Goal: Transaction & Acquisition: Purchase product/service

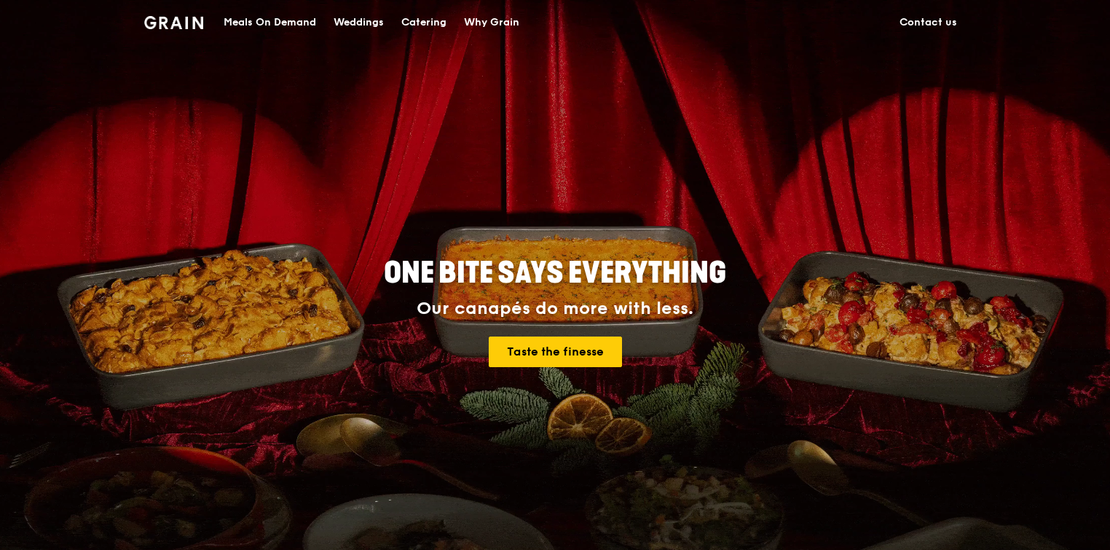
click at [279, 23] on div "Meals On Demand" at bounding box center [270, 23] width 92 height 44
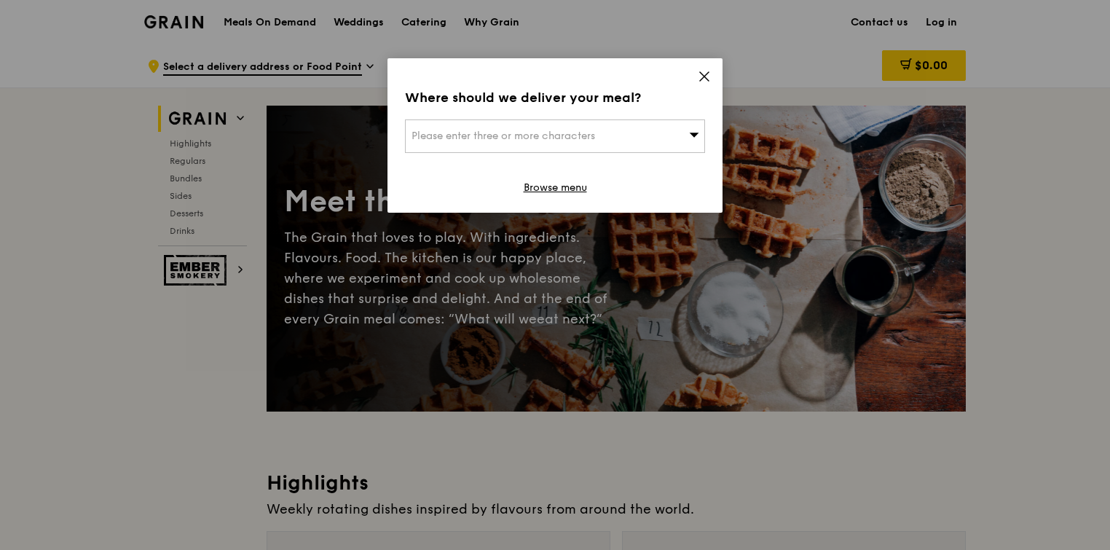
click at [515, 138] on span "Please enter three or more characters" at bounding box center [503, 136] width 184 height 12
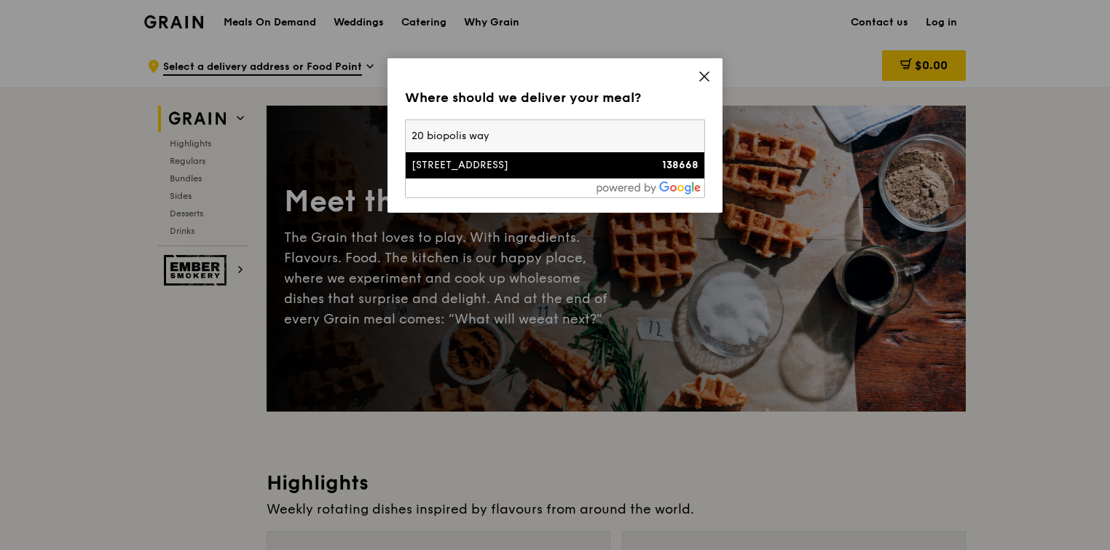
type input "20 biopolis way"
click at [488, 163] on div "[STREET_ADDRESS]" at bounding box center [519, 165] width 216 height 15
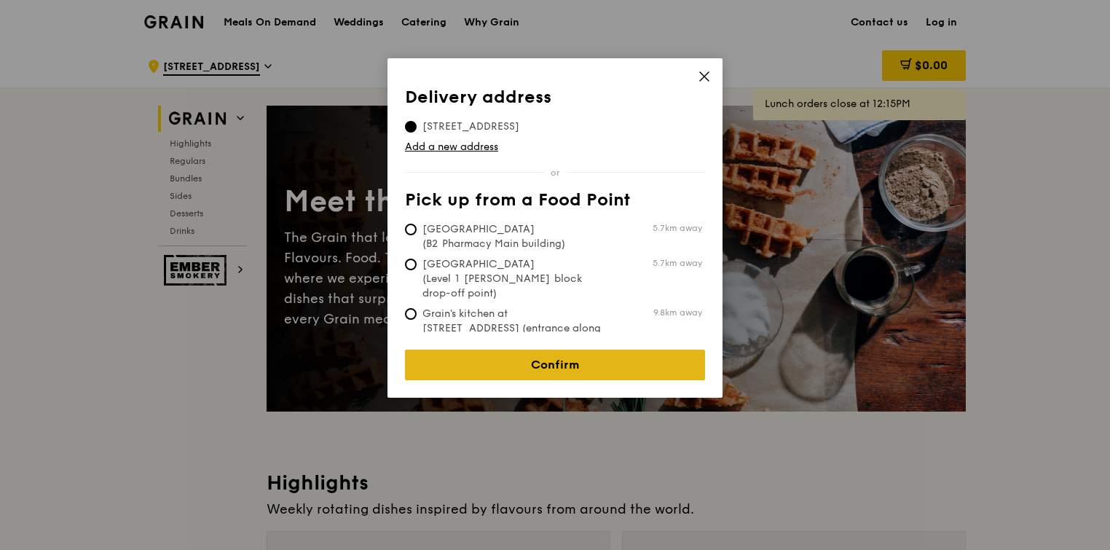
click at [575, 350] on link "Confirm" at bounding box center [555, 365] width 300 height 31
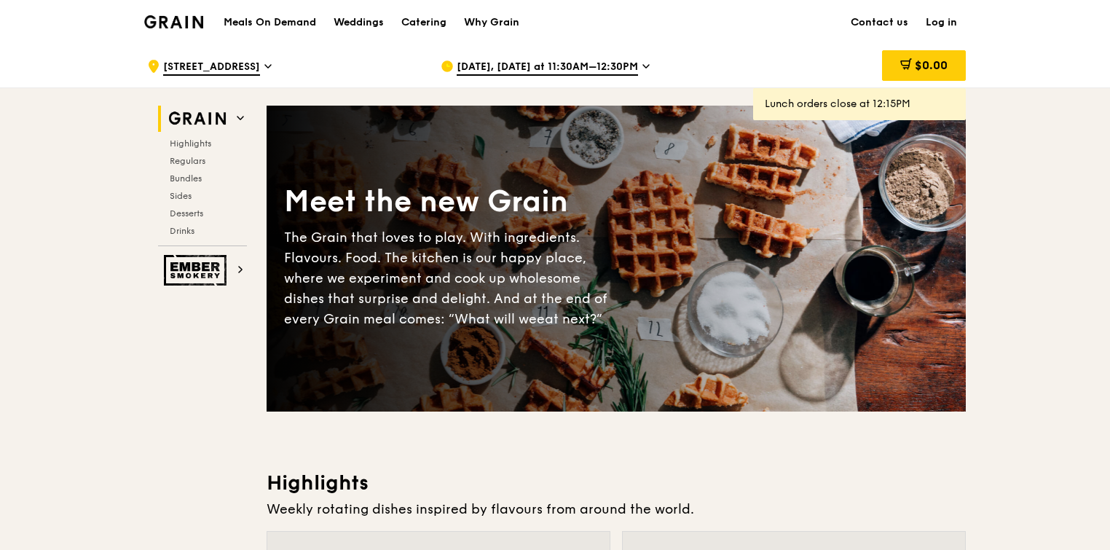
drag, startPoint x: 1109, startPoint y: 23, endPoint x: 1112, endPoint y: 63, distance: 40.2
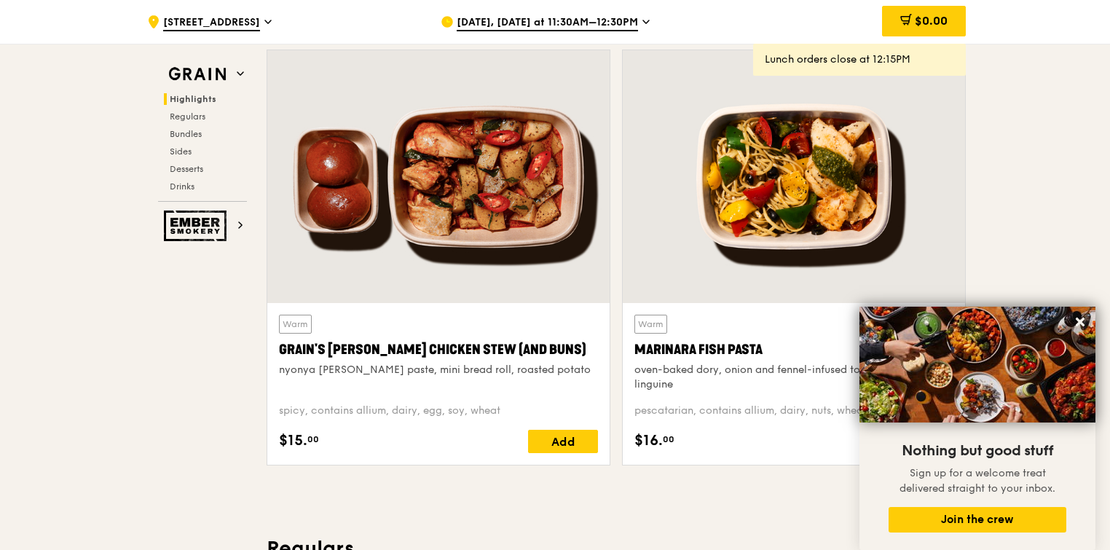
scroll to position [488, 0]
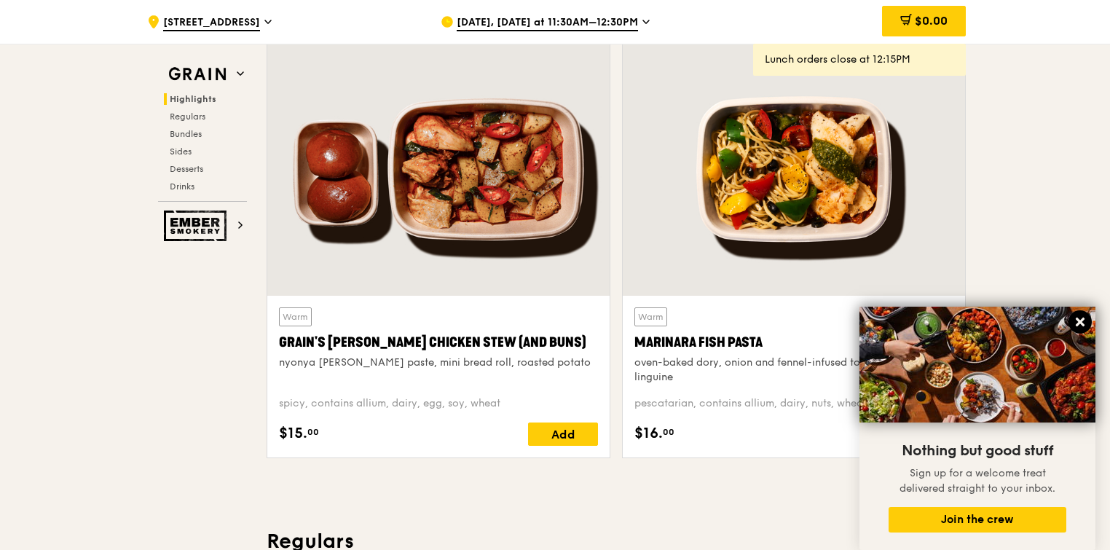
click at [1079, 318] on icon at bounding box center [1079, 321] width 13 height 13
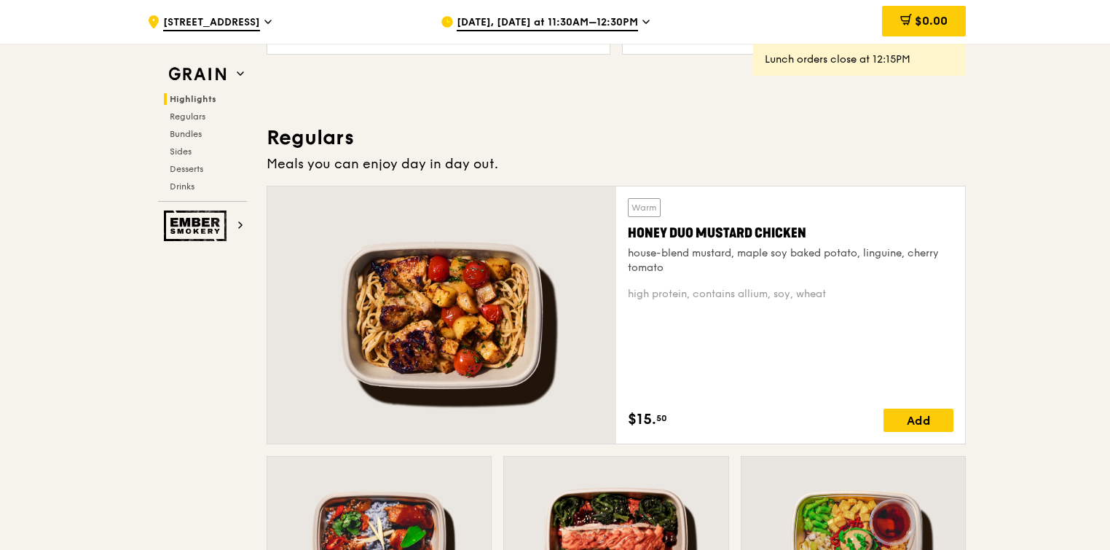
scroll to position [934, 0]
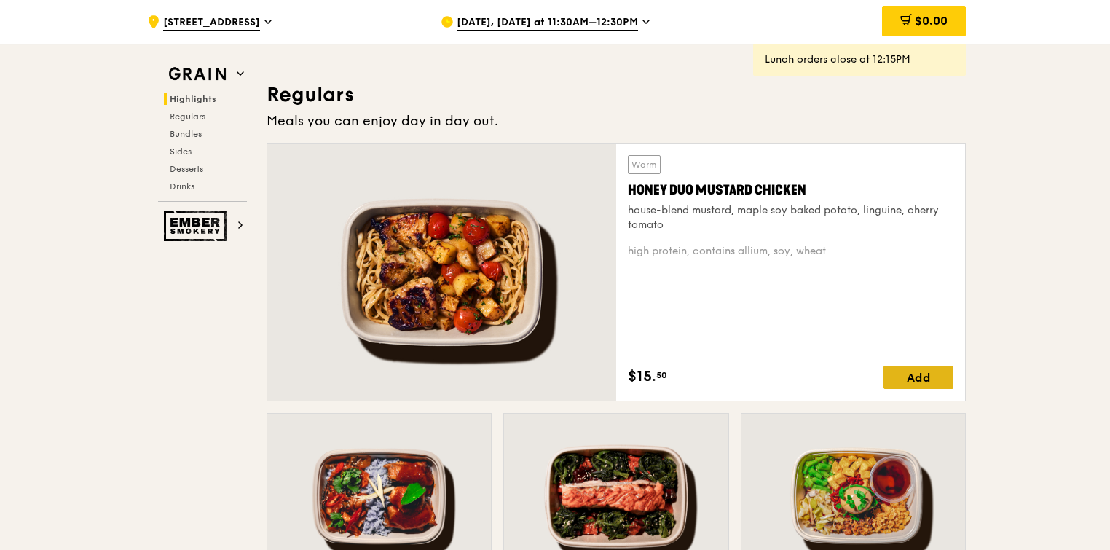
click at [907, 371] on div "Add" at bounding box center [918, 377] width 70 height 23
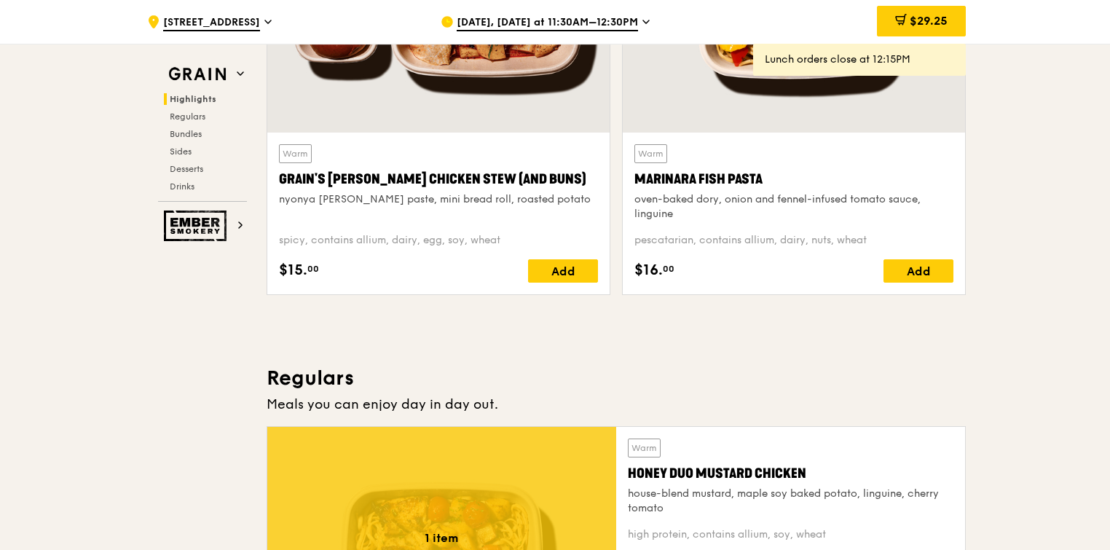
scroll to position [891, 0]
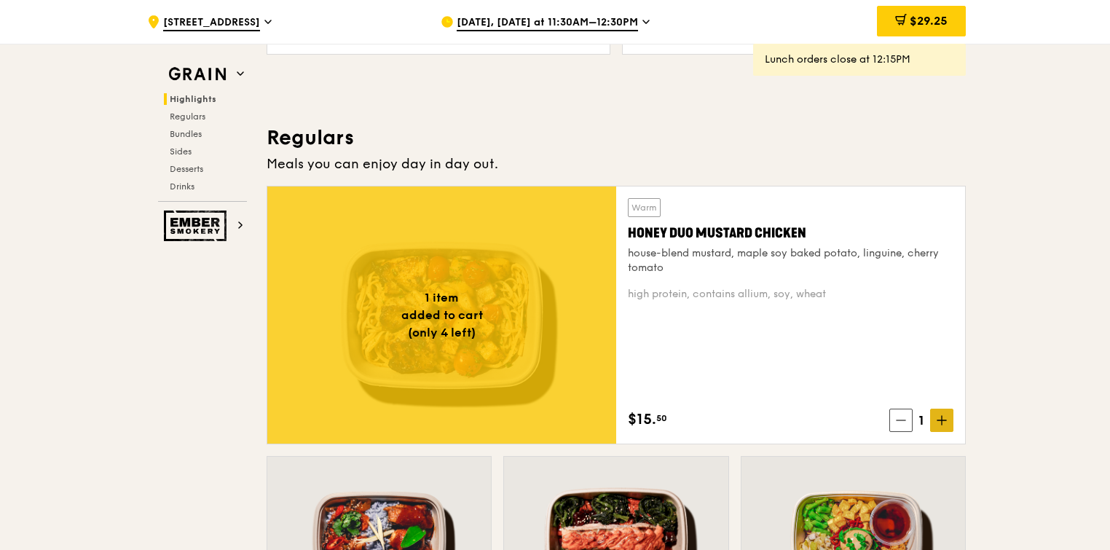
click at [948, 424] on span at bounding box center [941, 420] width 23 height 23
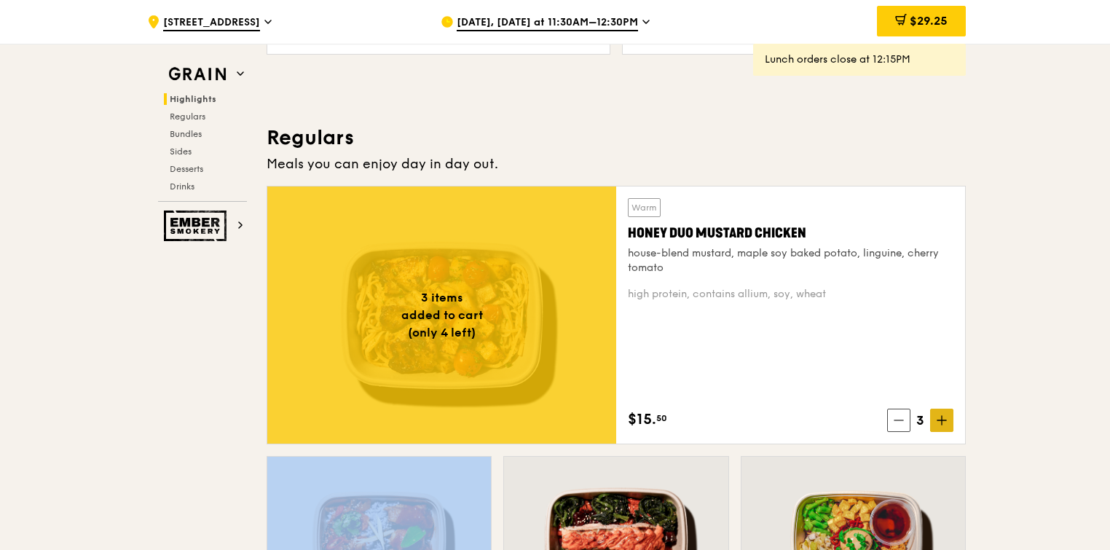
click at [948, 424] on span at bounding box center [941, 420] width 23 height 23
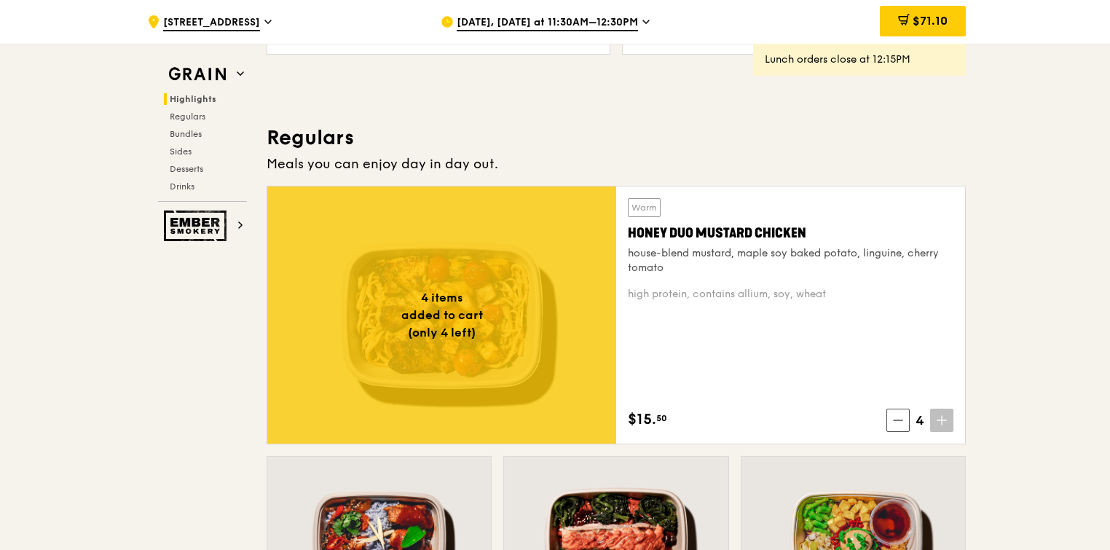
click at [948, 424] on span at bounding box center [941, 420] width 23 height 23
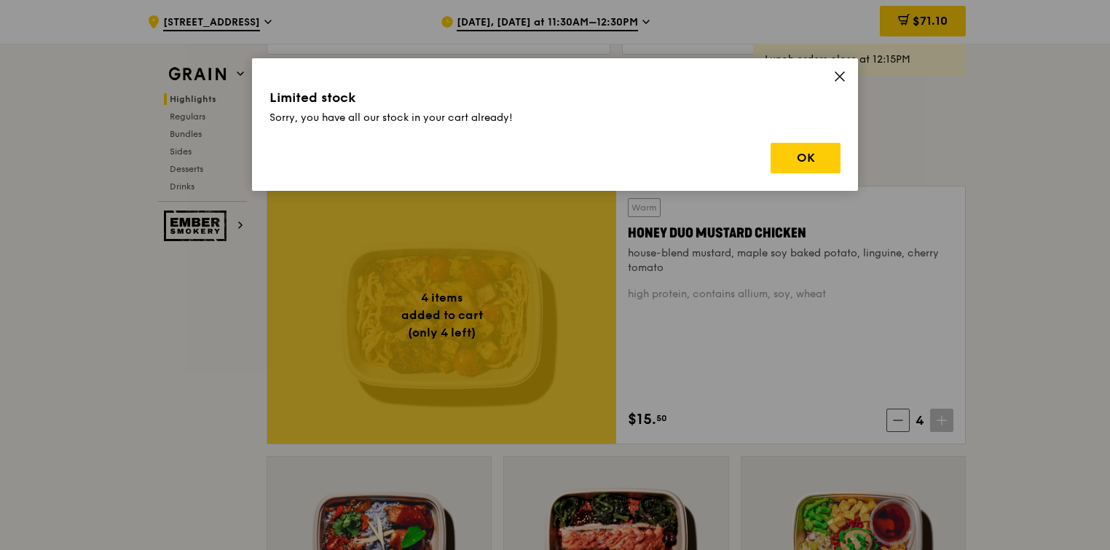
click at [842, 84] on span at bounding box center [839, 79] width 13 height 16
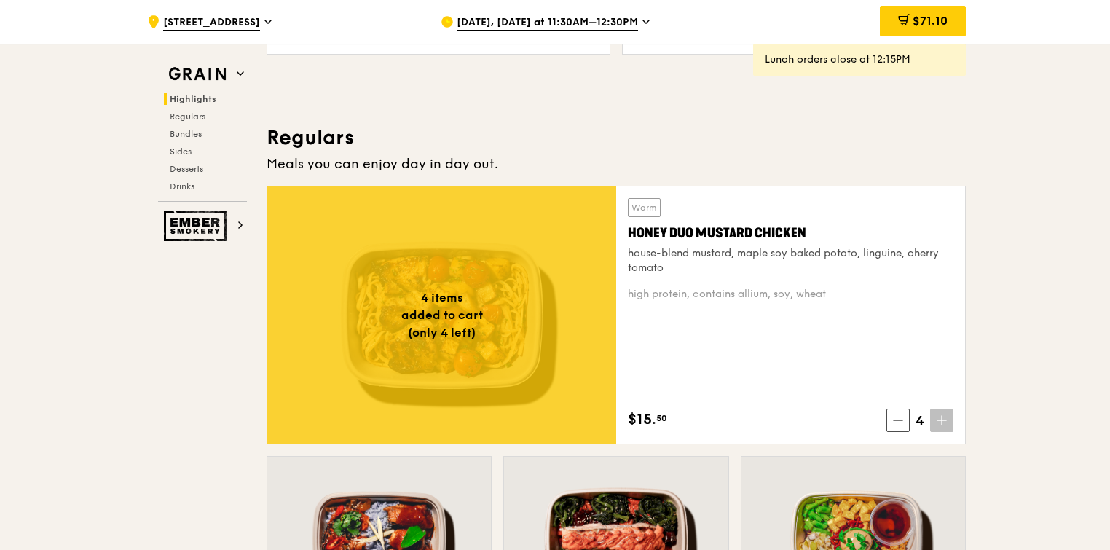
drag, startPoint x: 1109, startPoint y: 97, endPoint x: 1106, endPoint y: 66, distance: 31.4
click at [549, 17] on span "[DATE], [DATE] at 11:30AM–12:30PM" at bounding box center [547, 23] width 181 height 16
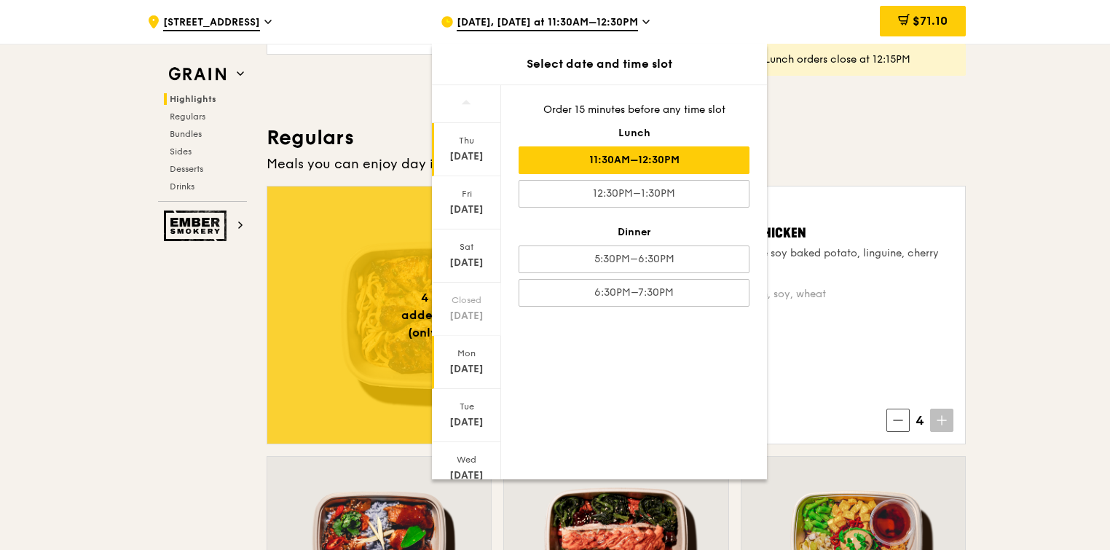
click at [466, 368] on div "[DATE]" at bounding box center [466, 369] width 65 height 15
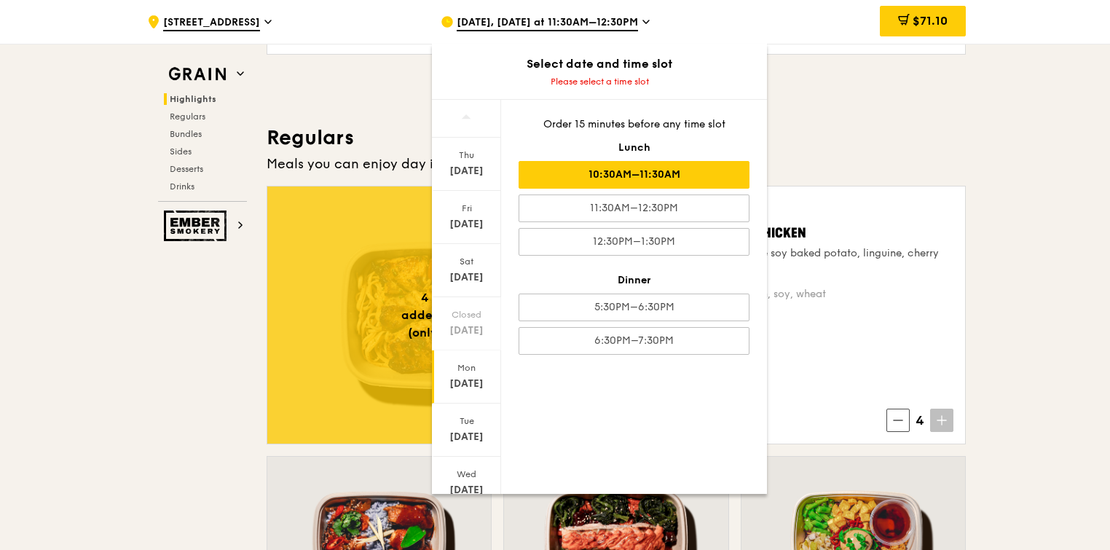
click at [616, 183] on div "10:30AM–11:30AM" at bounding box center [633, 175] width 231 height 28
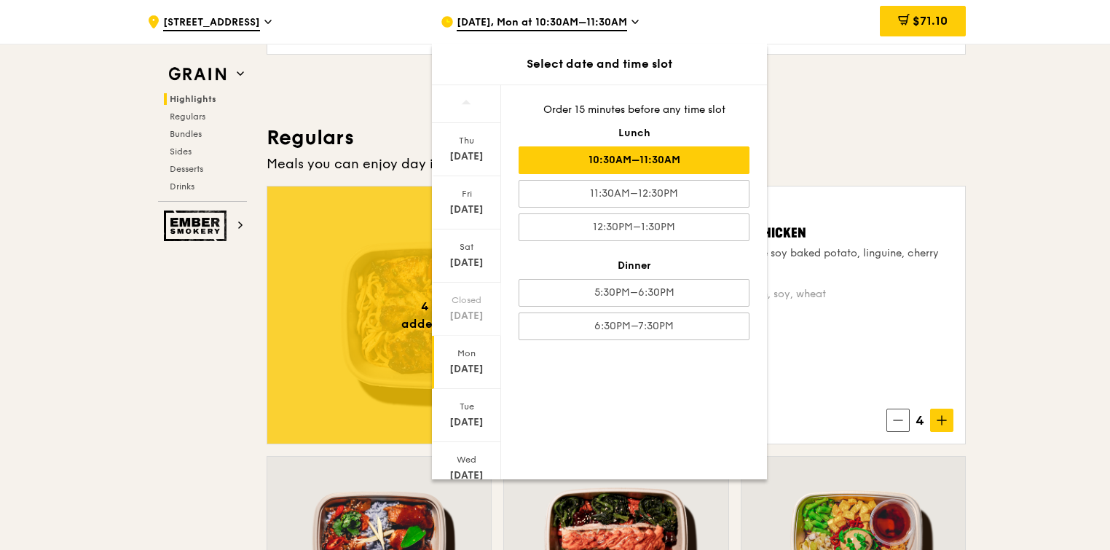
scroll to position [877, 0]
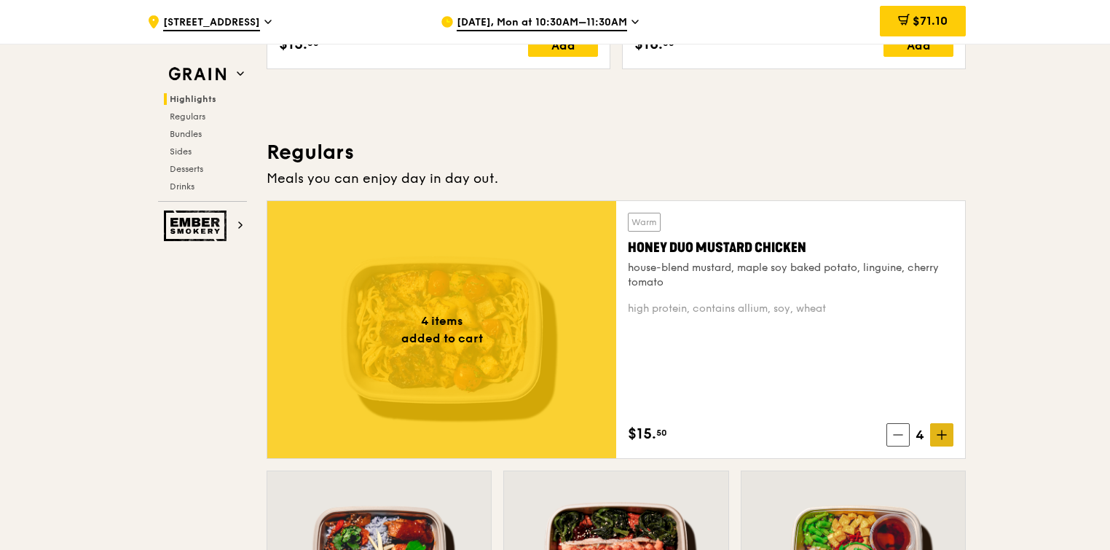
click at [939, 430] on icon at bounding box center [941, 435] width 10 height 10
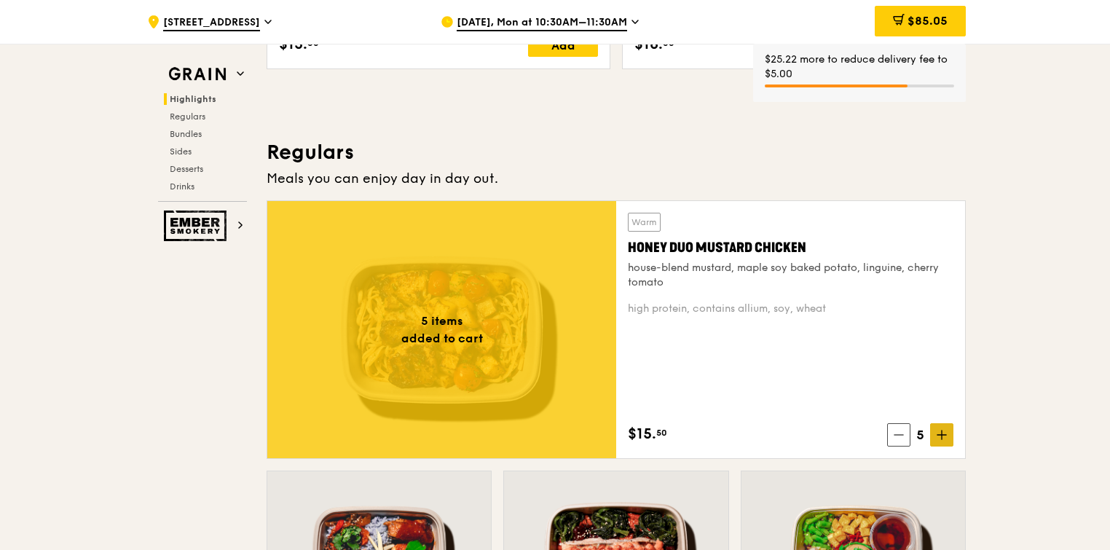
click at [939, 430] on icon at bounding box center [941, 435] width 10 height 10
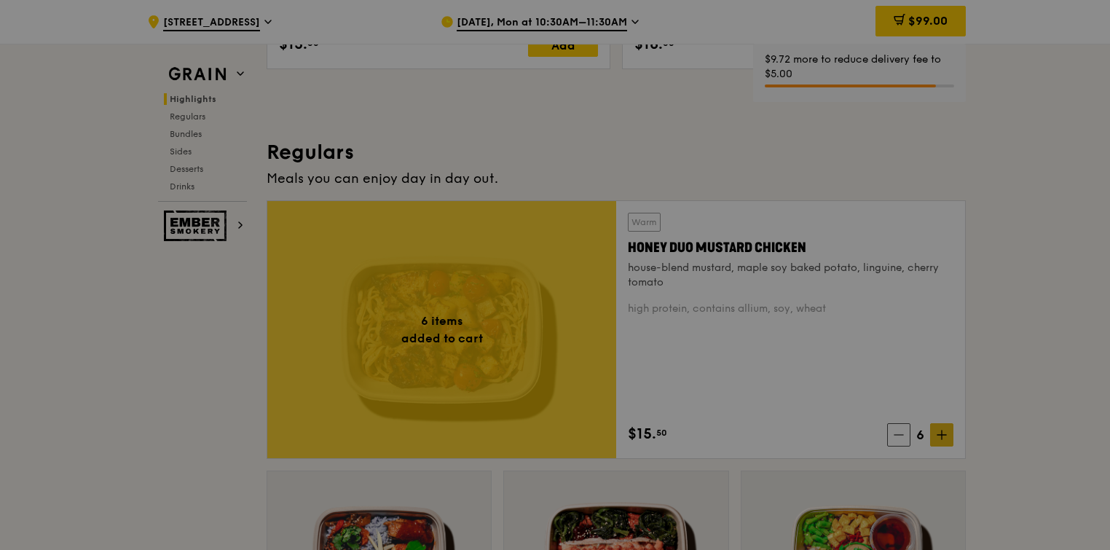
click at [939, 429] on div at bounding box center [555, 275] width 1110 height 550
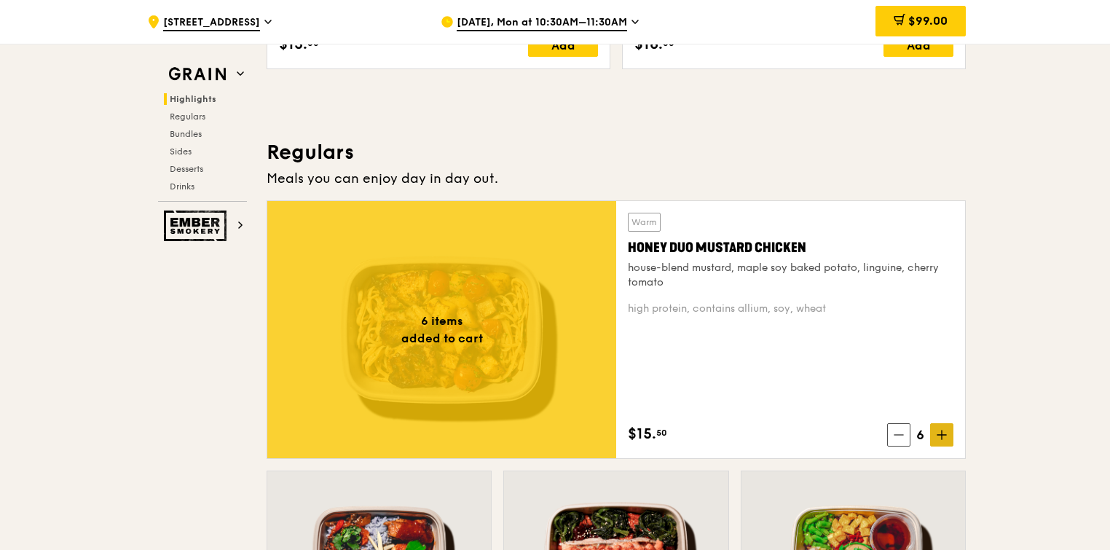
click at [941, 431] on icon at bounding box center [941, 435] width 10 height 10
click at [894, 435] on icon at bounding box center [898, 435] width 9 height 0
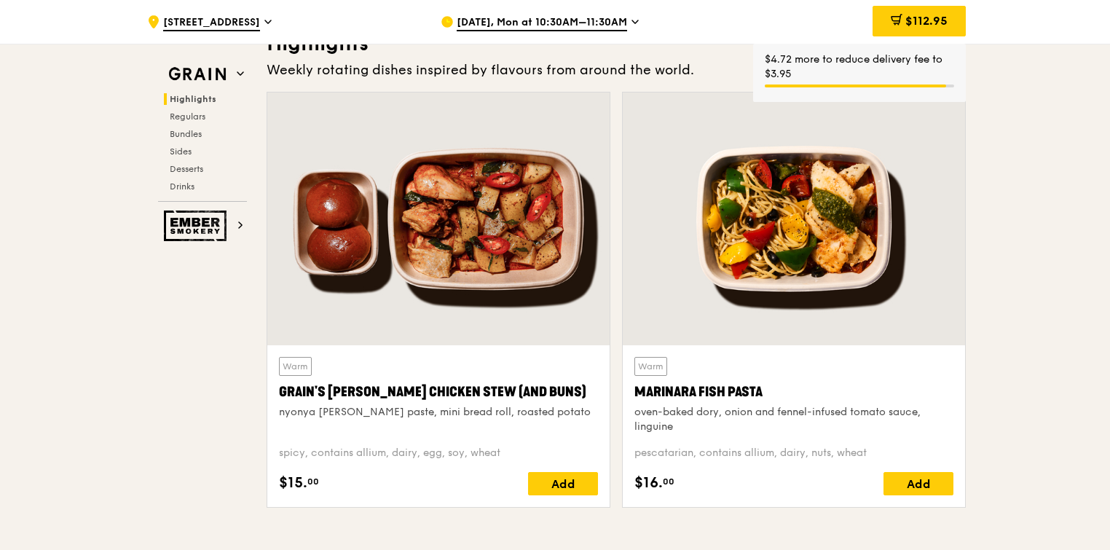
scroll to position [446, 0]
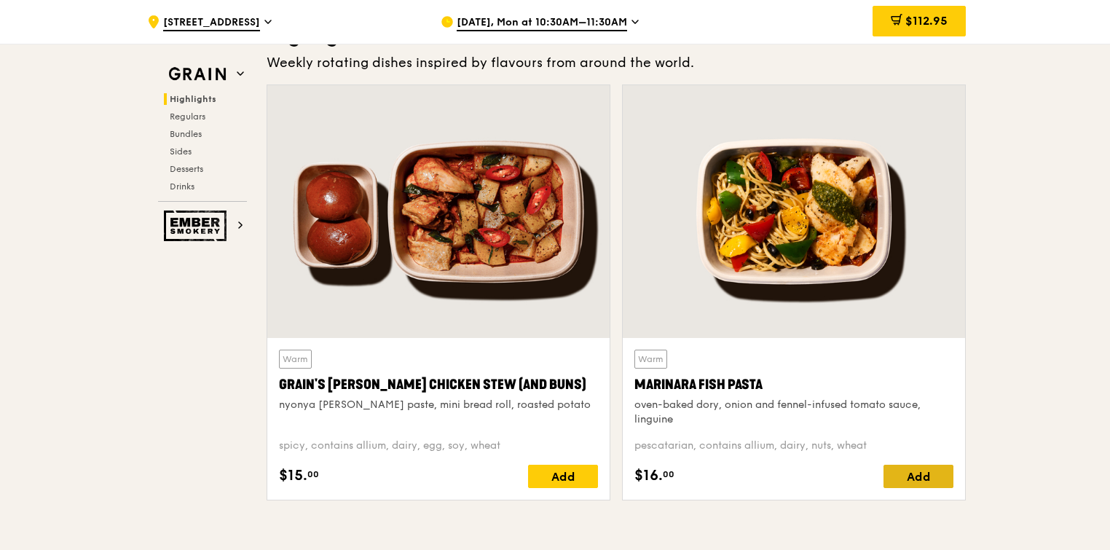
click at [918, 472] on div "Add" at bounding box center [918, 476] width 70 height 23
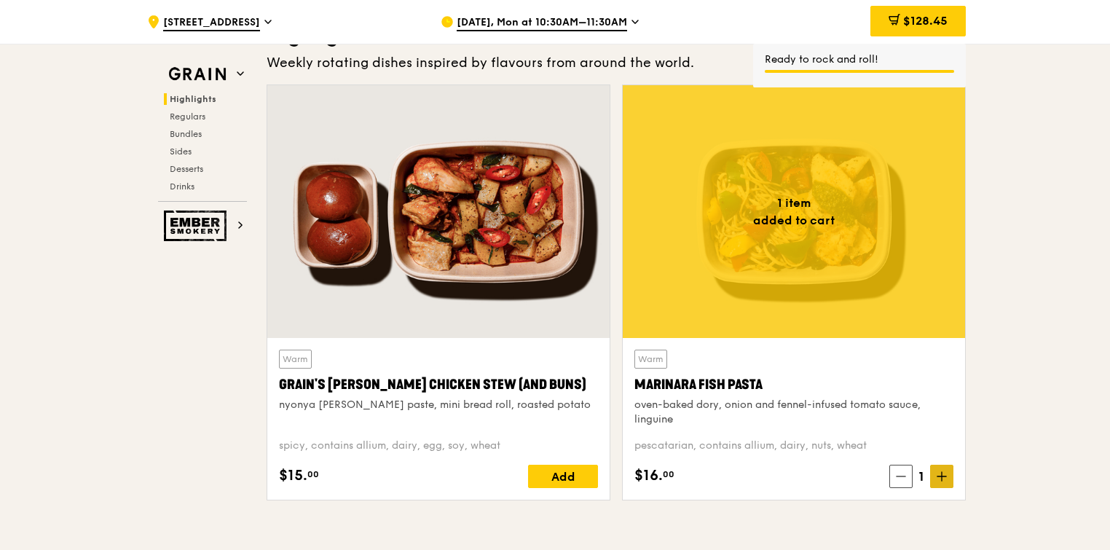
click at [939, 476] on icon at bounding box center [941, 476] width 10 height 10
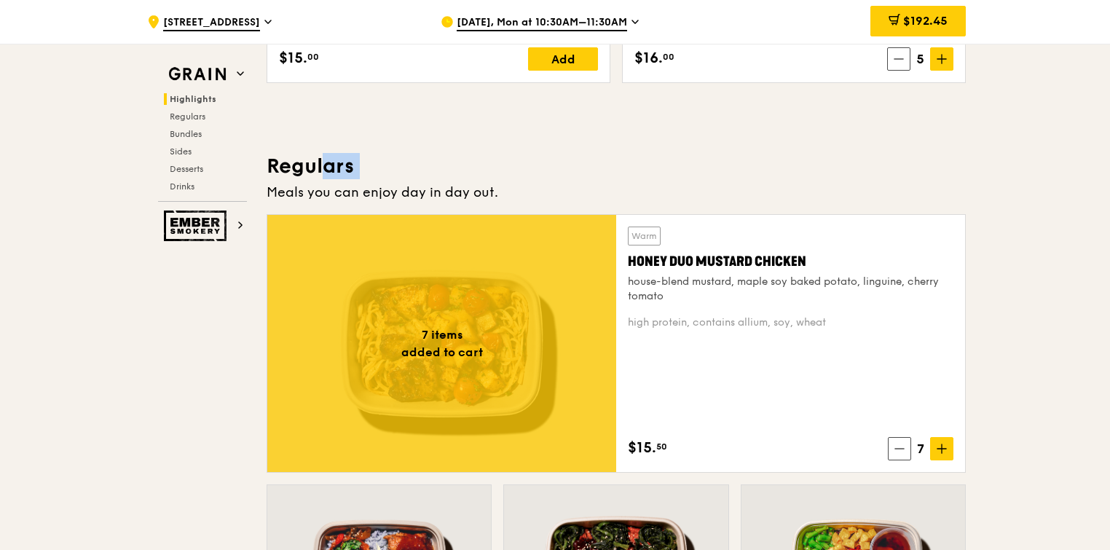
scroll to position [856, 0]
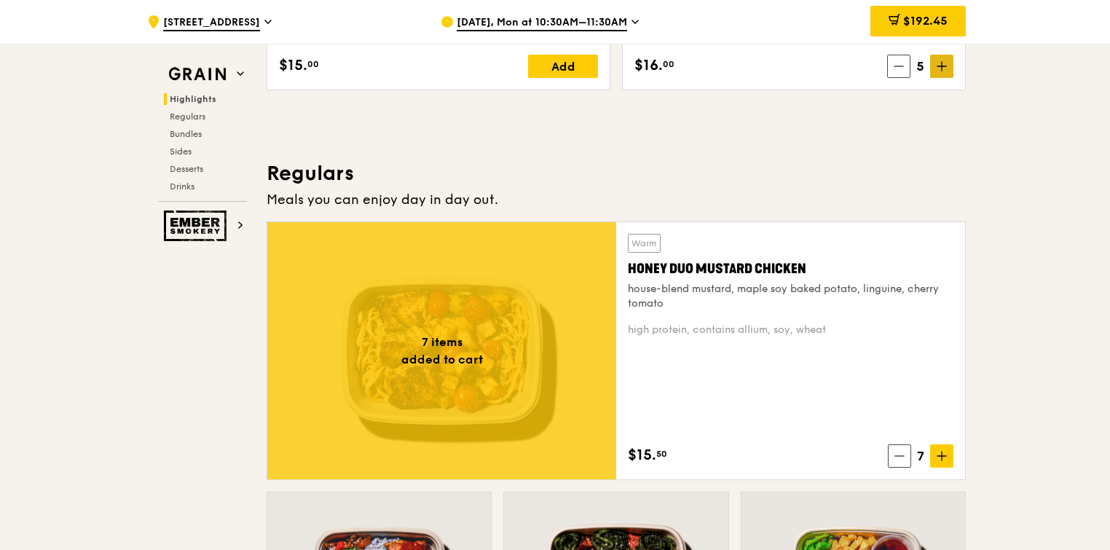
click at [944, 68] on icon at bounding box center [941, 66] width 10 height 10
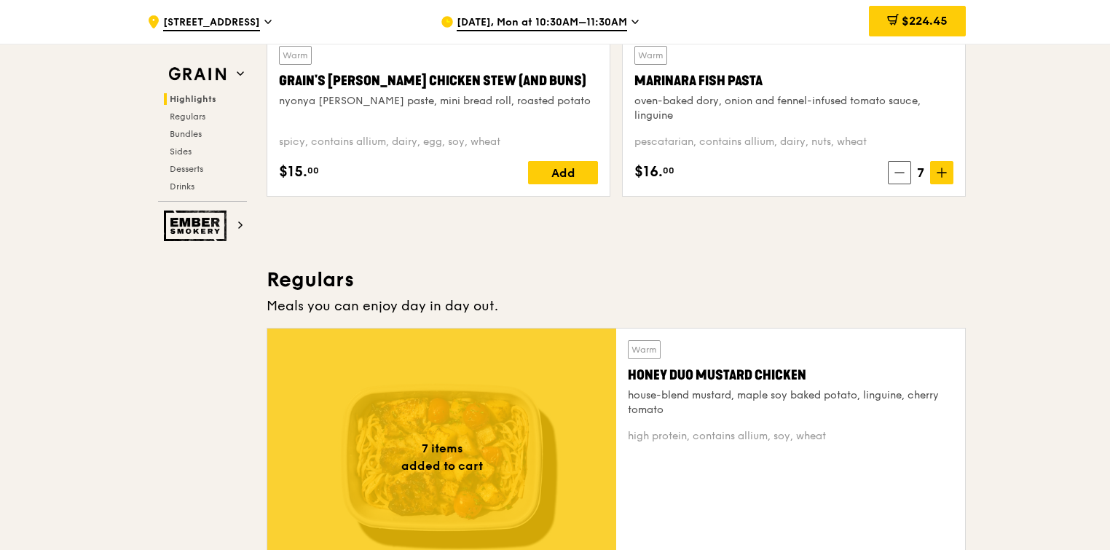
scroll to position [799, 0]
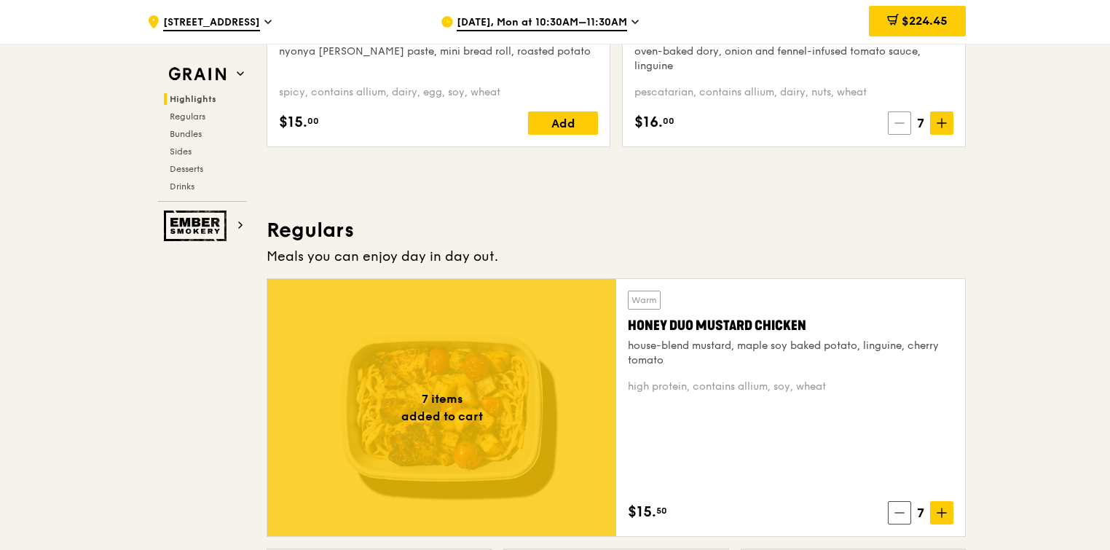
click at [901, 123] on icon at bounding box center [899, 123] width 10 height 10
click at [901, 123] on icon at bounding box center [898, 123] width 10 height 10
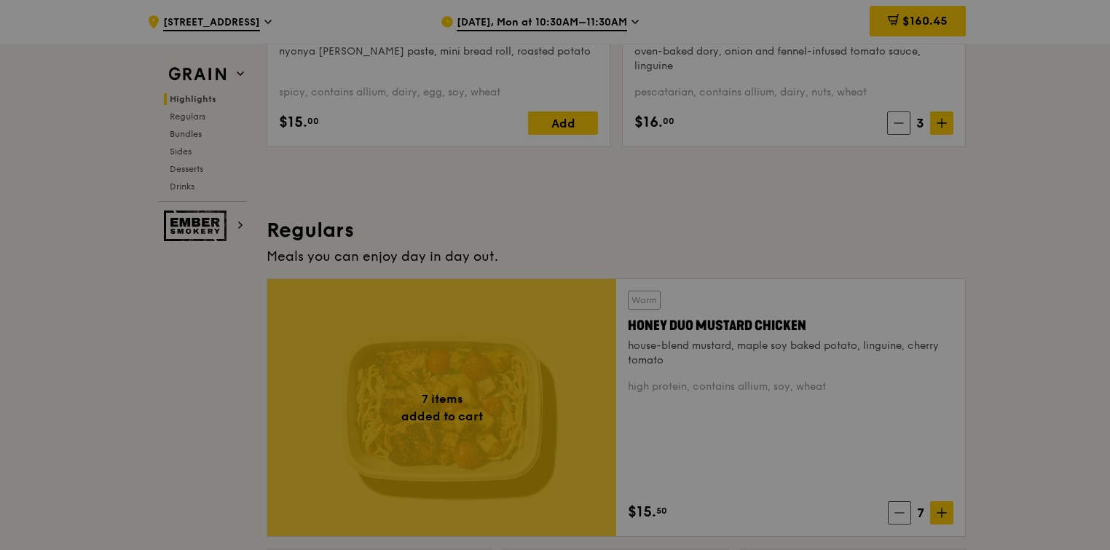
click at [901, 123] on div at bounding box center [555, 275] width 1110 height 550
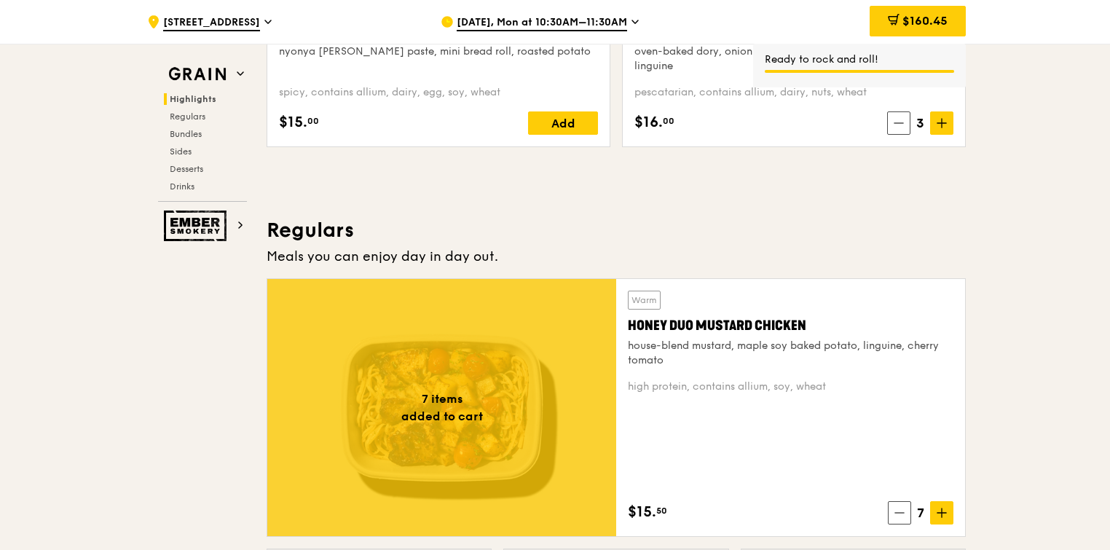
click at [901, 123] on icon at bounding box center [899, 123] width 10 height 10
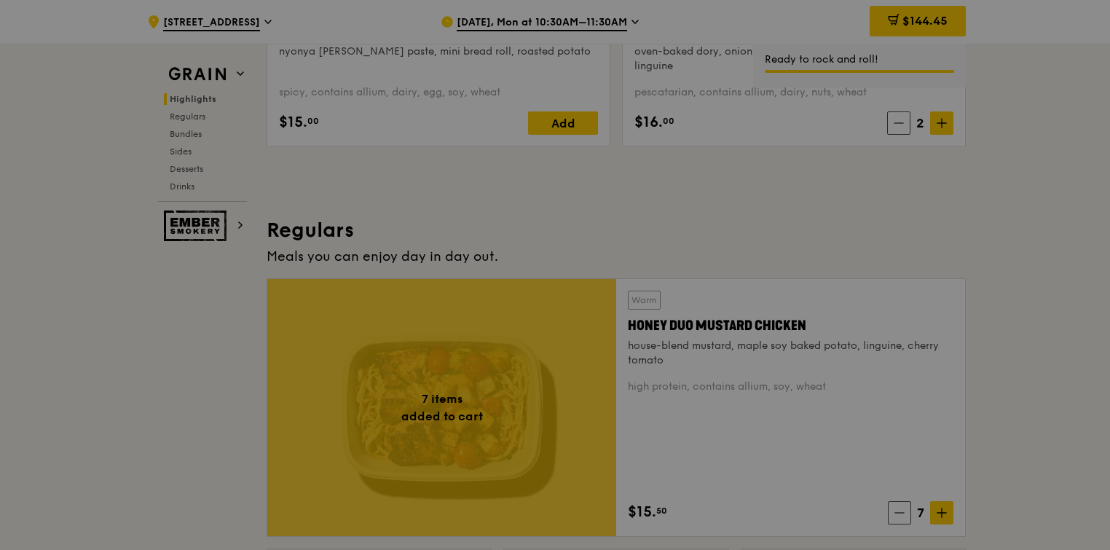
click at [901, 123] on div at bounding box center [555, 275] width 1110 height 550
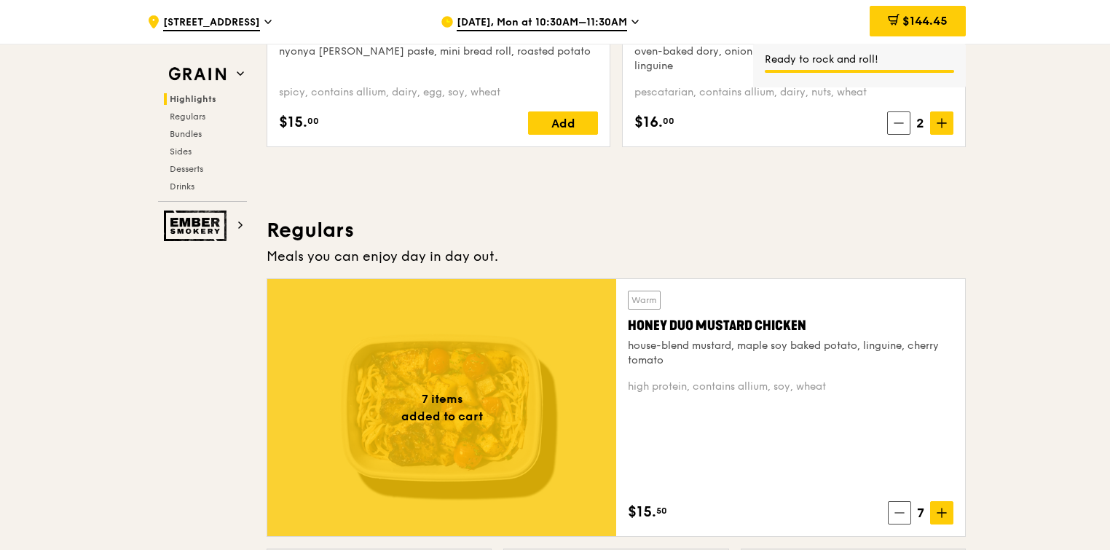
click at [901, 123] on icon at bounding box center [899, 123] width 10 height 10
click at [901, 123] on div "Add" at bounding box center [918, 122] width 70 height 23
click at [900, 122] on icon at bounding box center [901, 123] width 10 height 10
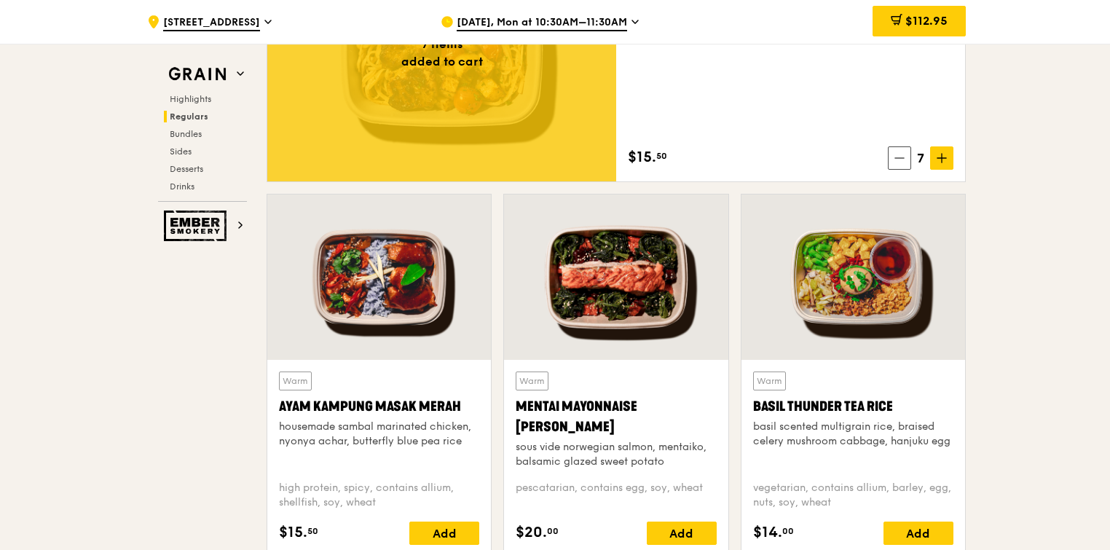
scroll to position [1146, 0]
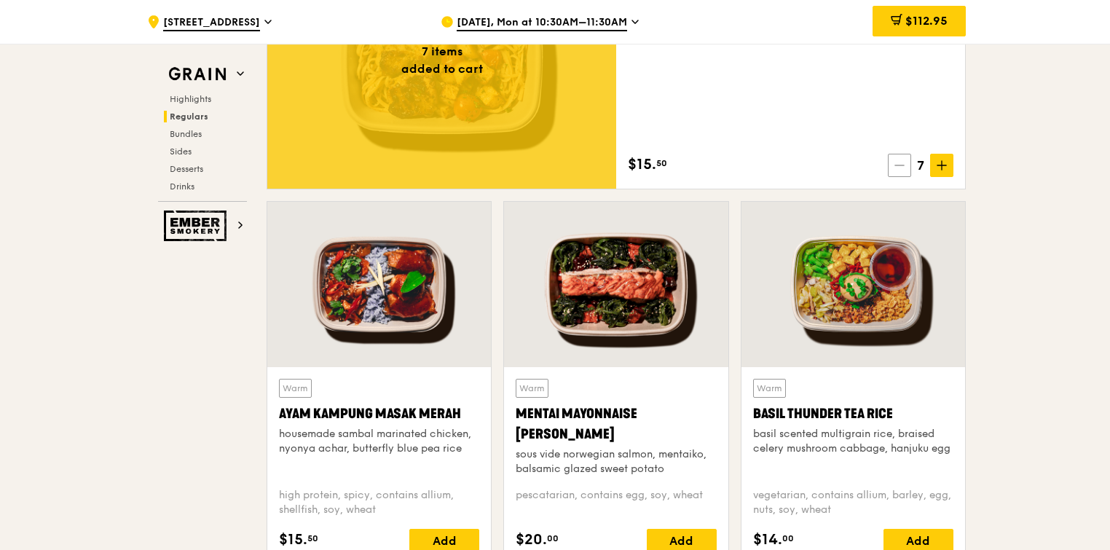
click at [897, 162] on icon at bounding box center [899, 165] width 10 height 10
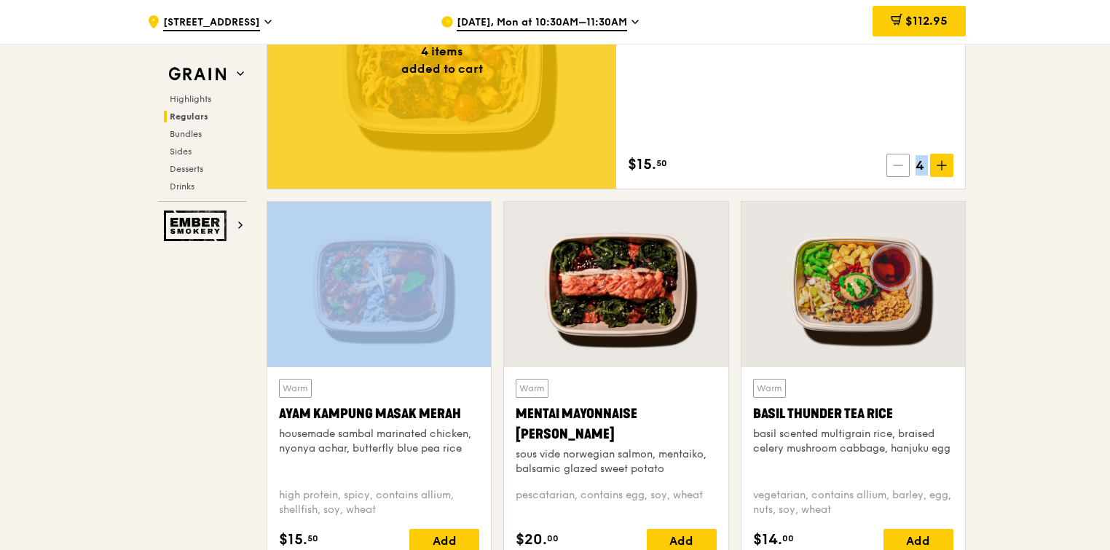
click at [897, 162] on icon at bounding box center [898, 165] width 10 height 10
click at [897, 162] on icon at bounding box center [899, 165] width 10 height 10
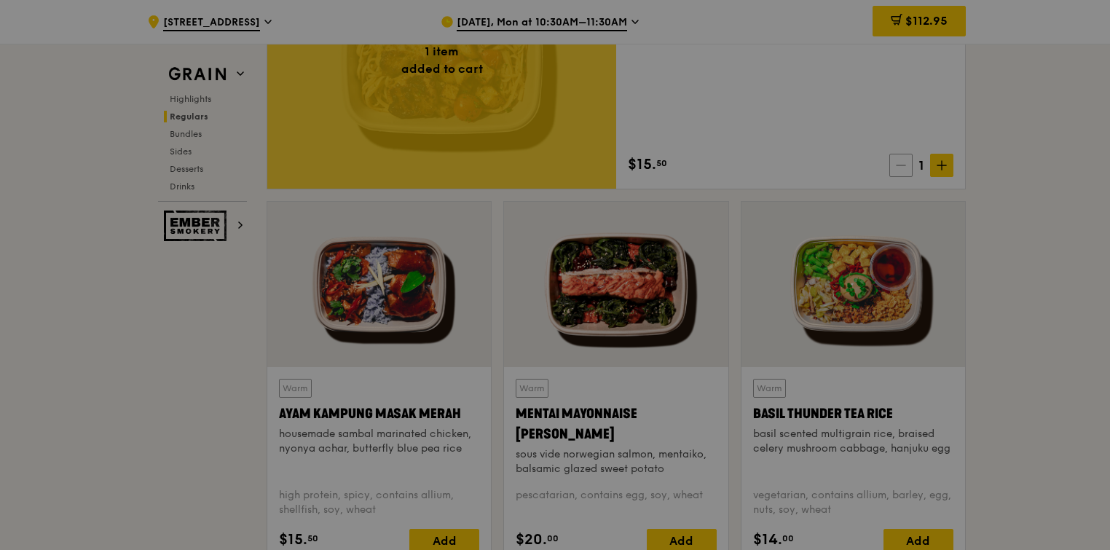
click at [897, 162] on div at bounding box center [555, 275] width 1110 height 550
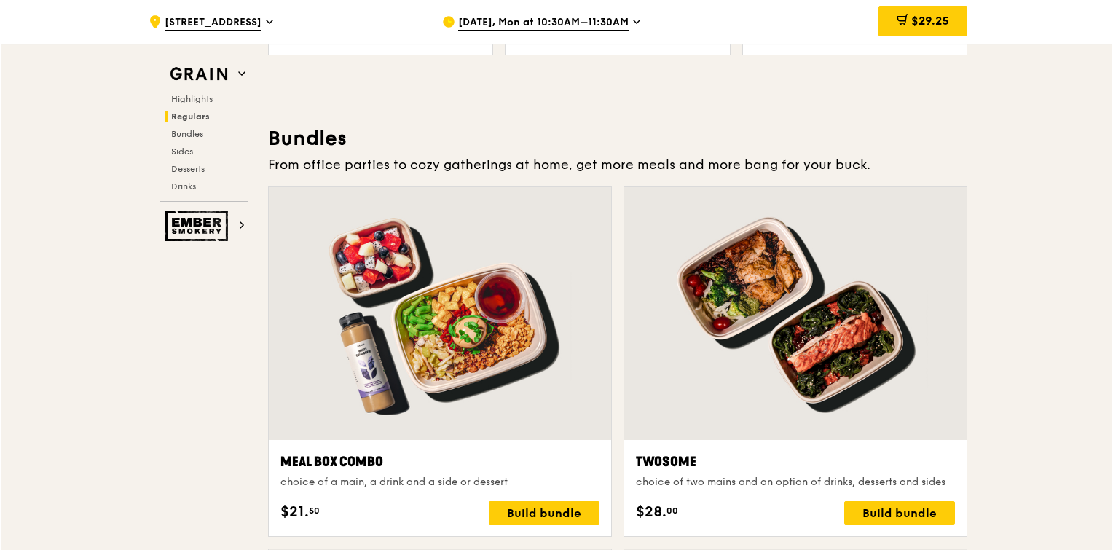
scroll to position [2038, 0]
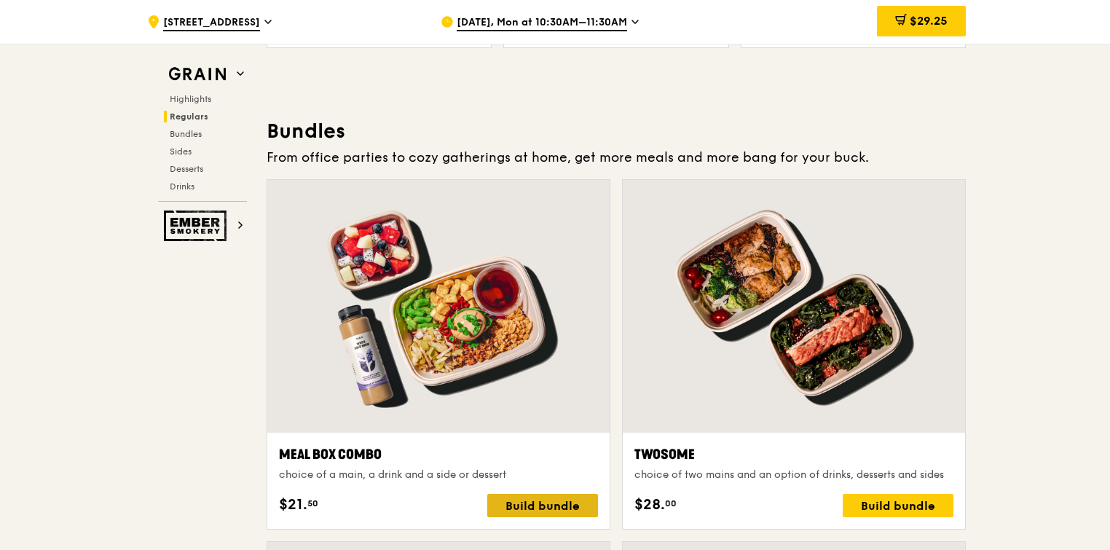
click at [551, 505] on div "Build bundle" at bounding box center [542, 505] width 111 height 23
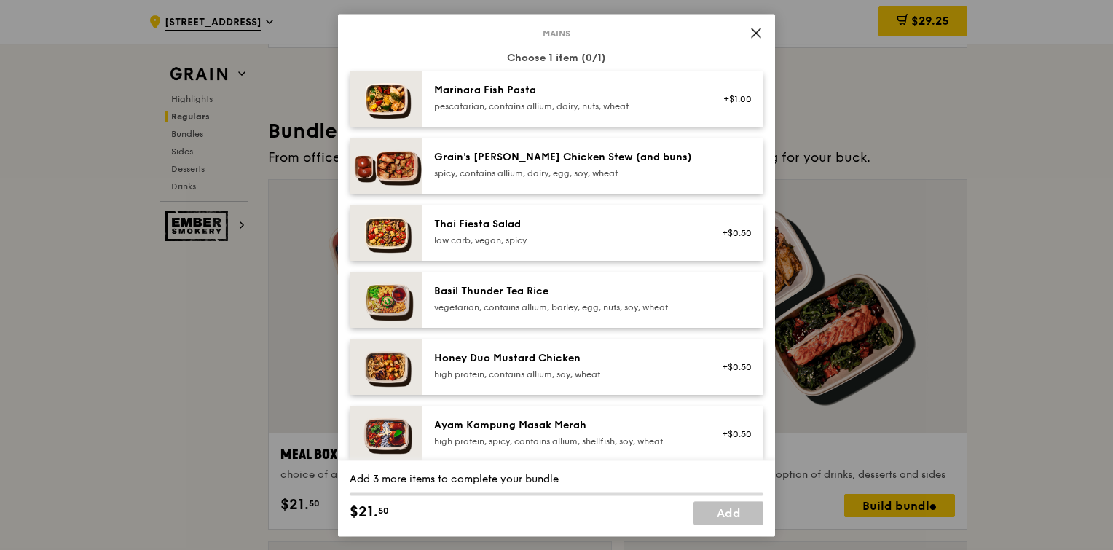
scroll to position [66, 0]
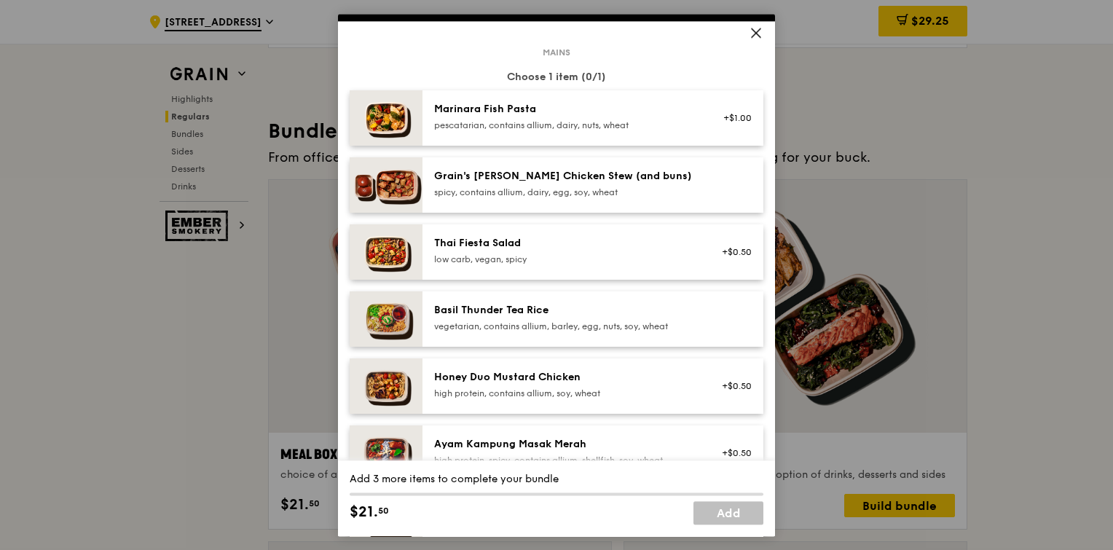
click at [573, 115] on div "Marinara Fish Pasta" at bounding box center [564, 109] width 261 height 15
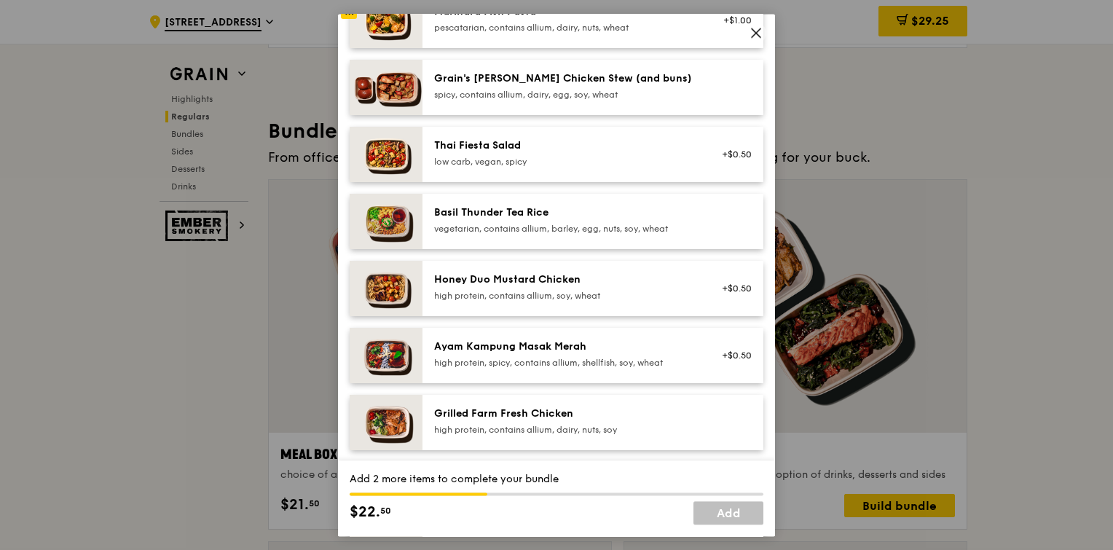
scroll to position [175, 0]
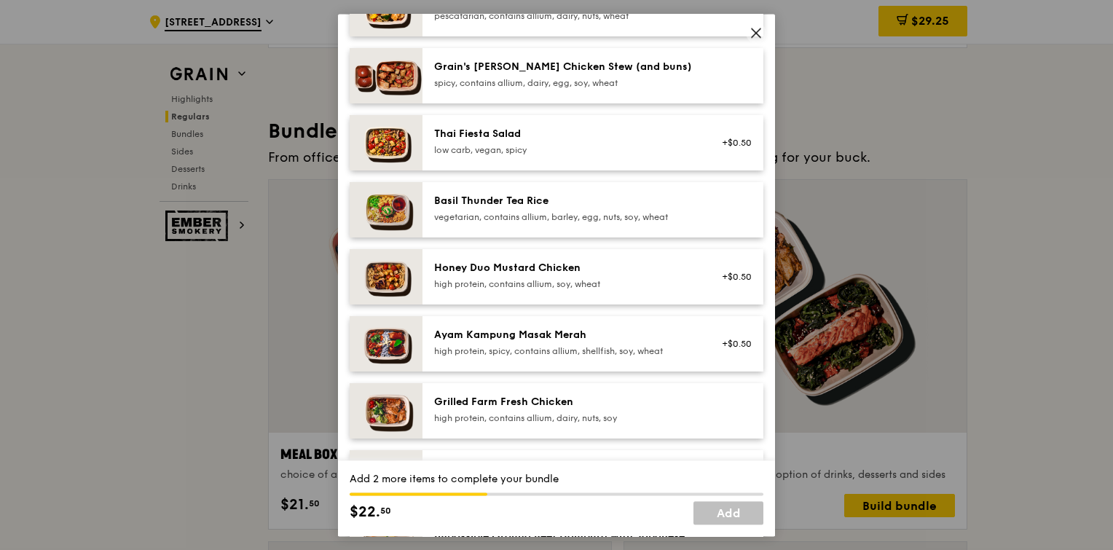
click at [620, 291] on div "Honey Duo Mustard Chicken high protein, contains allium, soy, wheat" at bounding box center [564, 277] width 279 height 32
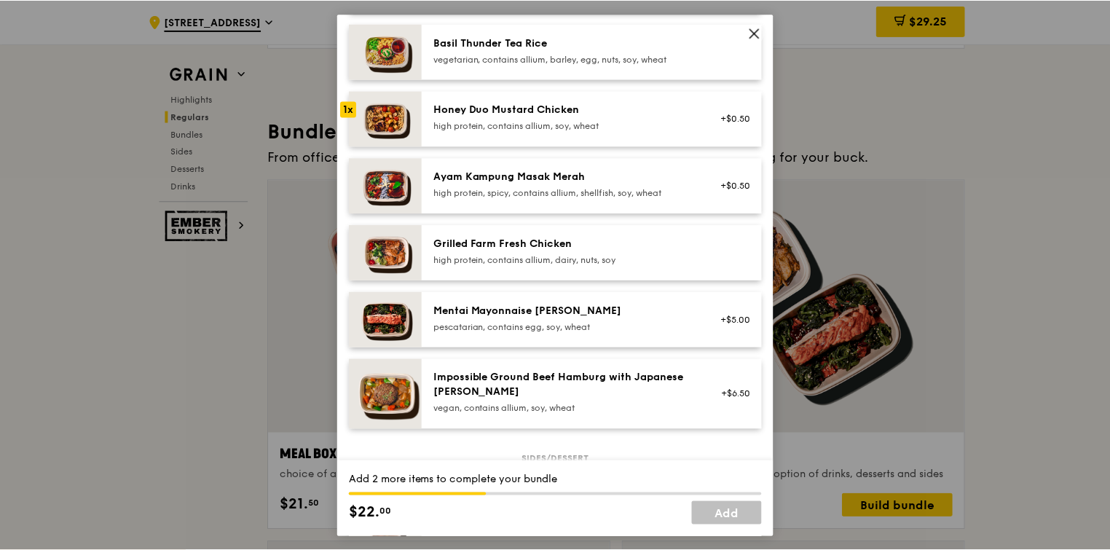
scroll to position [0, 0]
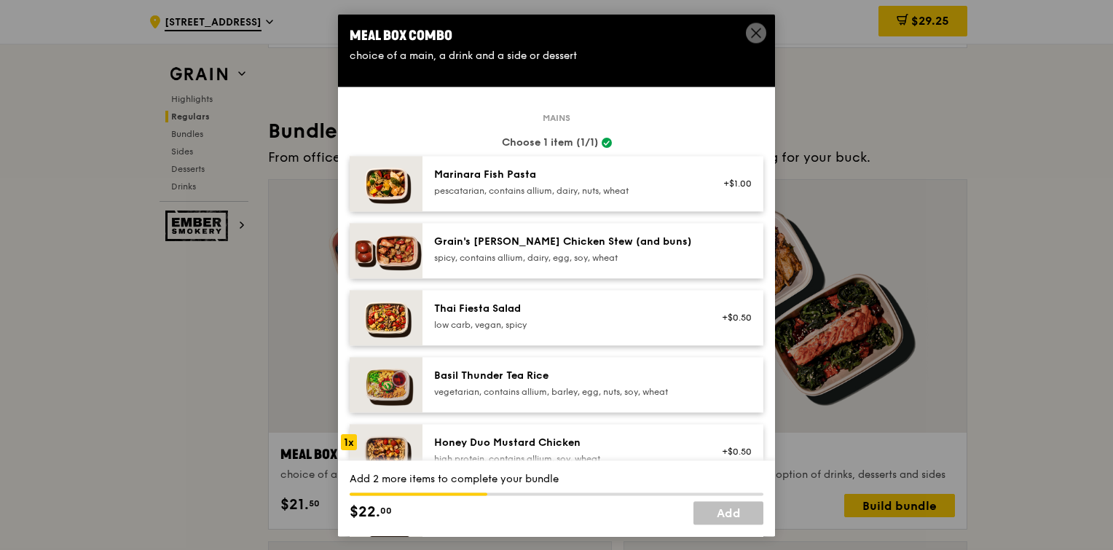
click at [750, 34] on icon at bounding box center [755, 32] width 13 height 13
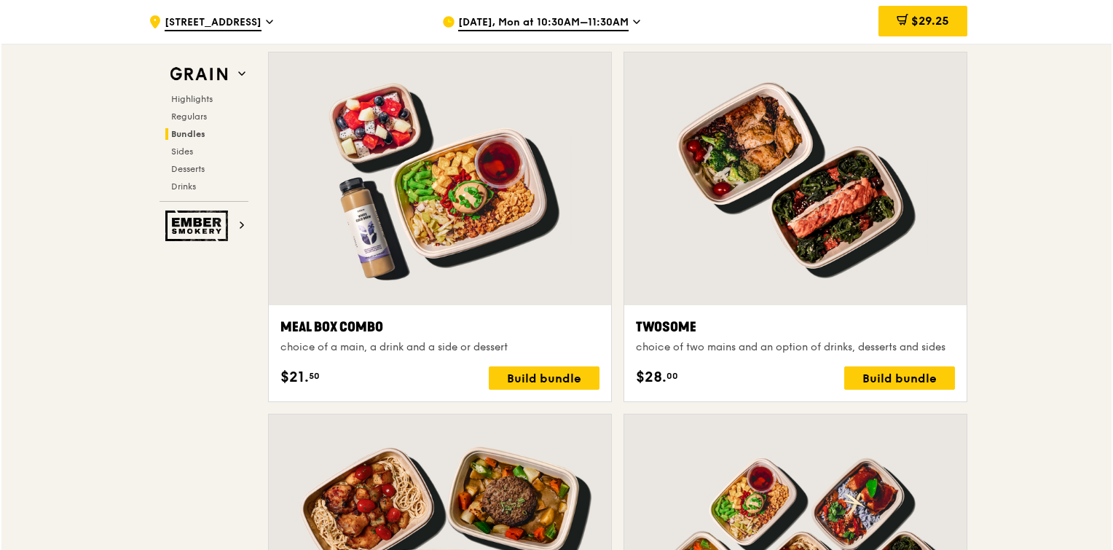
scroll to position [2208, 0]
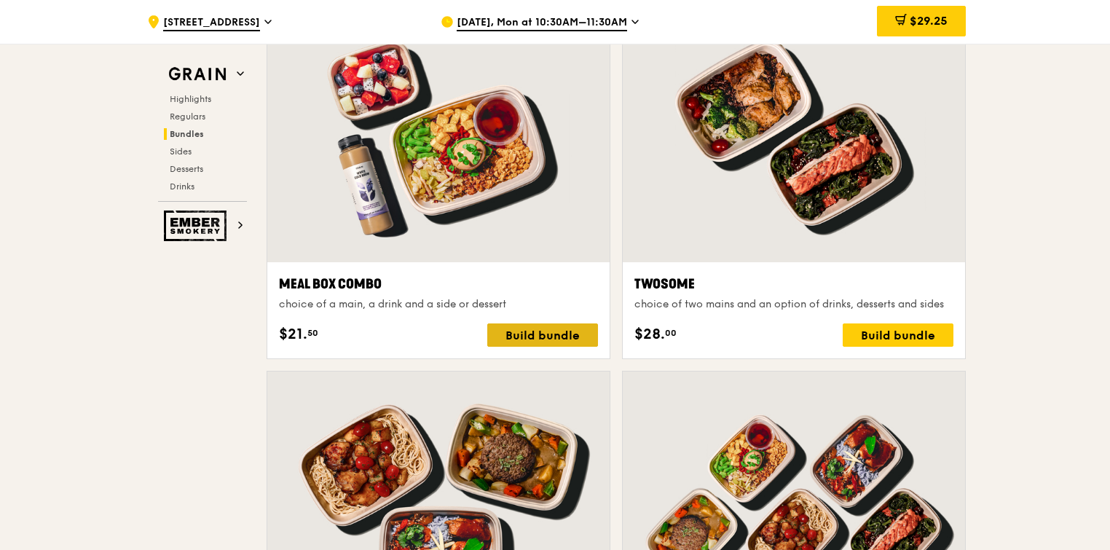
click at [529, 332] on div "Build bundle" at bounding box center [542, 334] width 111 height 23
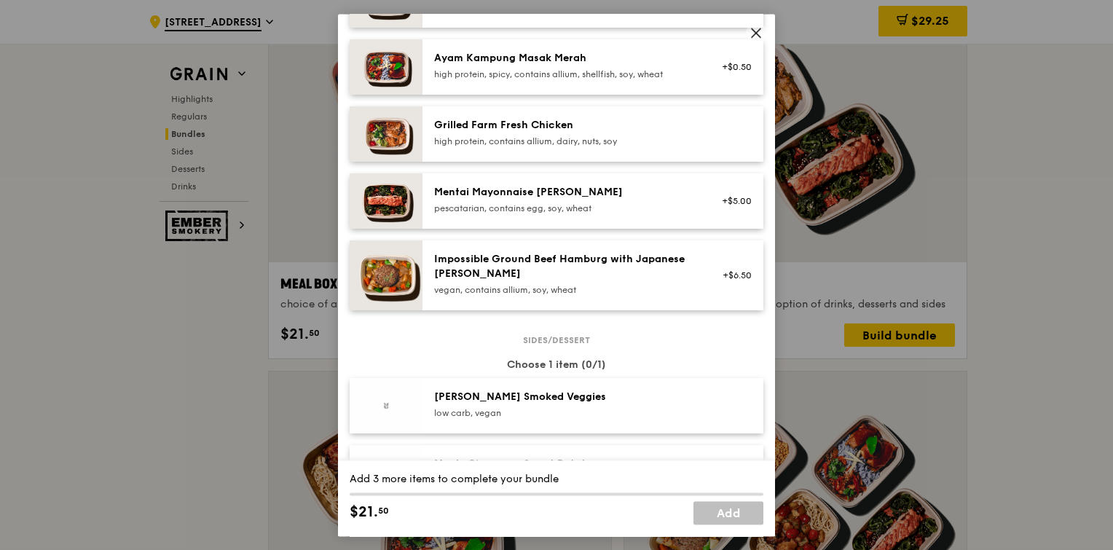
scroll to position [516, 0]
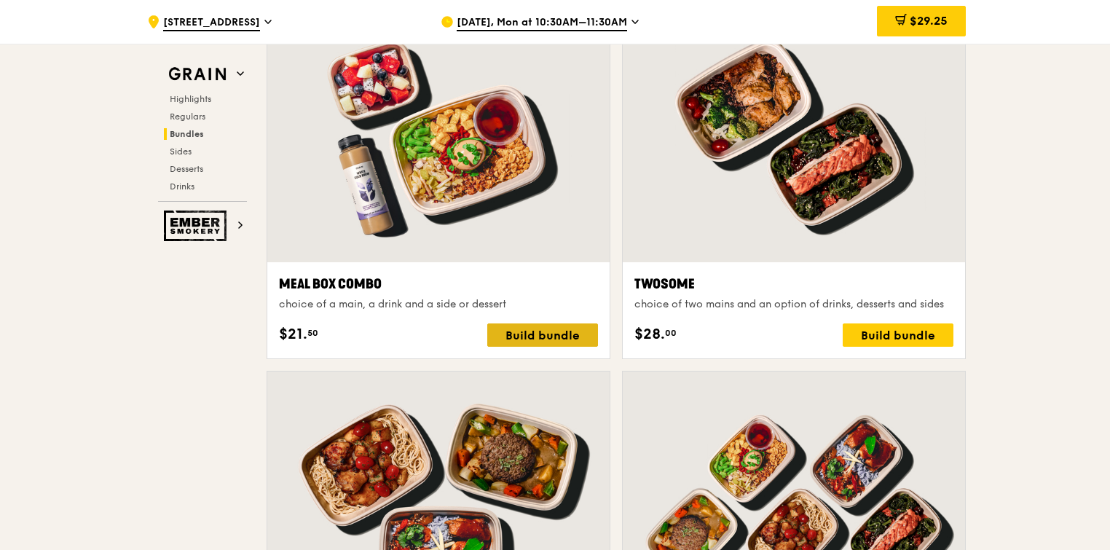
click at [513, 332] on div "Build bundle" at bounding box center [542, 334] width 111 height 23
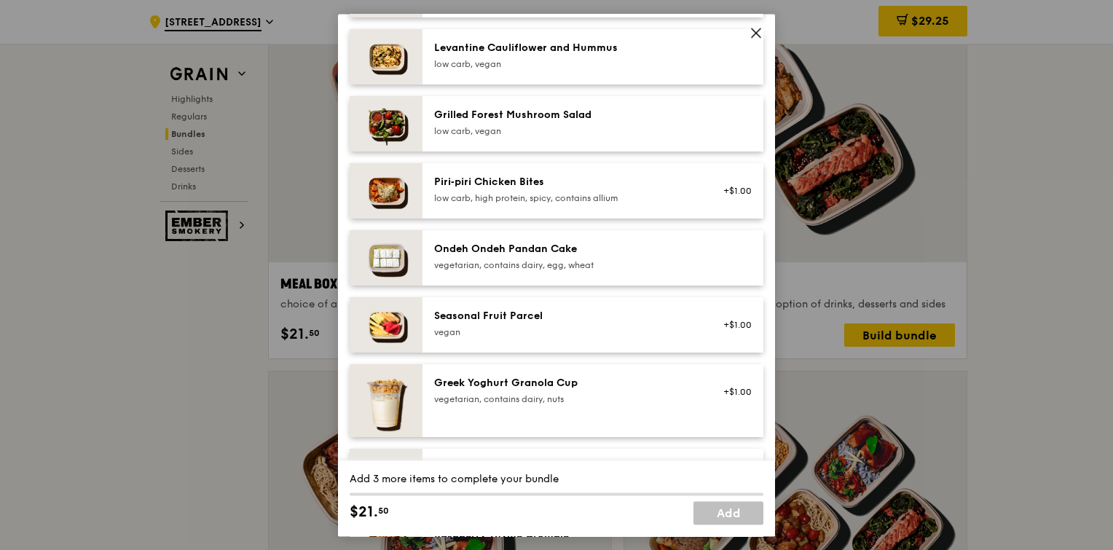
scroll to position [942, 0]
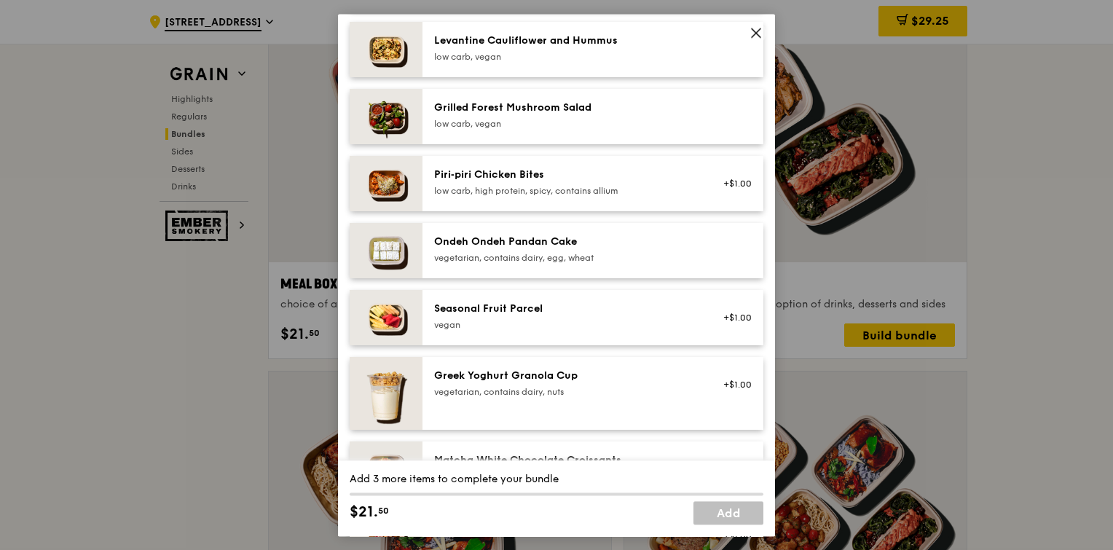
click at [620, 320] on div "vegan" at bounding box center [564, 325] width 261 height 12
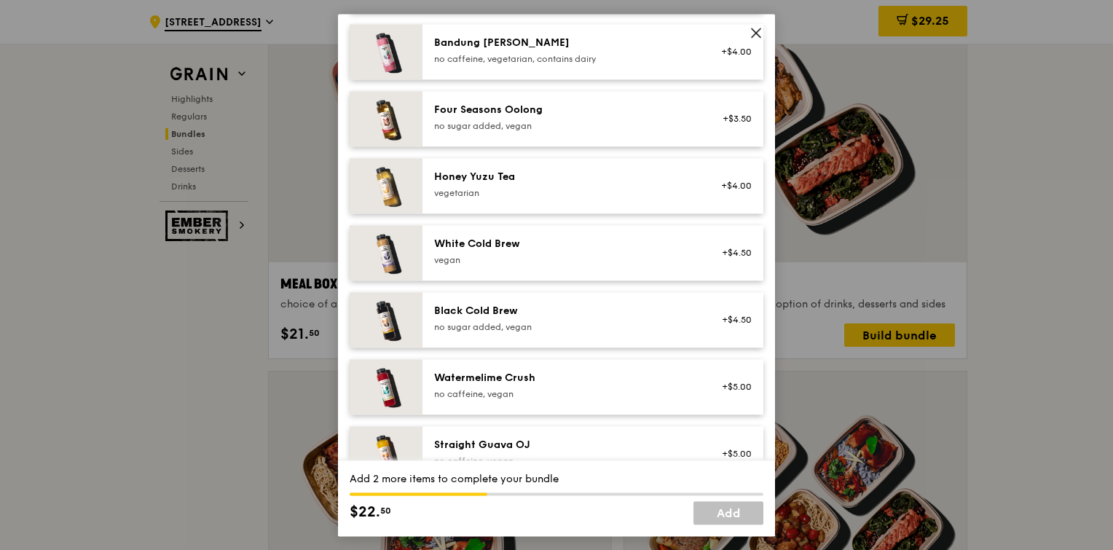
scroll to position [1715, 0]
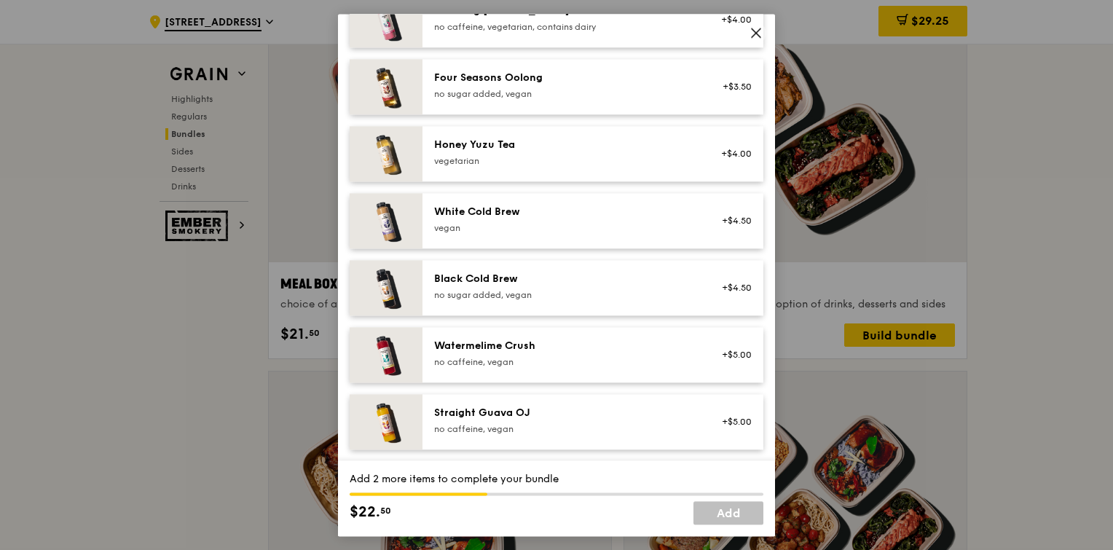
click at [719, 515] on link "Add" at bounding box center [728, 512] width 70 height 23
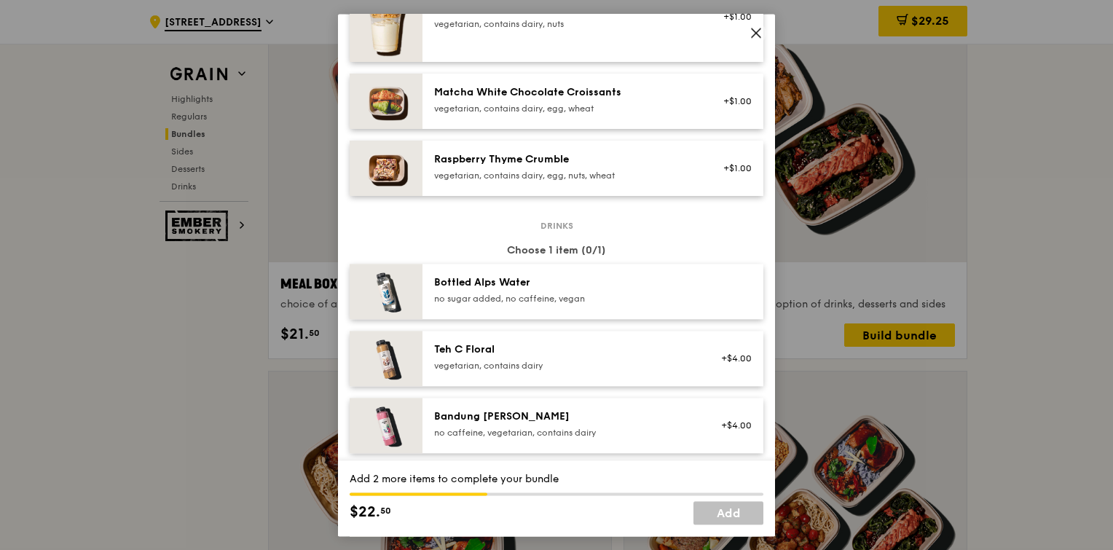
click at [541, 293] on div "no sugar added, no caffeine, vegan" at bounding box center [564, 299] width 261 height 12
click at [729, 517] on link "Add" at bounding box center [728, 512] width 70 height 23
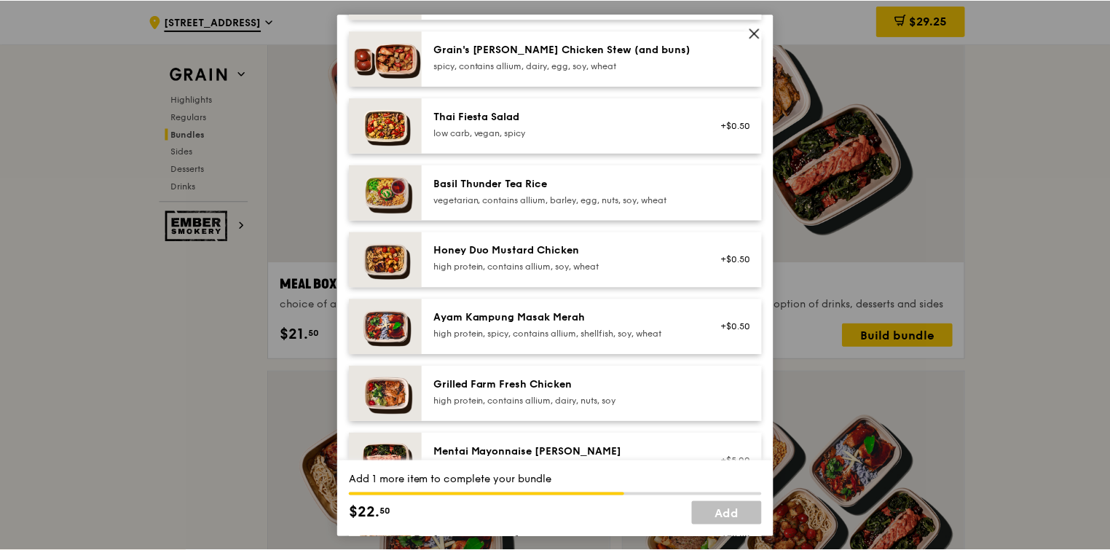
scroll to position [213, 0]
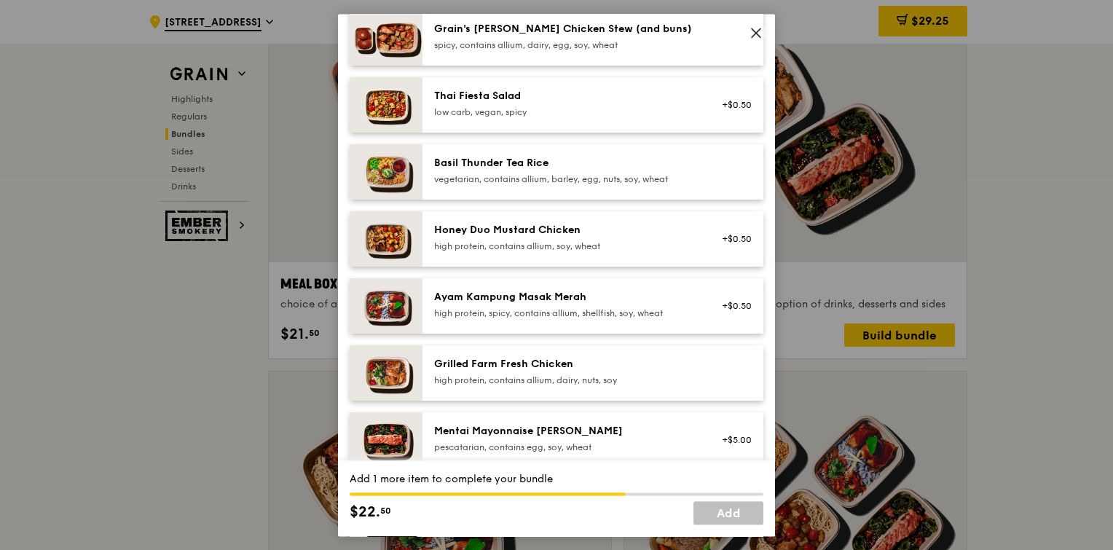
click at [609, 245] on div "high protein, contains allium, soy, wheat" at bounding box center [564, 246] width 261 height 12
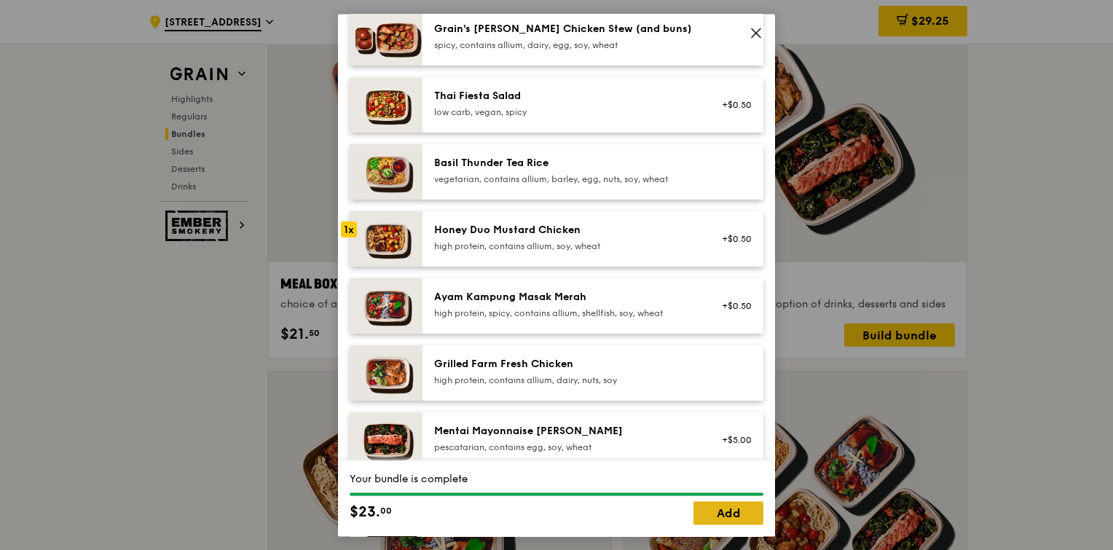
click at [731, 511] on link "Add" at bounding box center [728, 512] width 70 height 23
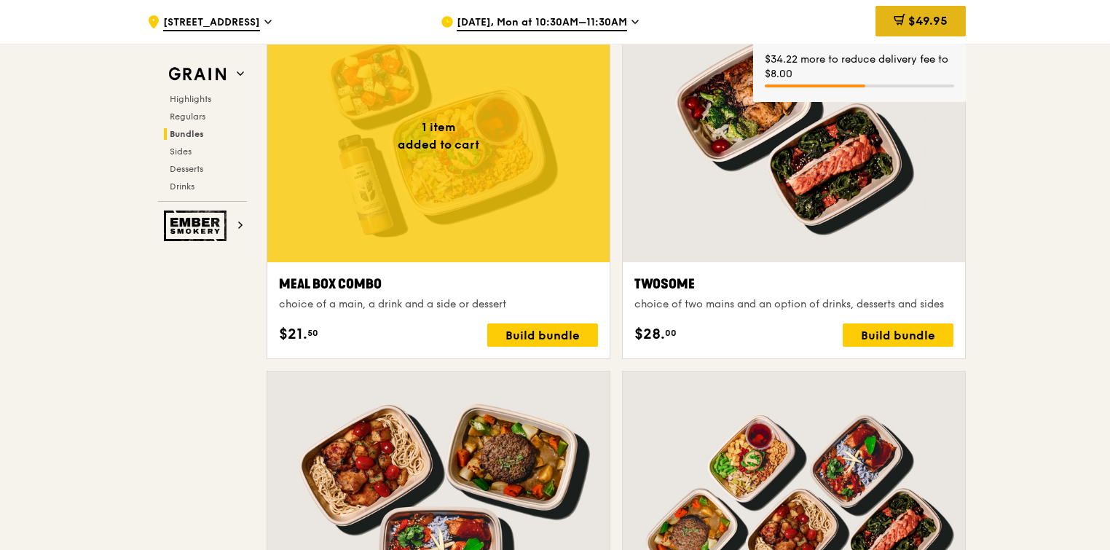
click at [908, 18] on span "$49.95" at bounding box center [927, 21] width 39 height 14
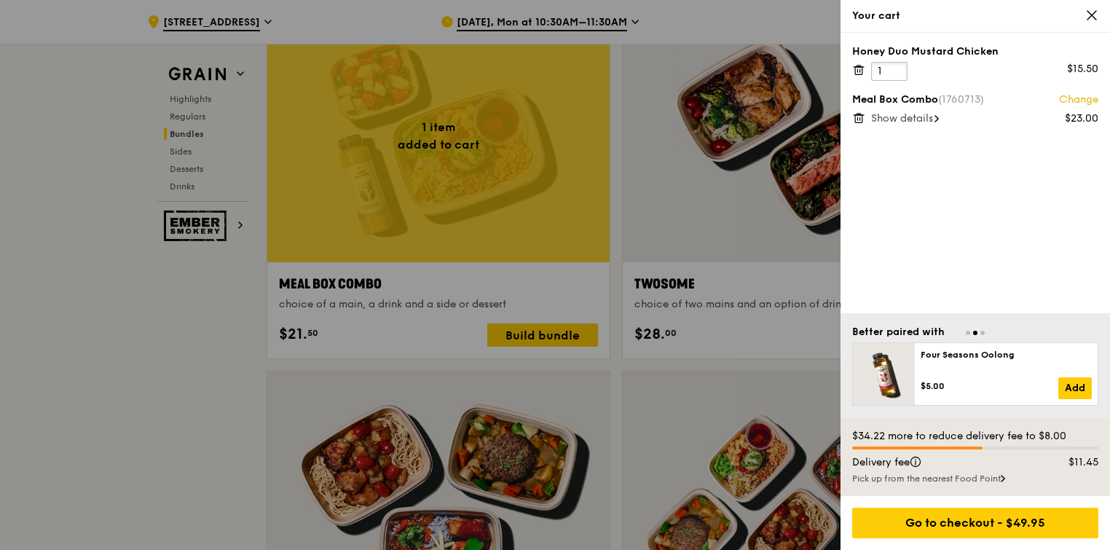
click at [896, 79] on input "1" at bounding box center [889, 71] width 36 height 19
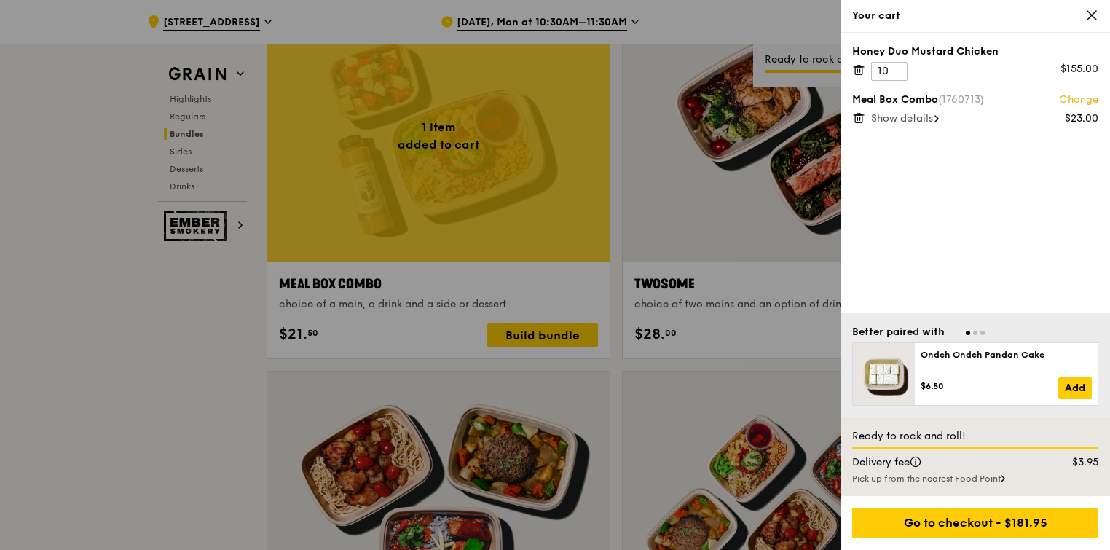
click at [949, 162] on div "Honey Duo Mustard Chicken 10 $155.00 Meal Box Combo (1760713) Change $23.00 Sho…" at bounding box center [974, 173] width 269 height 280
click at [906, 125] on div "Show details" at bounding box center [984, 118] width 227 height 15
click at [570, 219] on div at bounding box center [555, 275] width 1110 height 550
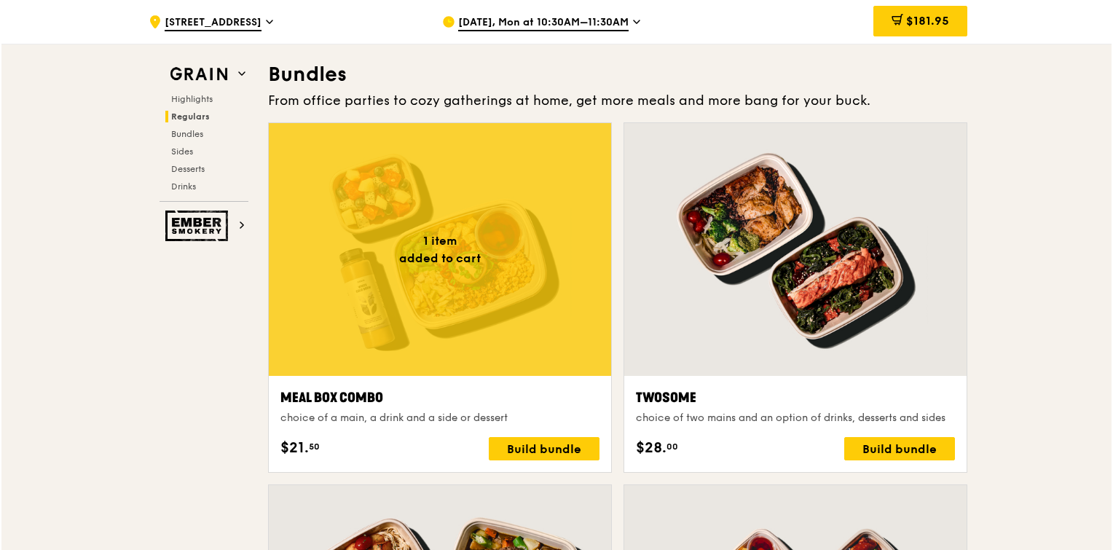
scroll to position [2115, 0]
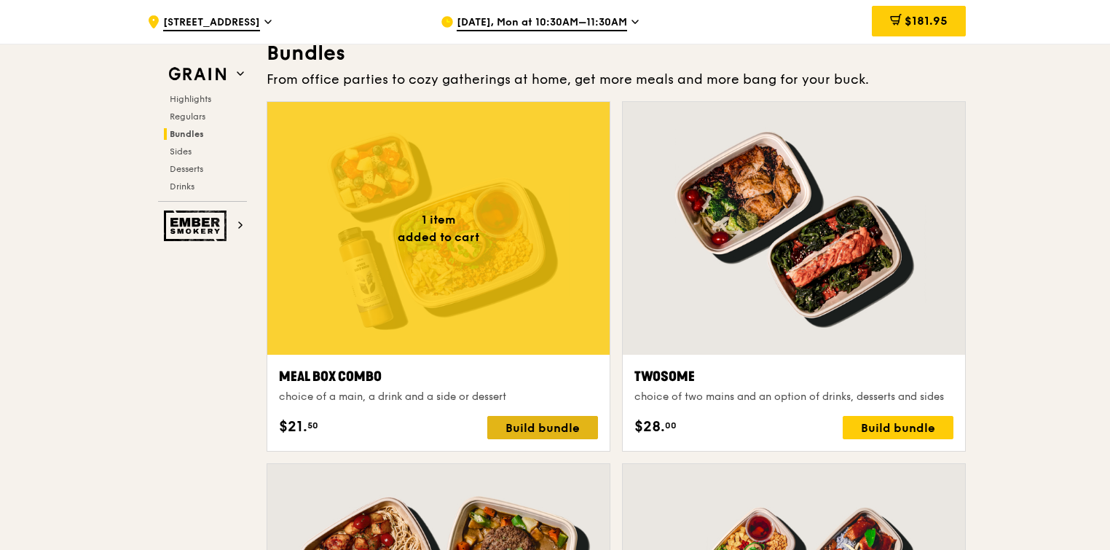
click at [560, 425] on div "Build bundle" at bounding box center [542, 427] width 111 height 23
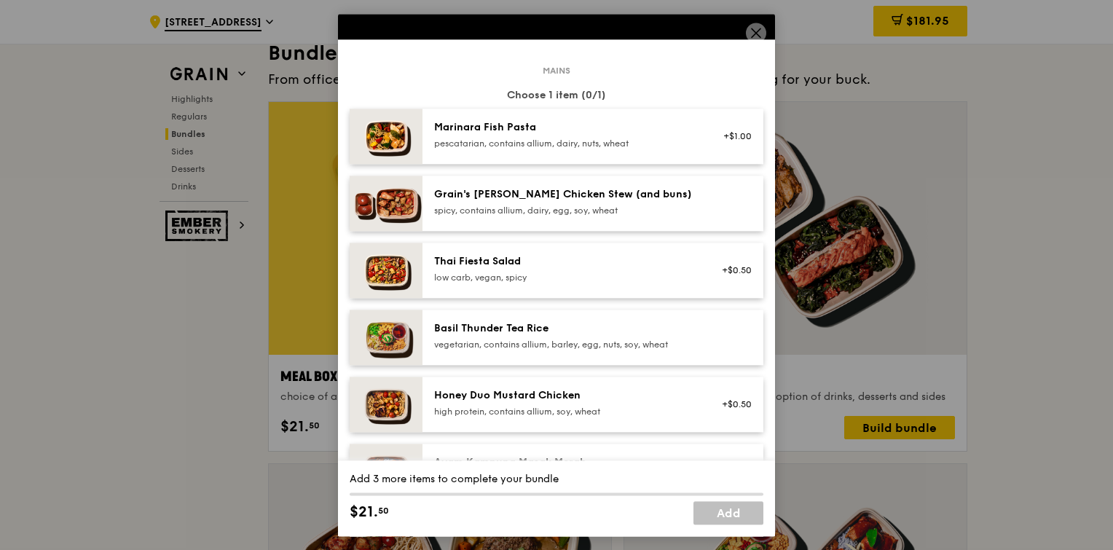
scroll to position [23, 0]
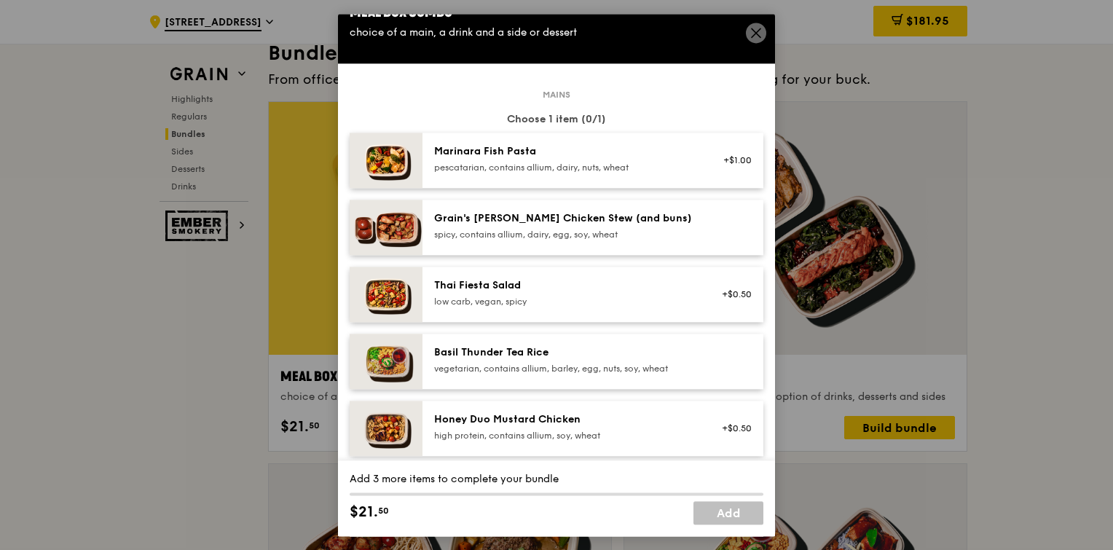
click at [574, 170] on div "pescatarian, contains allium, dairy, nuts, wheat" at bounding box center [564, 168] width 261 height 12
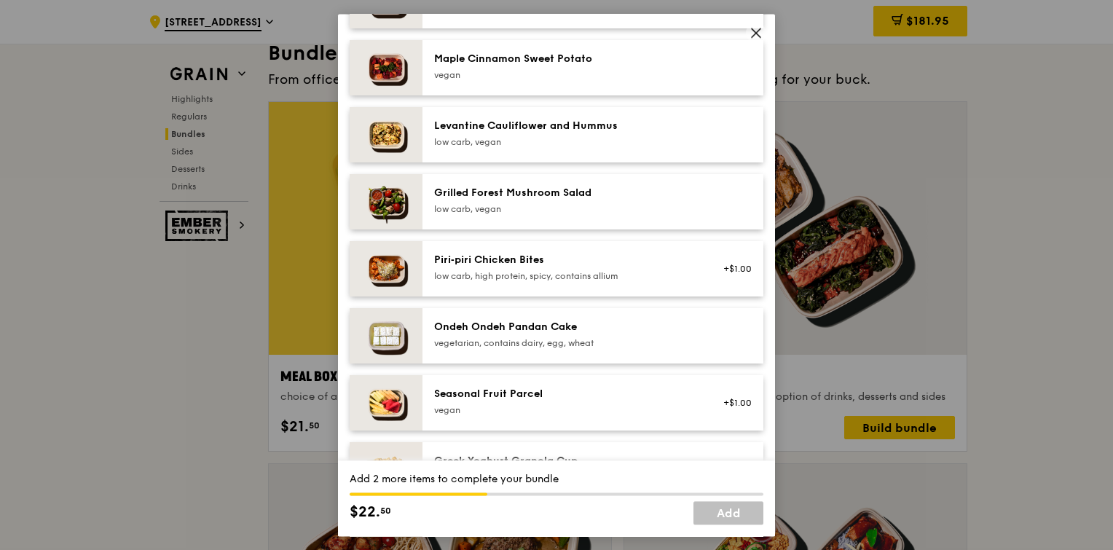
scroll to position [859, 0]
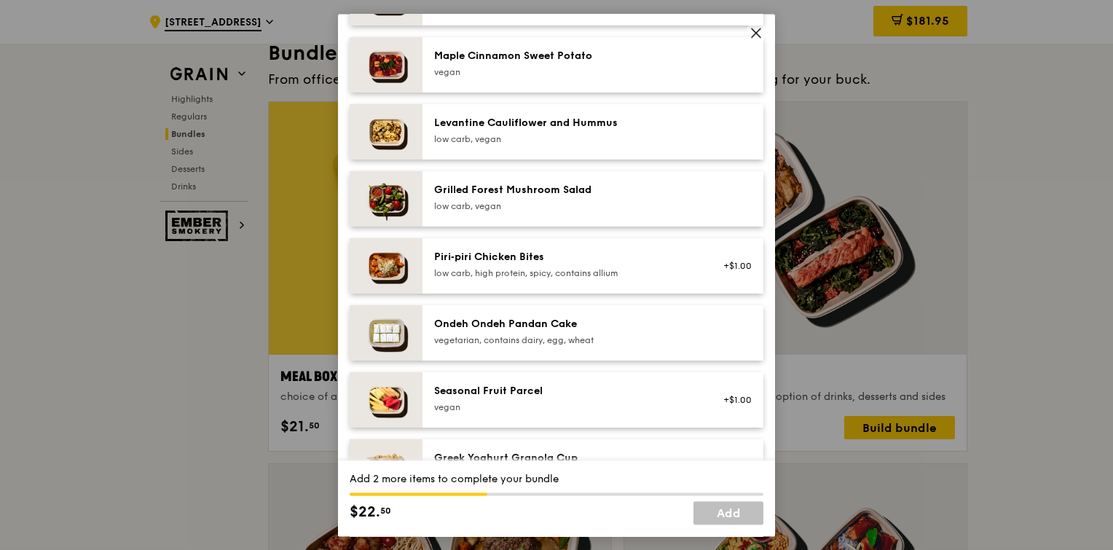
click at [553, 385] on div "Seasonal Fruit Parcel" at bounding box center [564, 391] width 261 height 15
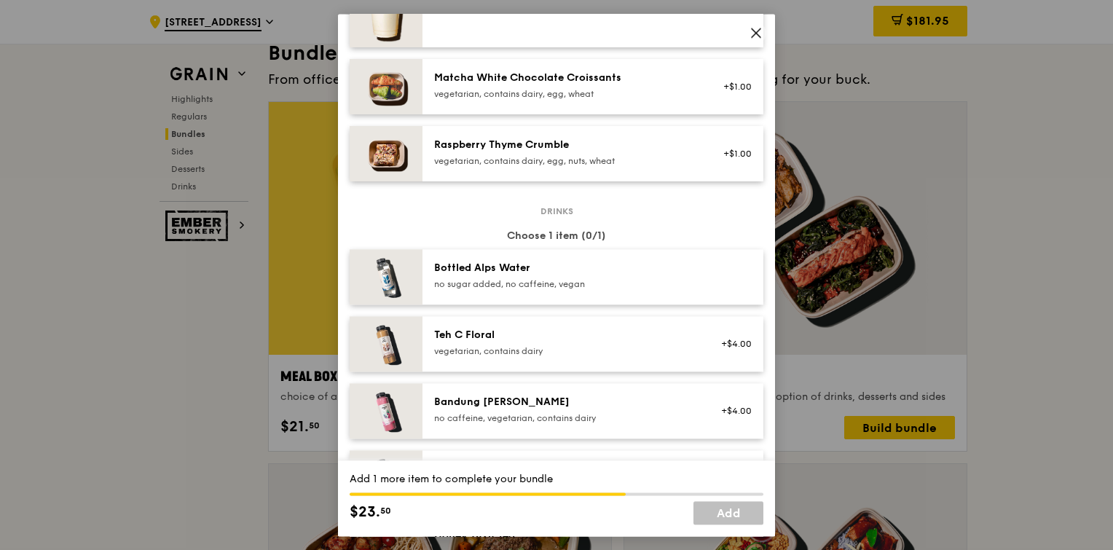
scroll to position [1340, 0]
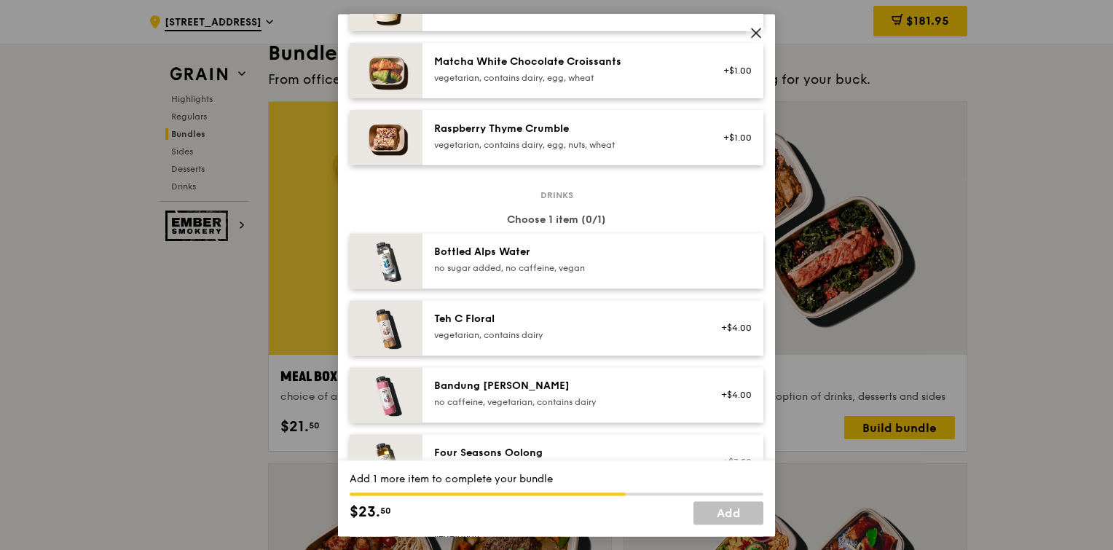
click at [606, 246] on div "Bottled Alps Water" at bounding box center [564, 252] width 261 height 15
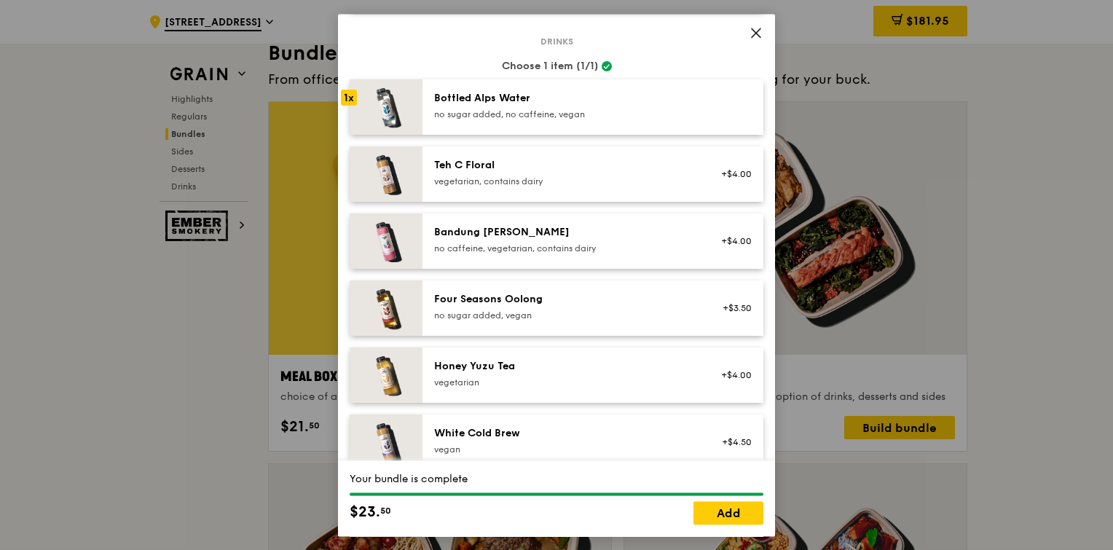
scroll to position [1472, 0]
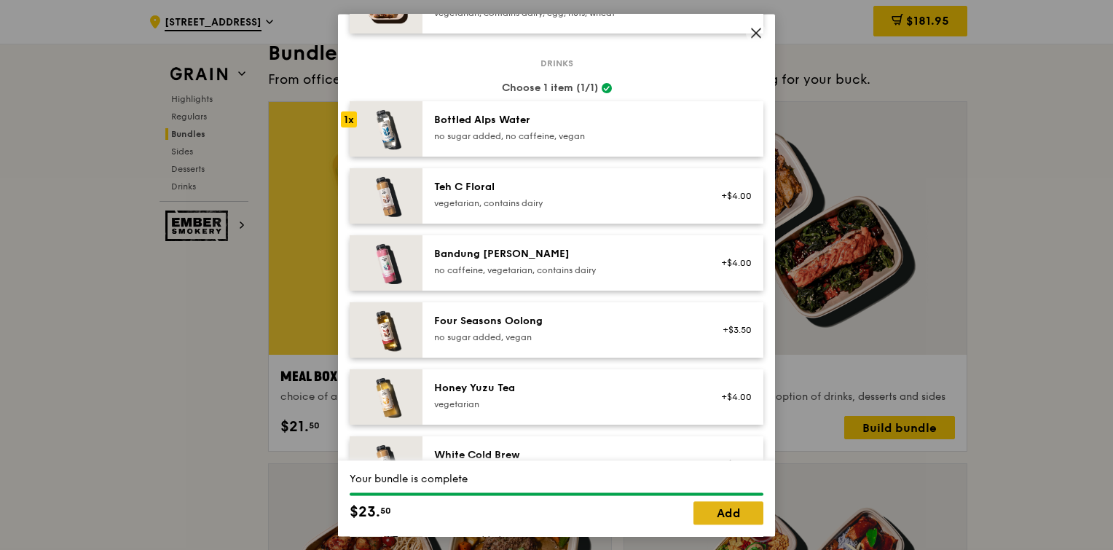
click at [725, 520] on link "Add" at bounding box center [728, 512] width 70 height 23
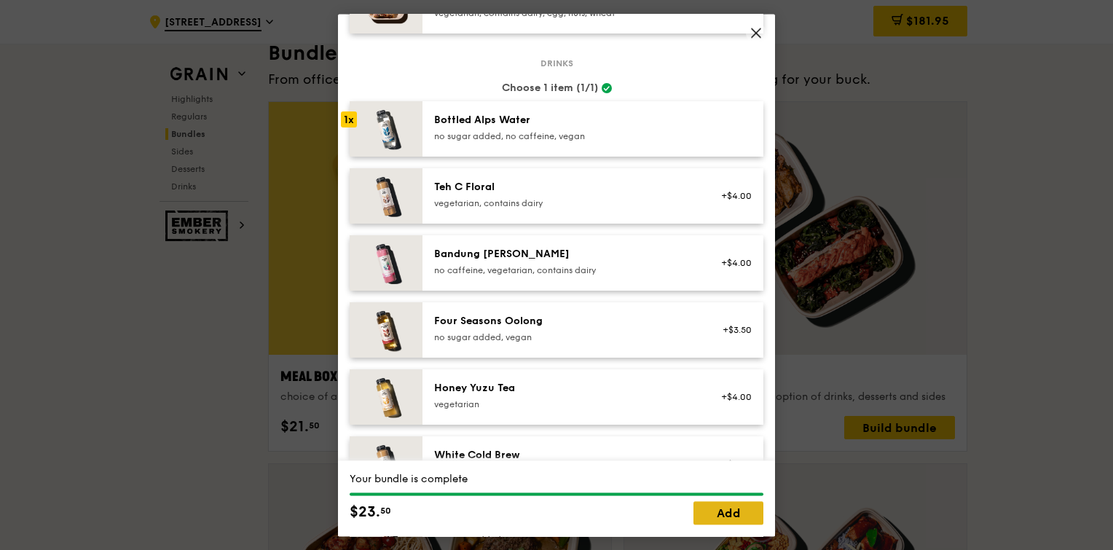
scroll to position [2115, 0]
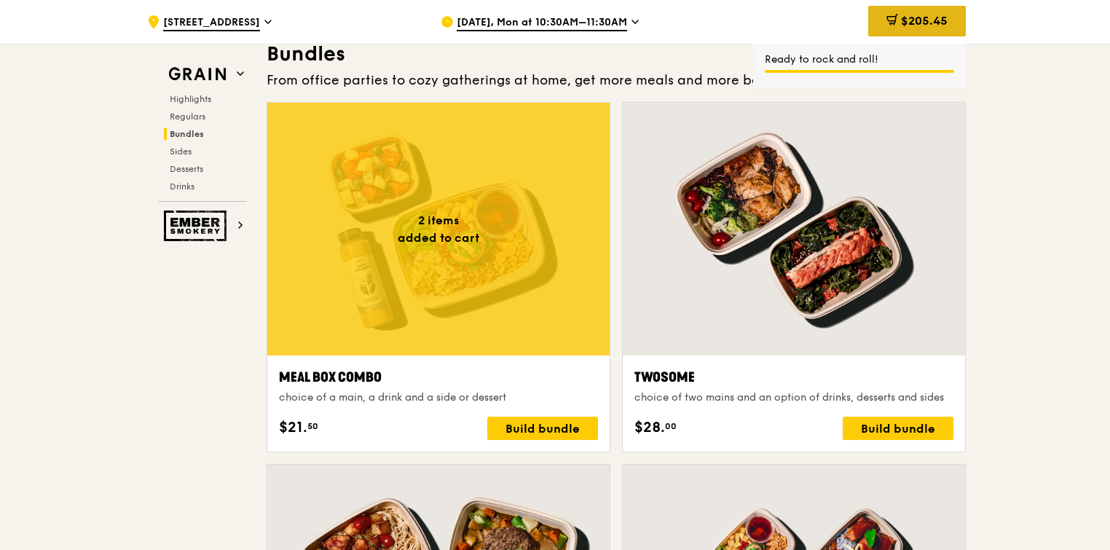
click at [915, 30] on div "$205.45" at bounding box center [917, 21] width 98 height 31
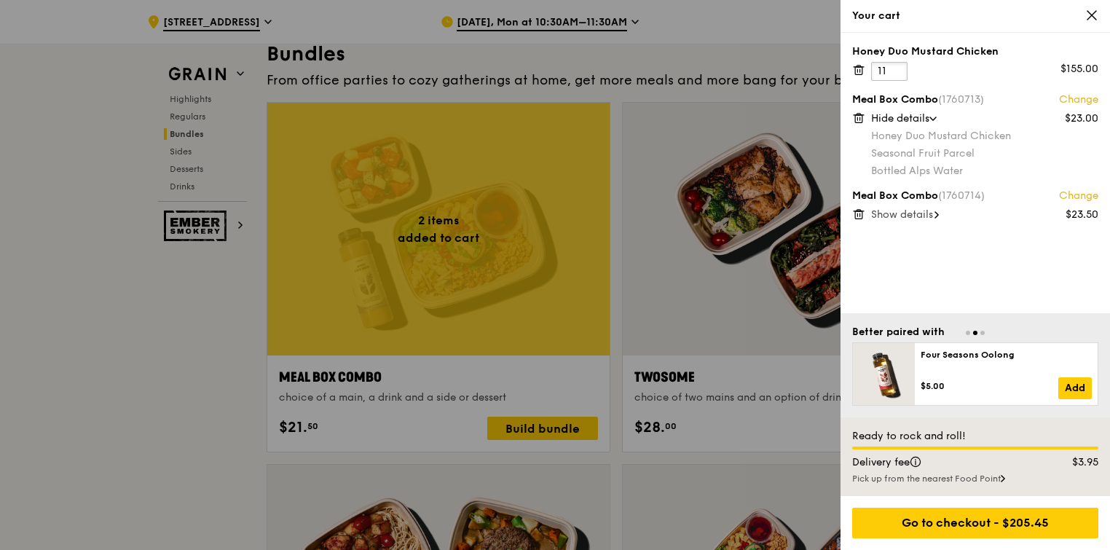
click at [889, 69] on input "11" at bounding box center [889, 71] width 36 height 19
type input "1"
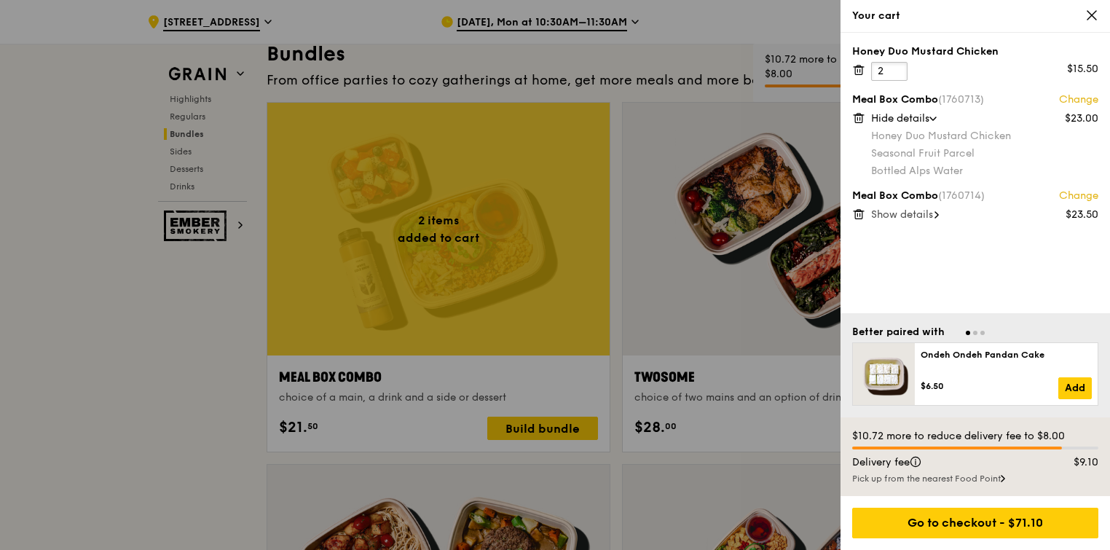
click at [896, 68] on input "2" at bounding box center [889, 71] width 36 height 19
click at [896, 68] on input "3" at bounding box center [889, 71] width 36 height 19
click at [896, 68] on input "4" at bounding box center [889, 71] width 36 height 19
click at [896, 68] on input "5" at bounding box center [889, 71] width 36 height 19
click at [896, 68] on input "6" at bounding box center [889, 71] width 36 height 19
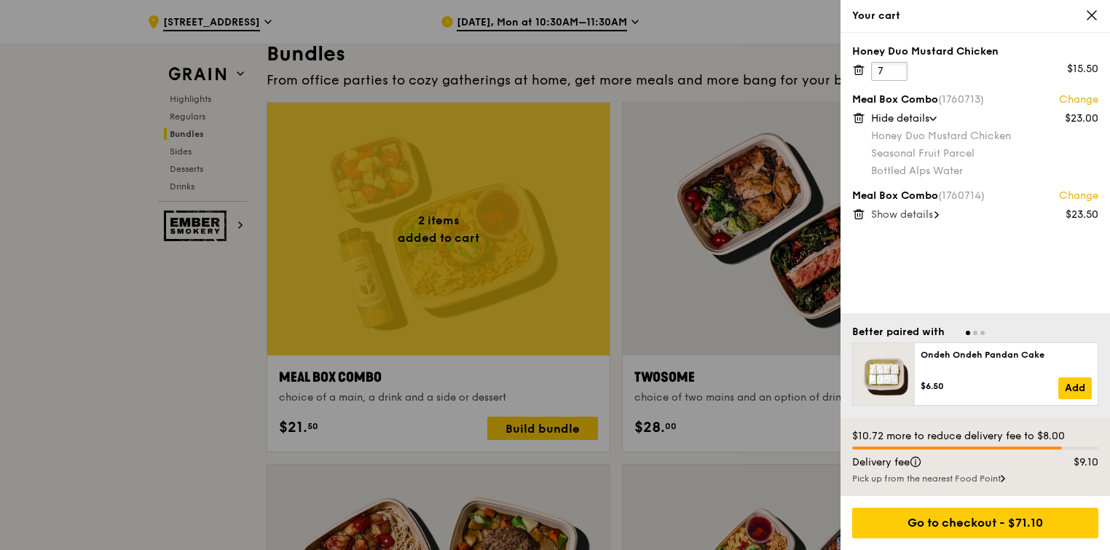
click at [896, 68] on input "7" at bounding box center [889, 71] width 36 height 19
click at [896, 68] on input "8" at bounding box center [889, 71] width 36 height 19
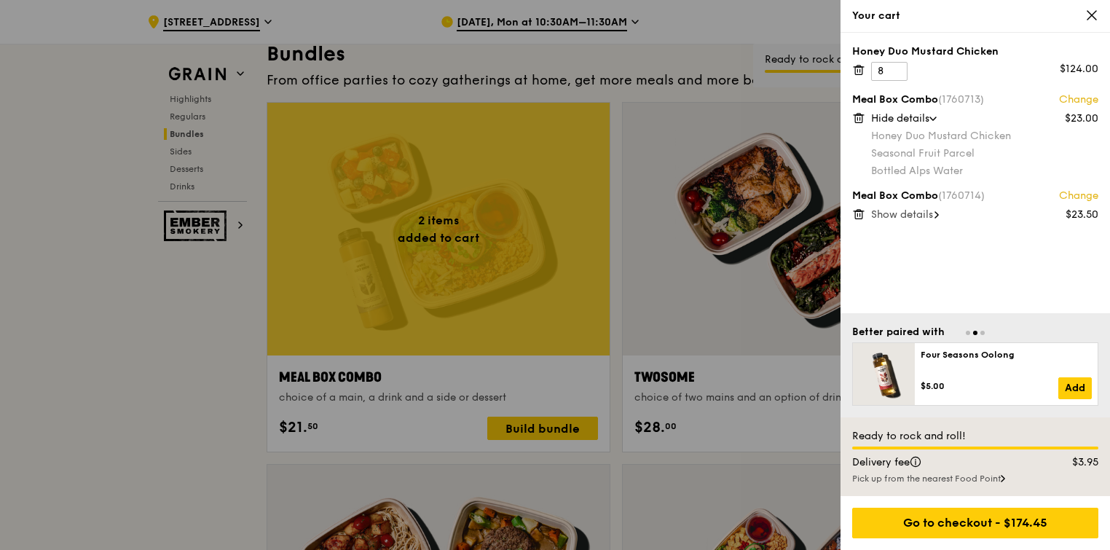
click at [898, 218] on span "Show details" at bounding box center [902, 214] width 62 height 12
click at [936, 214] on icon at bounding box center [932, 215] width 7 height 4
click at [936, 214] on div "Show details" at bounding box center [984, 215] width 227 height 15
click at [577, 408] on div at bounding box center [555, 275] width 1110 height 550
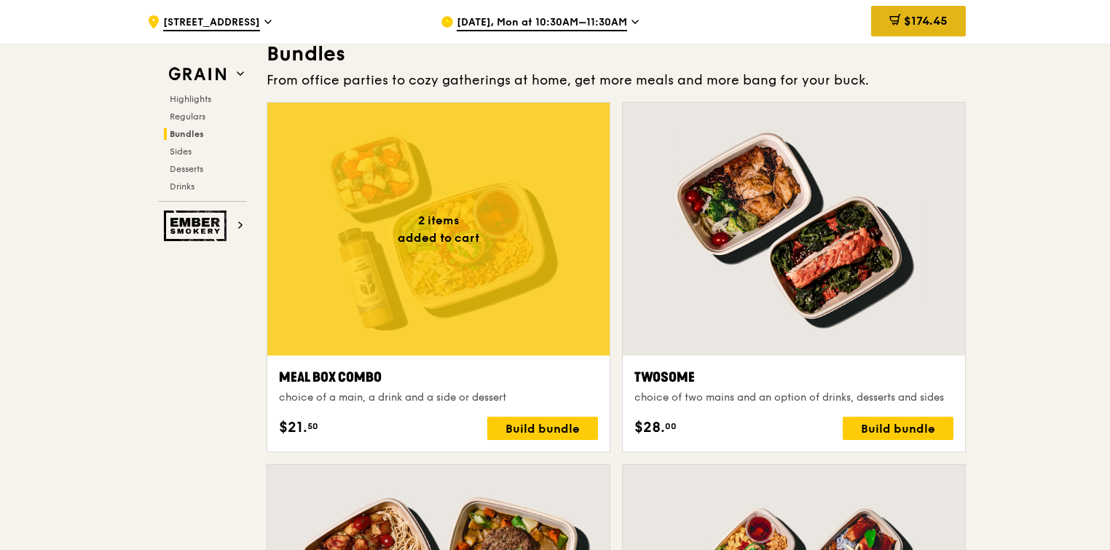
click at [909, 27] on span "$174.45" at bounding box center [926, 21] width 44 height 14
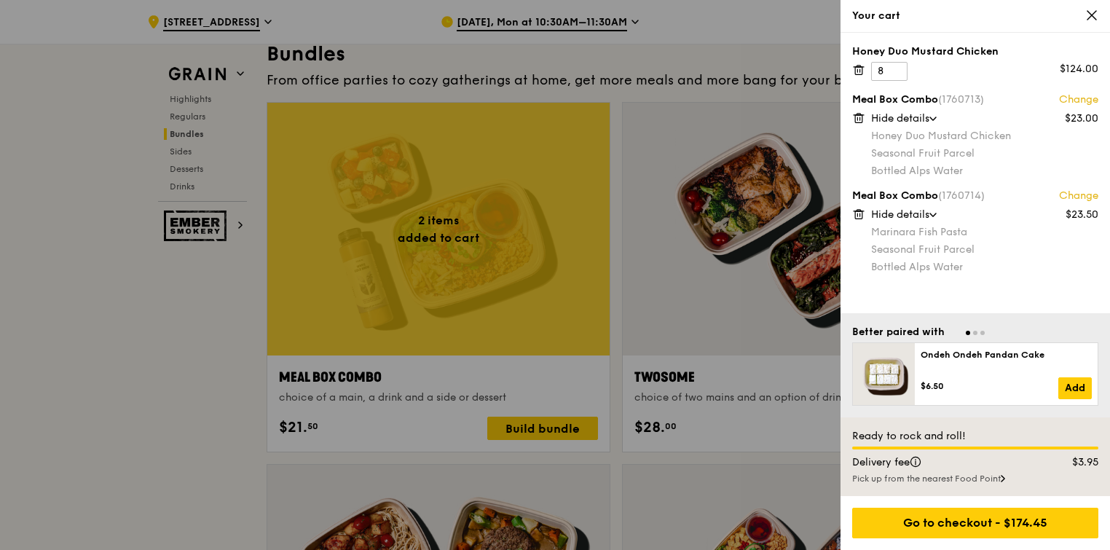
click at [856, 213] on icon at bounding box center [858, 214] width 13 height 13
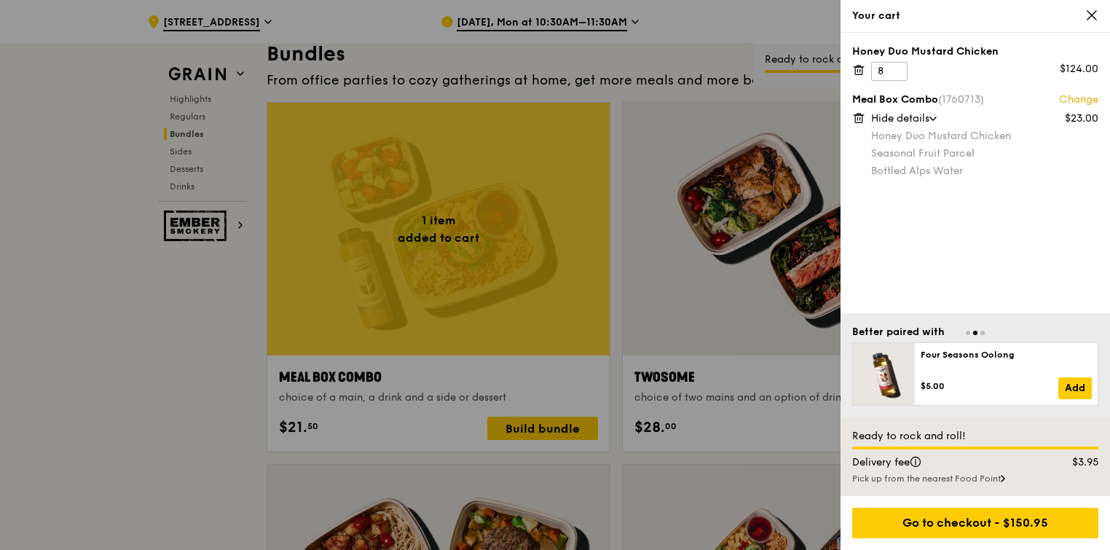
click at [537, 428] on div at bounding box center [555, 275] width 1110 height 550
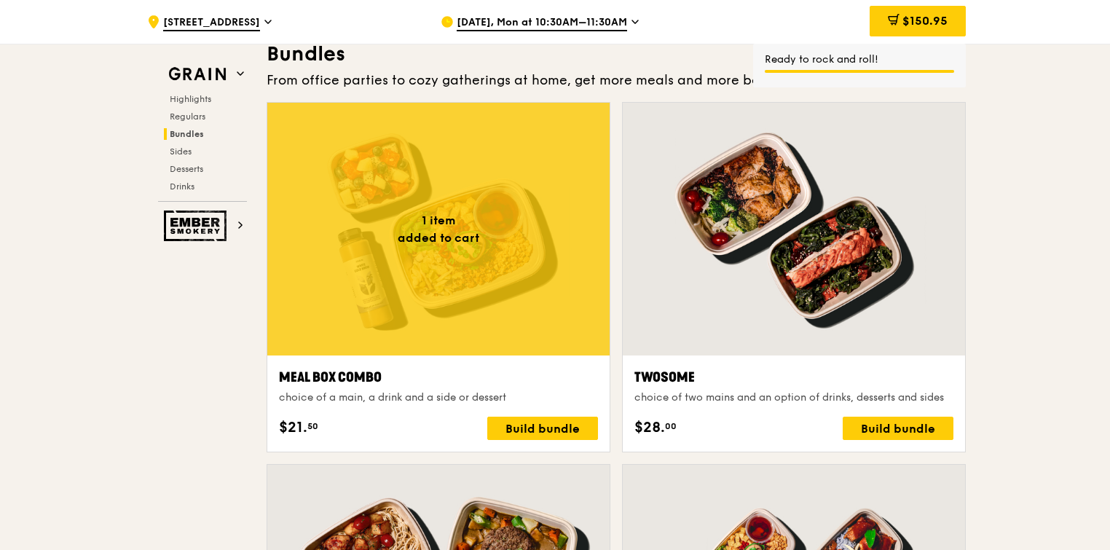
click at [537, 428] on div "Build bundle" at bounding box center [542, 428] width 111 height 23
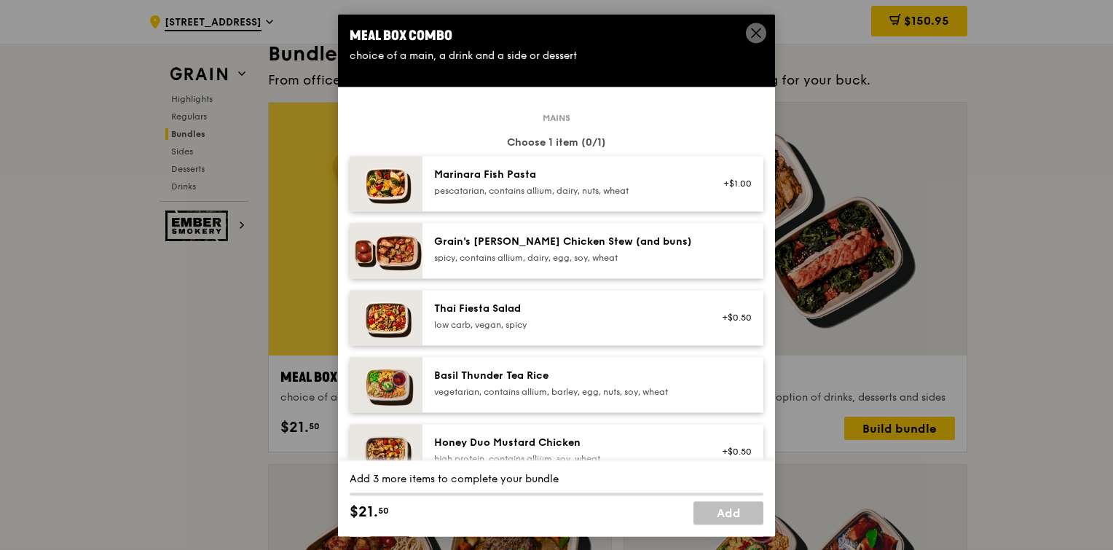
click at [605, 178] on div "Marinara Fish Pasta" at bounding box center [564, 174] width 261 height 15
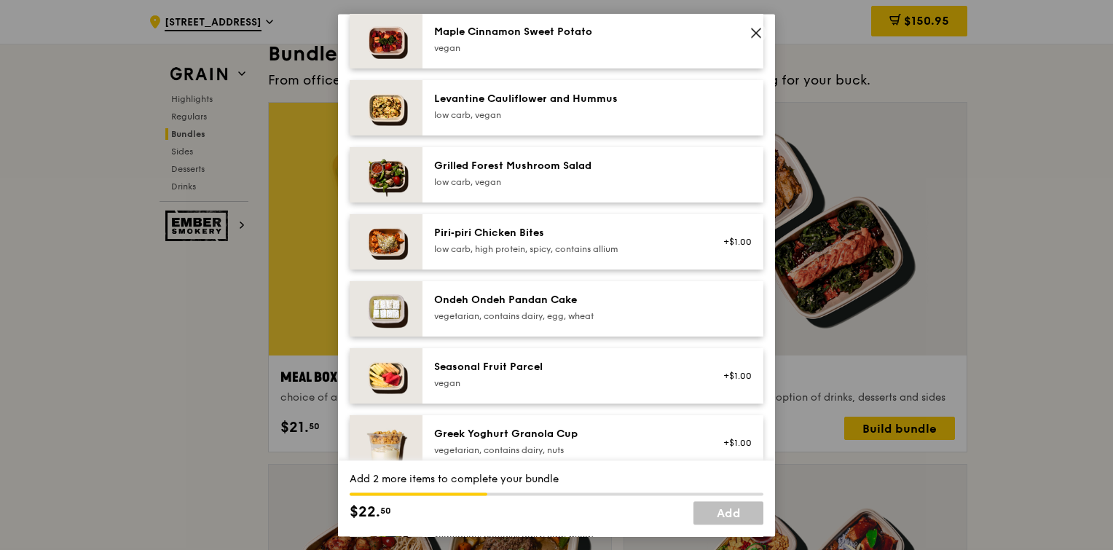
scroll to position [926, 0]
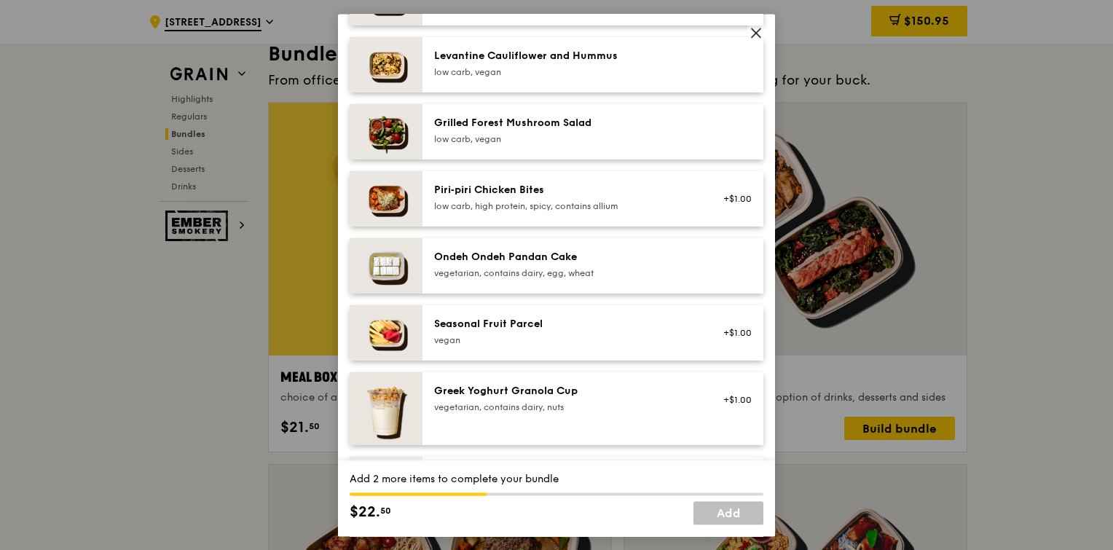
click at [530, 345] on div "vegan" at bounding box center [564, 340] width 261 height 12
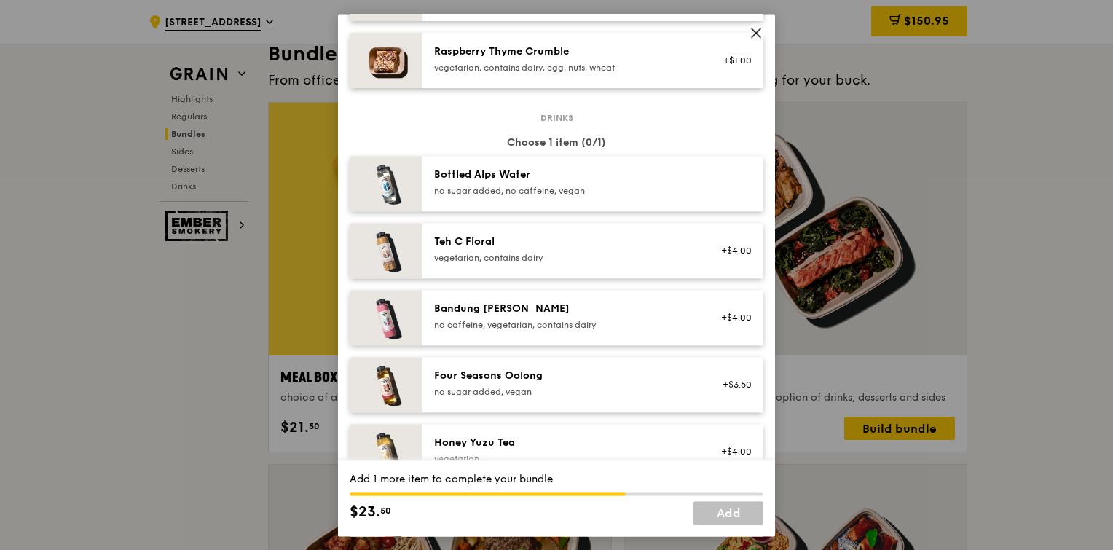
scroll to position [1444, 0]
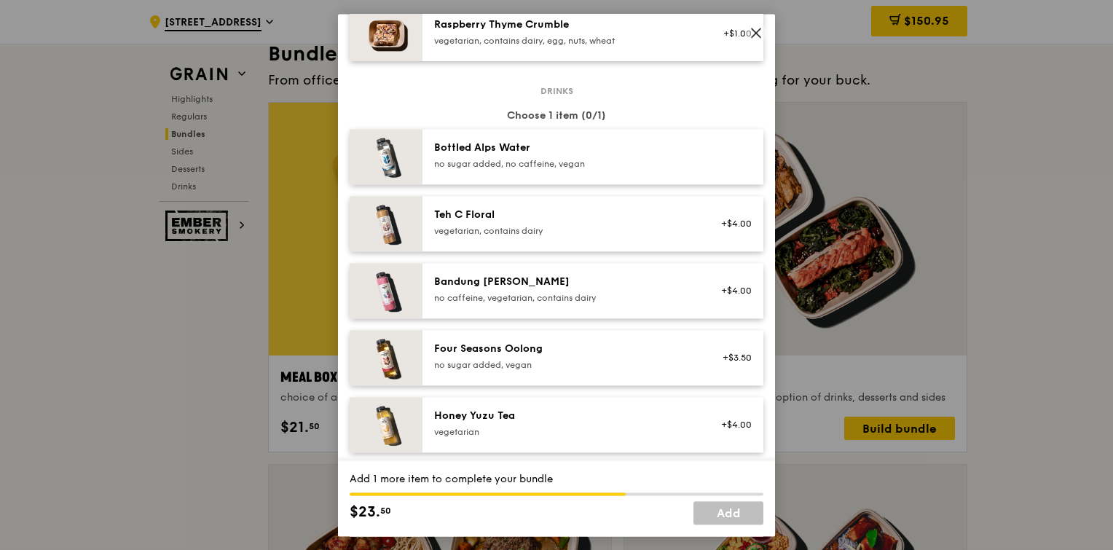
click at [519, 162] on div "no sugar added, no caffeine, vegan" at bounding box center [564, 164] width 261 height 12
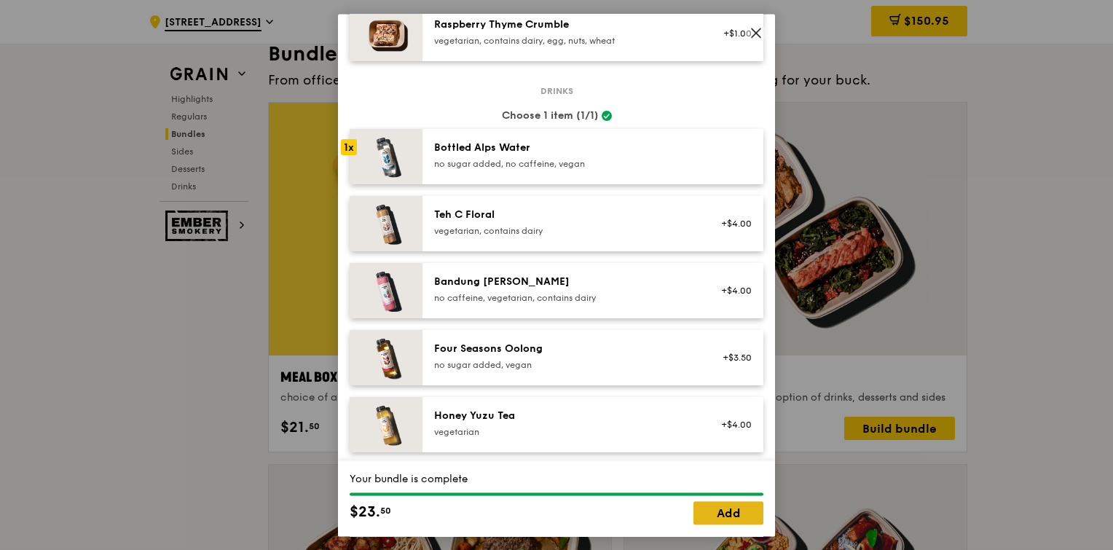
click at [719, 517] on link "Add" at bounding box center [728, 512] width 70 height 23
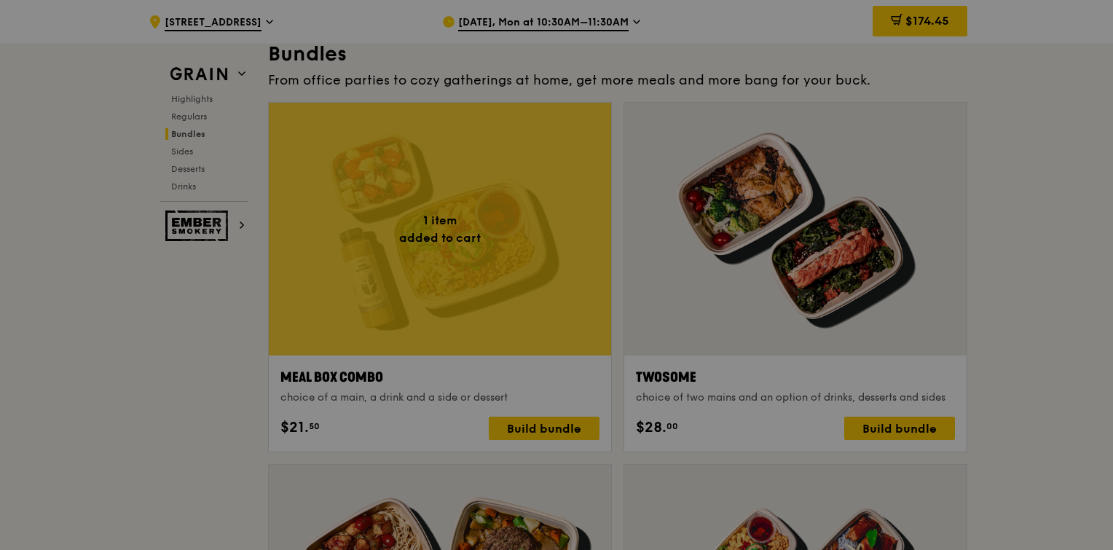
scroll to position [2115, 0]
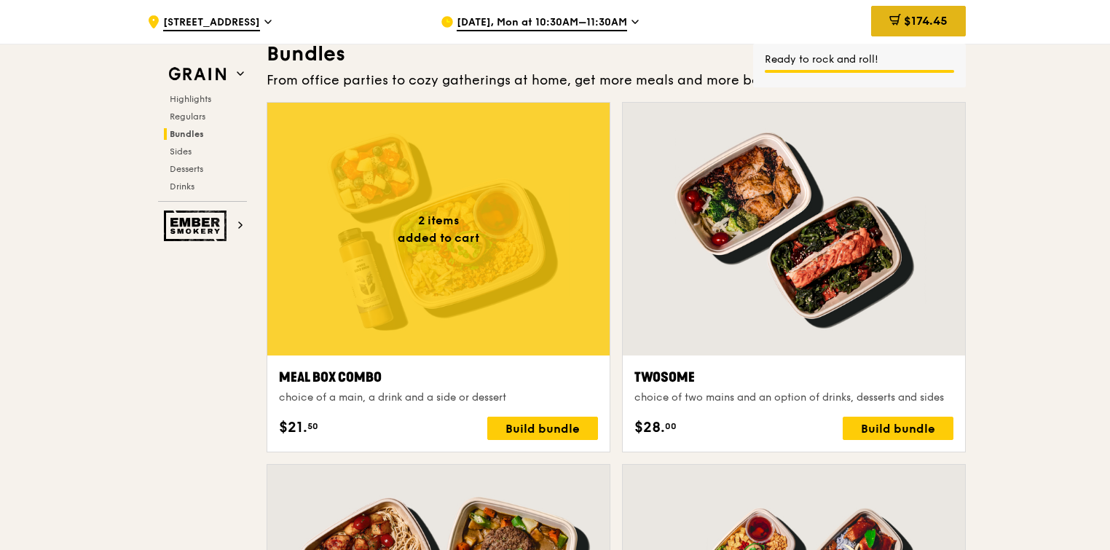
click at [941, 30] on div "$174.45" at bounding box center [918, 21] width 95 height 31
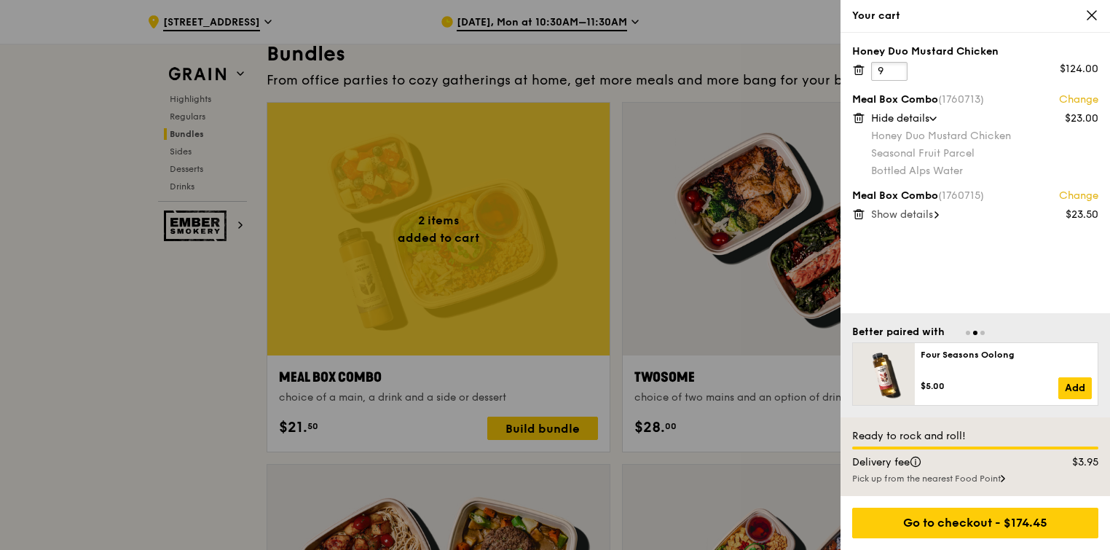
click at [891, 65] on input "9" at bounding box center [889, 71] width 36 height 19
click at [938, 216] on icon at bounding box center [936, 215] width 3 height 6
click at [1074, 196] on link "Change" at bounding box center [1078, 196] width 39 height 15
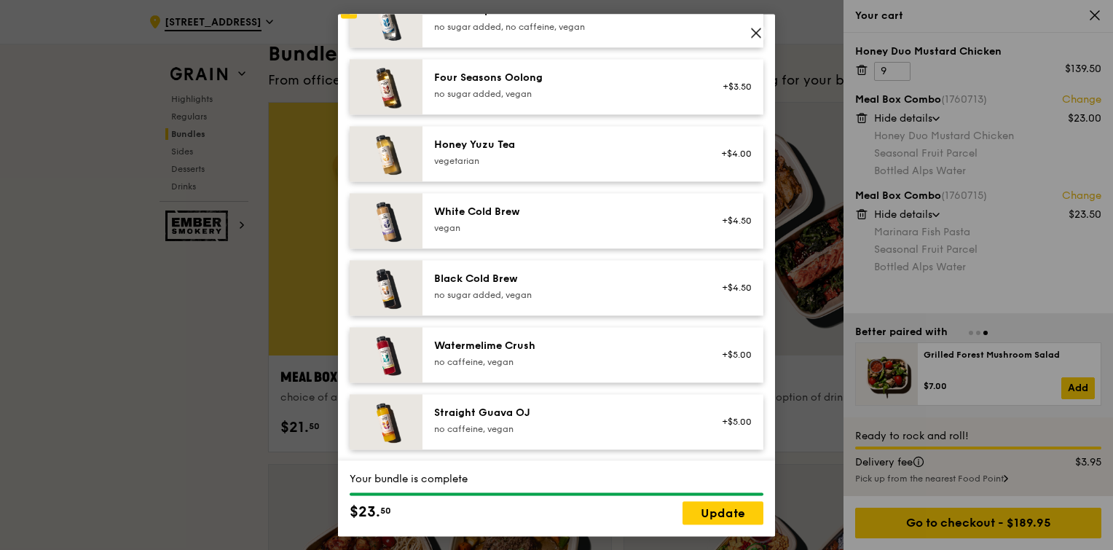
scroll to position [0, 0]
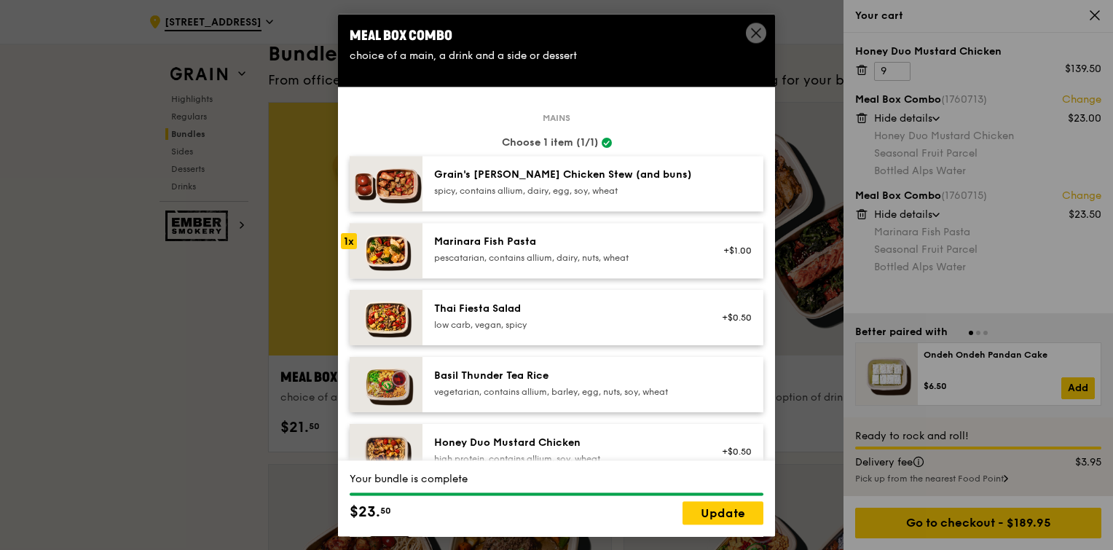
click at [755, 23] on span at bounding box center [756, 33] width 20 height 20
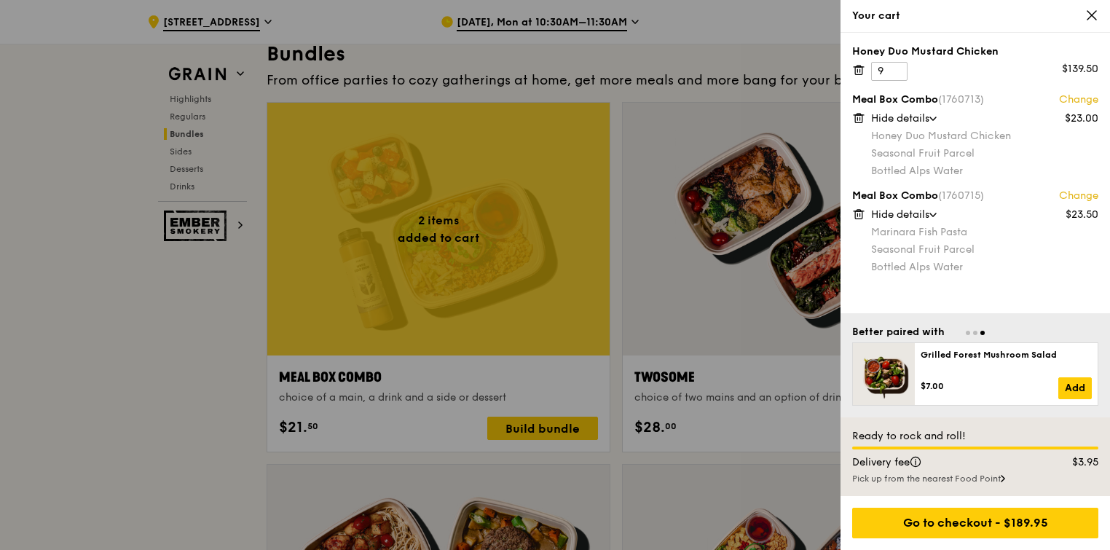
click at [936, 216] on icon at bounding box center [933, 214] width 6 height 3
click at [936, 216] on div "Show details" at bounding box center [984, 215] width 227 height 15
click at [934, 122] on div "Hide details" at bounding box center [984, 118] width 227 height 15
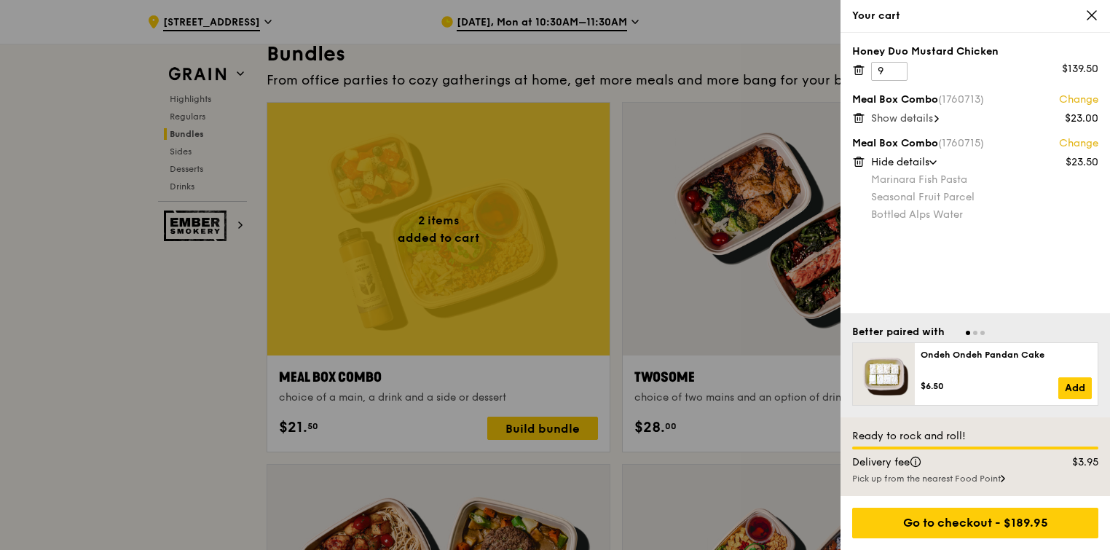
click at [933, 122] on span "Show details" at bounding box center [902, 118] width 62 height 12
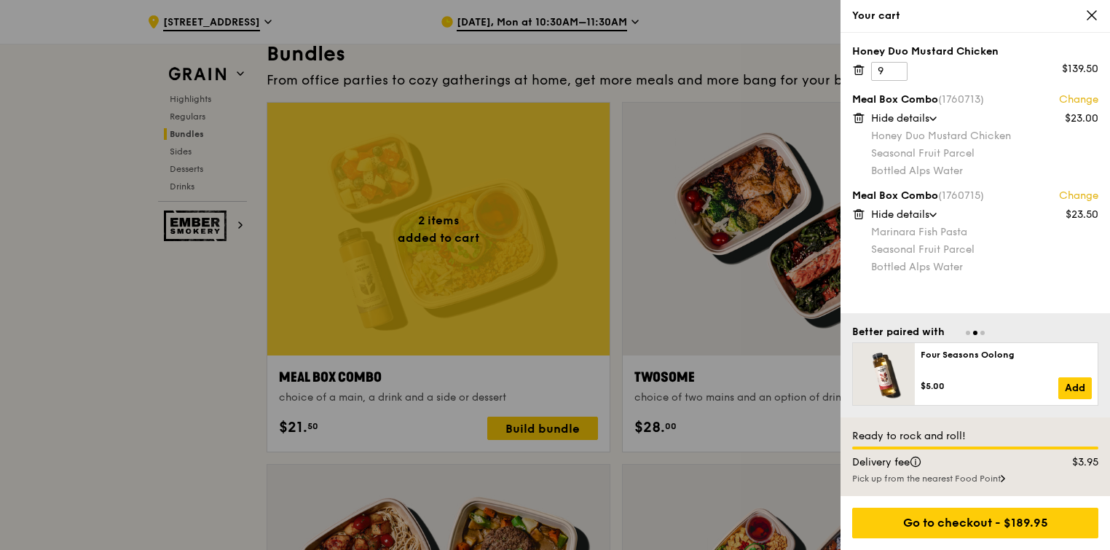
click at [1072, 100] on link "Change" at bounding box center [1078, 99] width 39 height 15
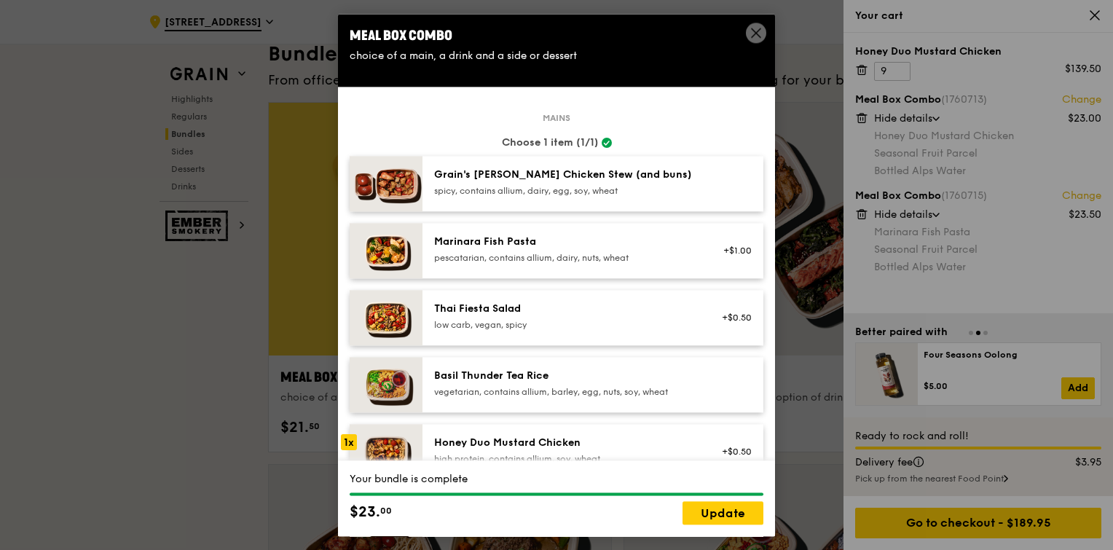
click at [749, 26] on icon at bounding box center [755, 32] width 13 height 13
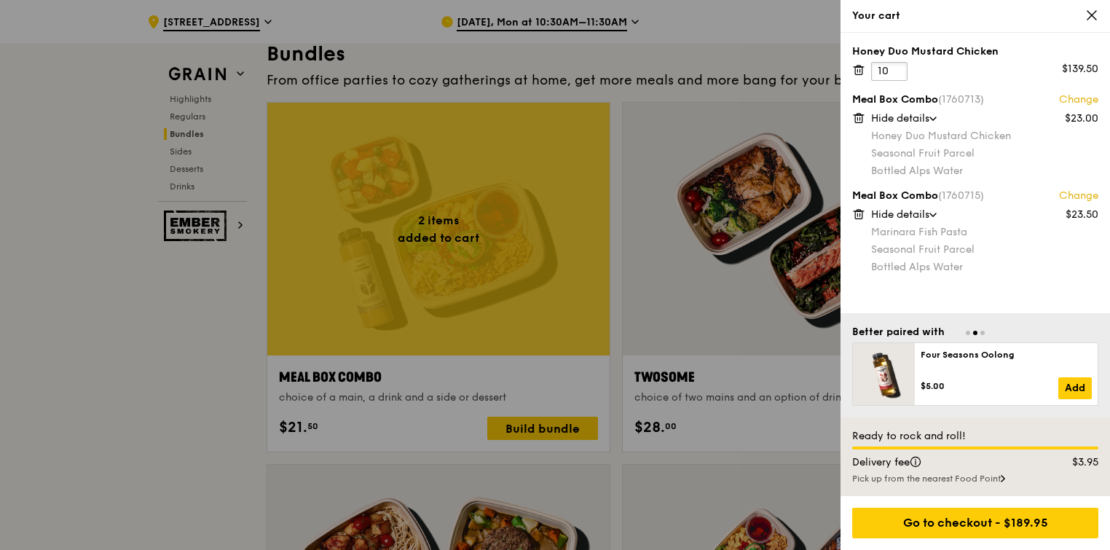
click at [891, 68] on input "10" at bounding box center [889, 71] width 36 height 19
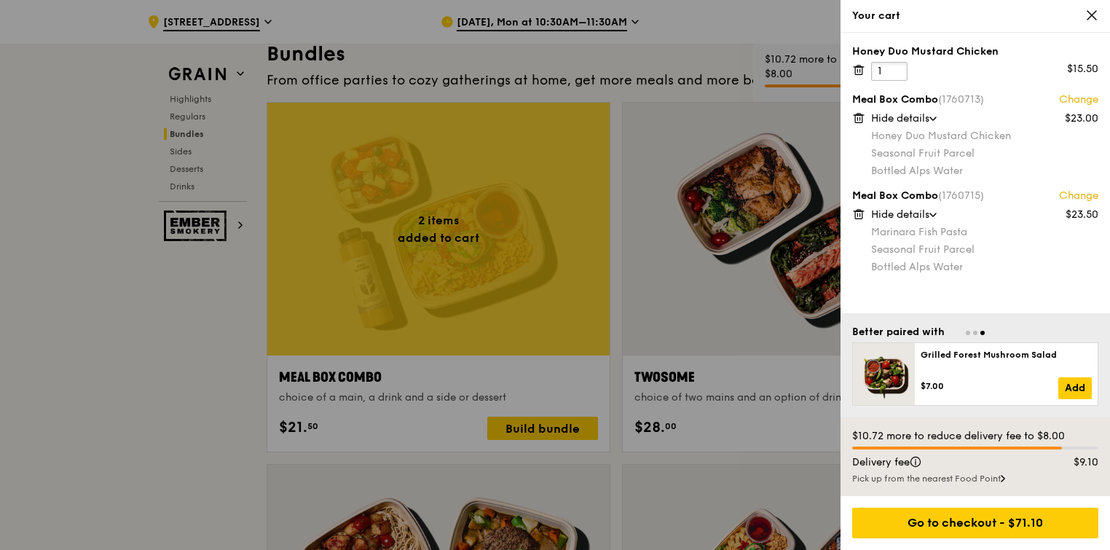
type input "1"
click at [983, 165] on div "Bottled Alps Water" at bounding box center [984, 171] width 227 height 15
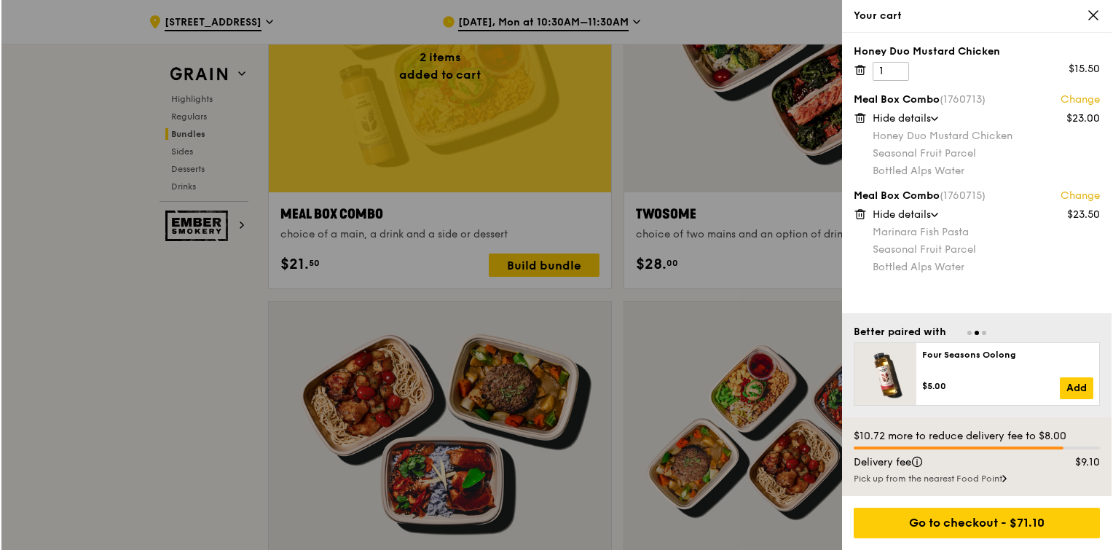
scroll to position [2286, 0]
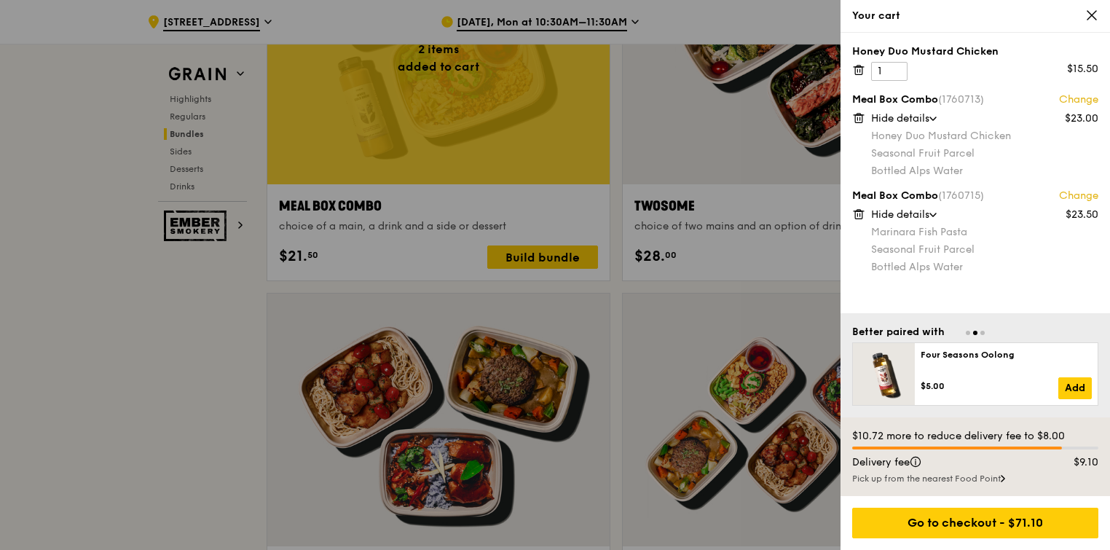
click at [546, 259] on div at bounding box center [555, 275] width 1110 height 550
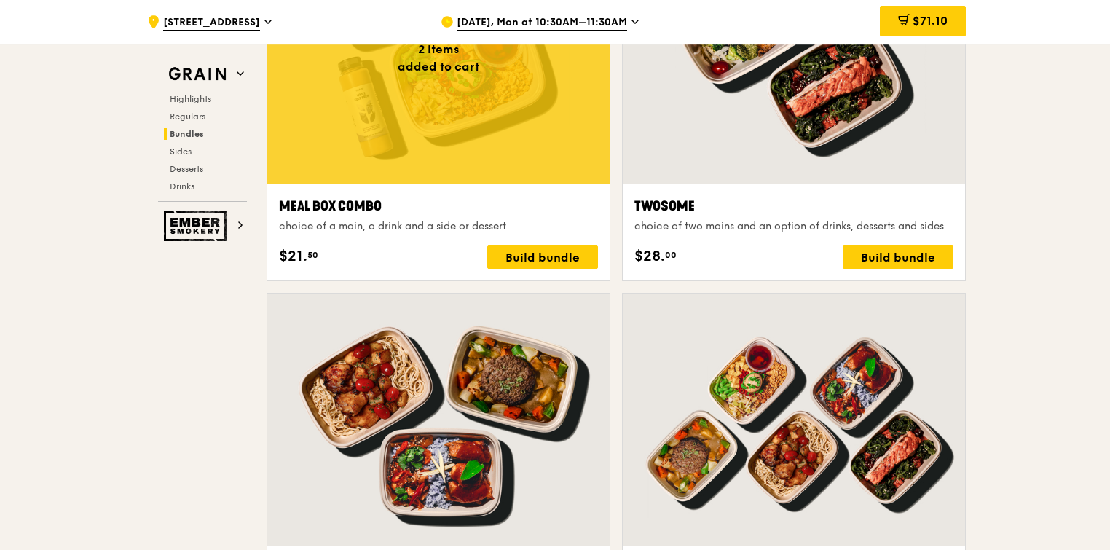
click at [546, 259] on div "Build bundle" at bounding box center [542, 256] width 111 height 23
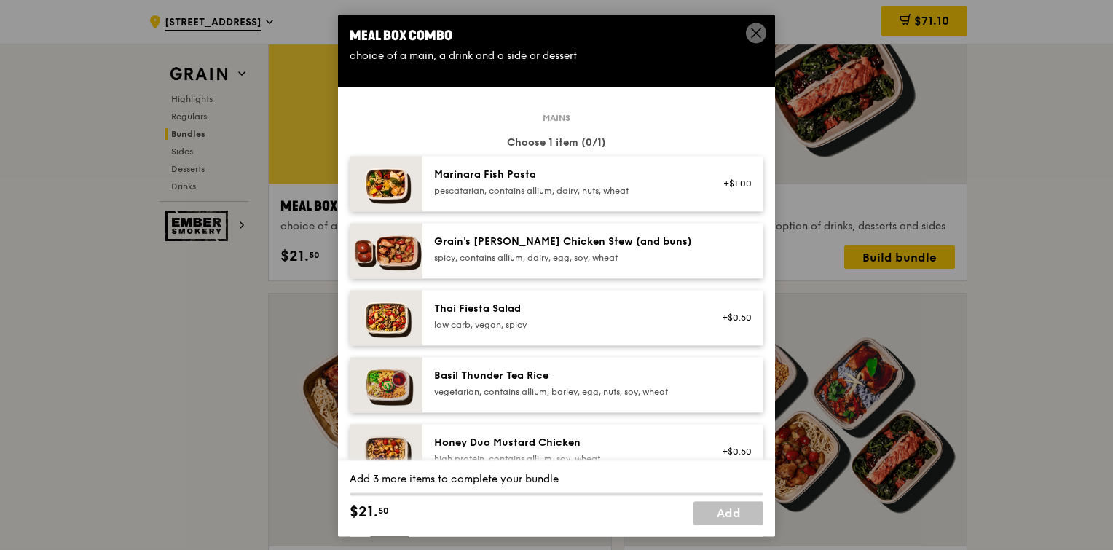
drag, startPoint x: 762, startPoint y: 126, endPoint x: 762, endPoint y: 163, distance: 37.1
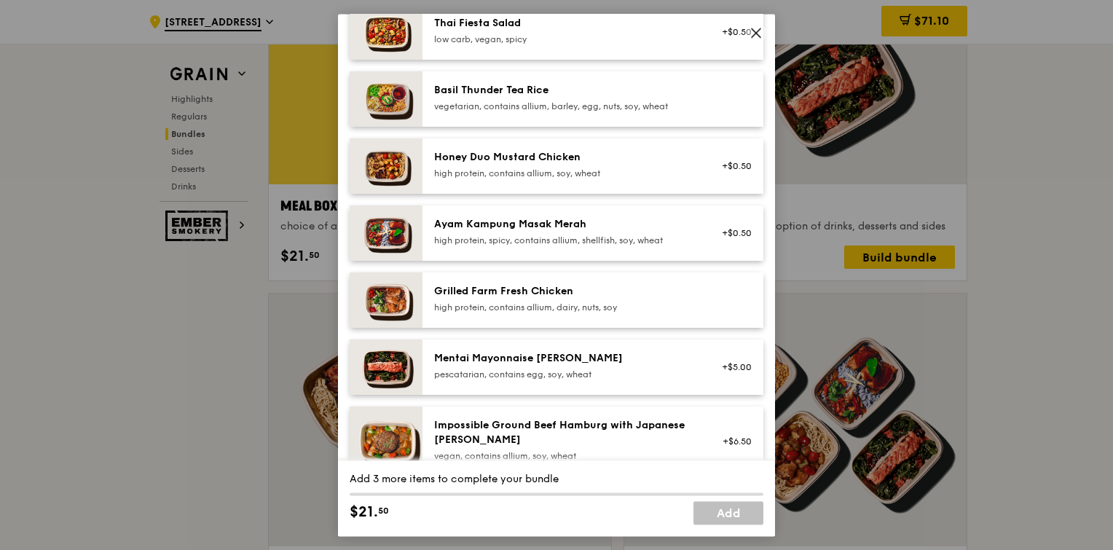
scroll to position [288, 0]
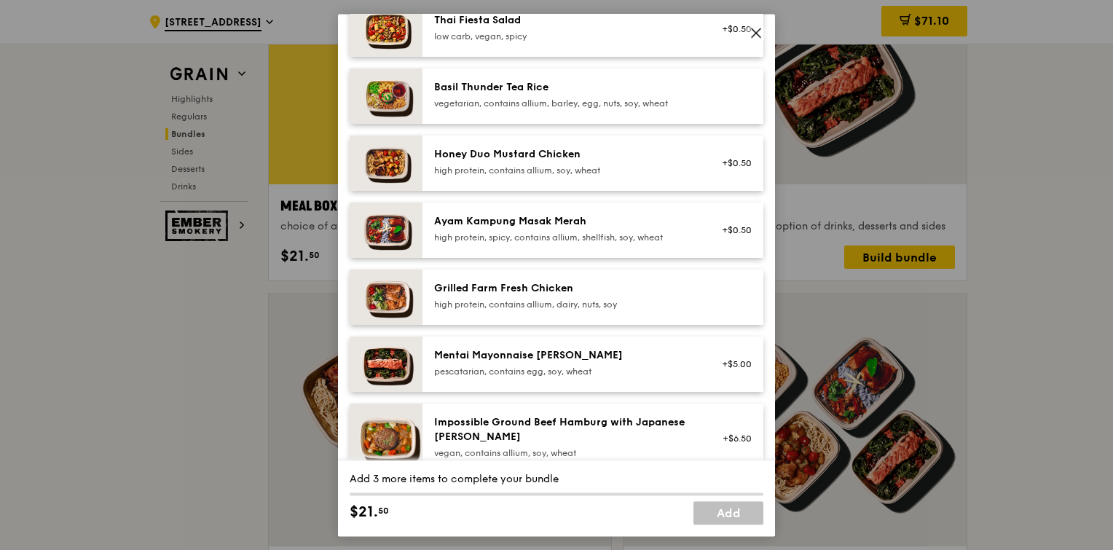
click at [594, 232] on div "high protein, spicy, contains allium, shellfish, soy, wheat" at bounding box center [564, 238] width 261 height 12
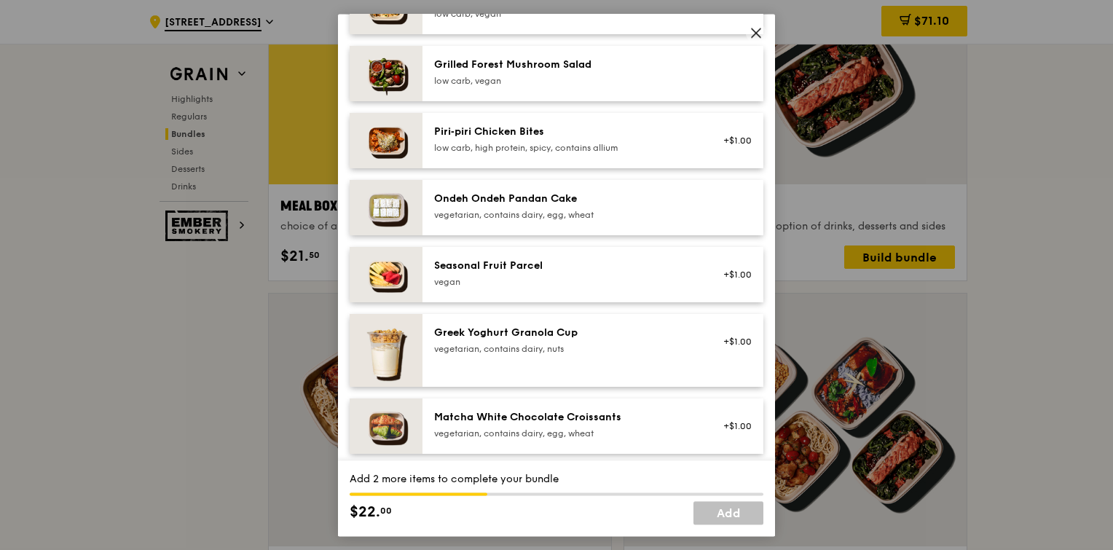
scroll to position [1036, 0]
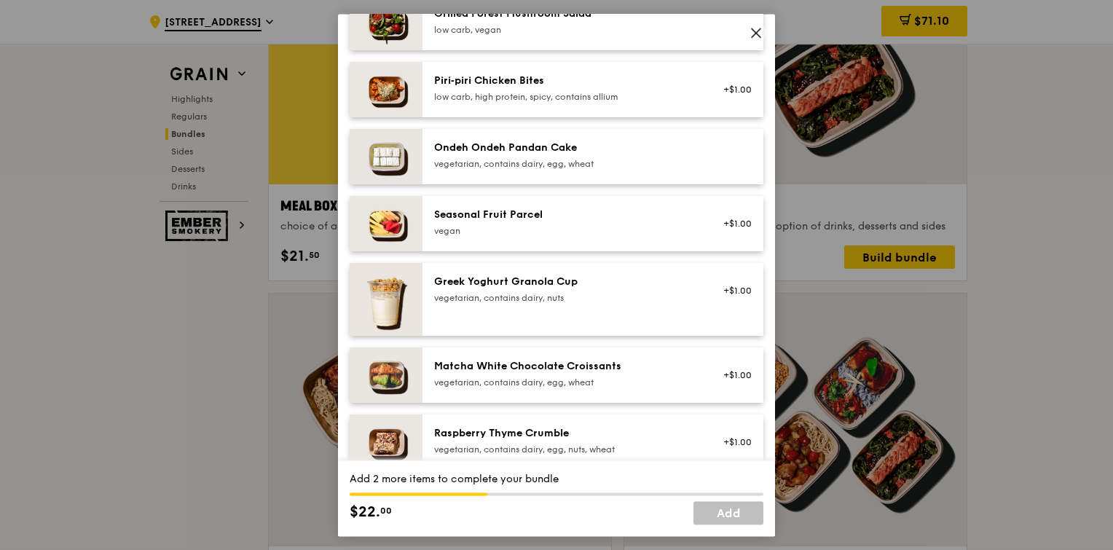
click at [568, 221] on div "Seasonal Fruit Parcel" at bounding box center [564, 215] width 261 height 15
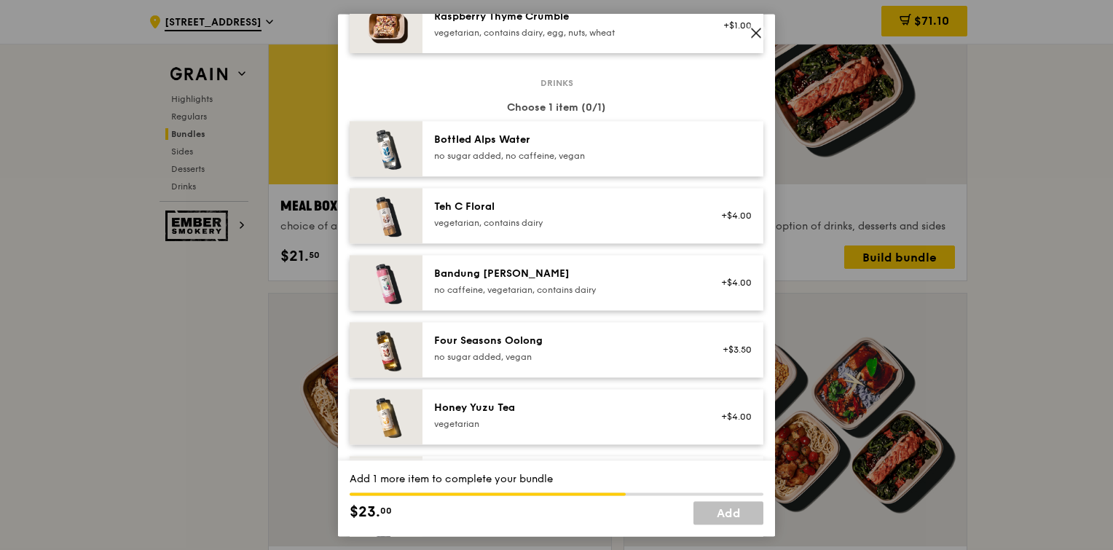
scroll to position [1462, 0]
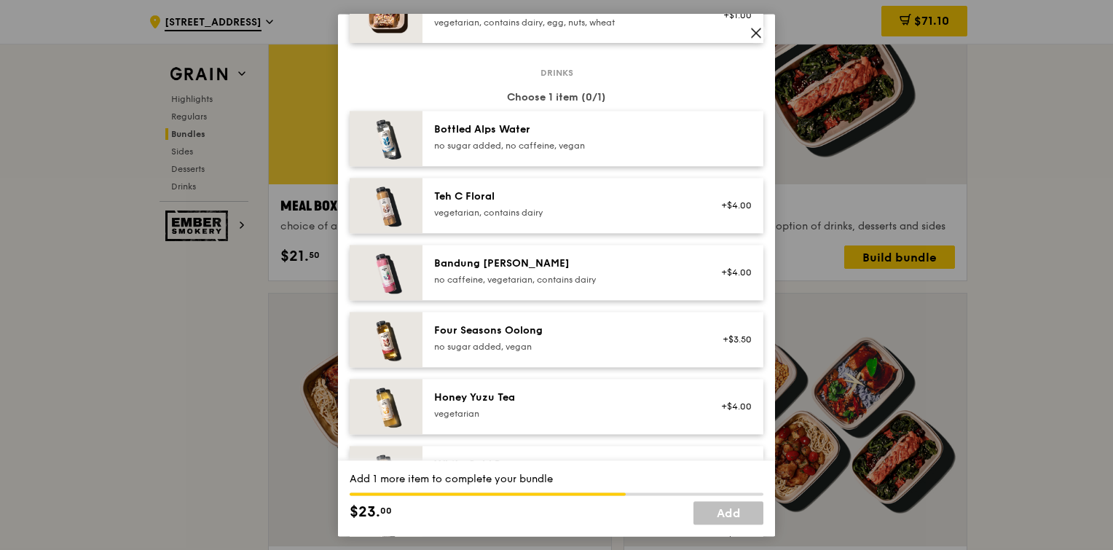
click at [583, 140] on div "no sugar added, no caffeine, vegan" at bounding box center [564, 146] width 261 height 12
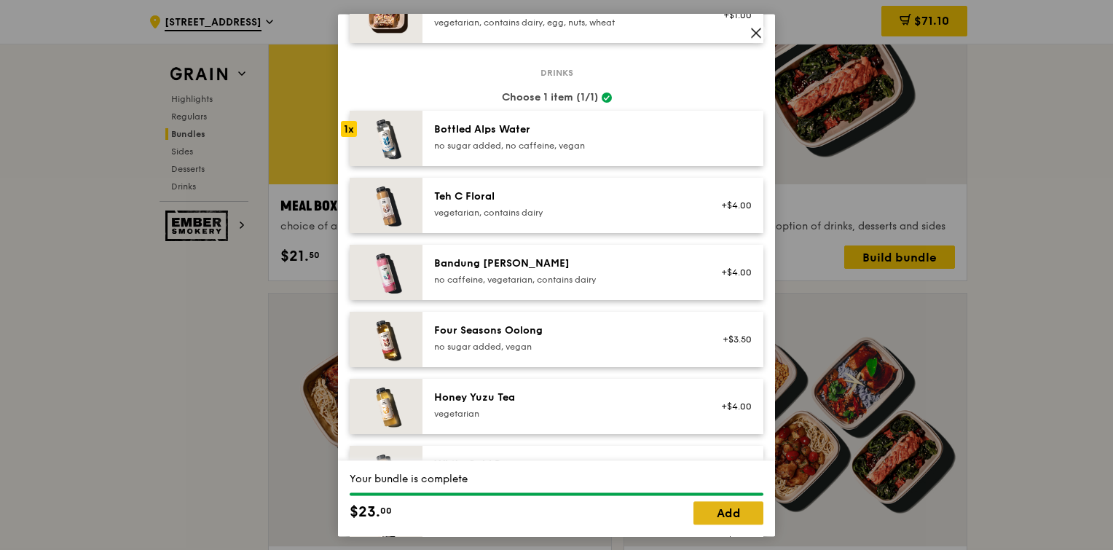
click at [731, 518] on link "Add" at bounding box center [728, 512] width 70 height 23
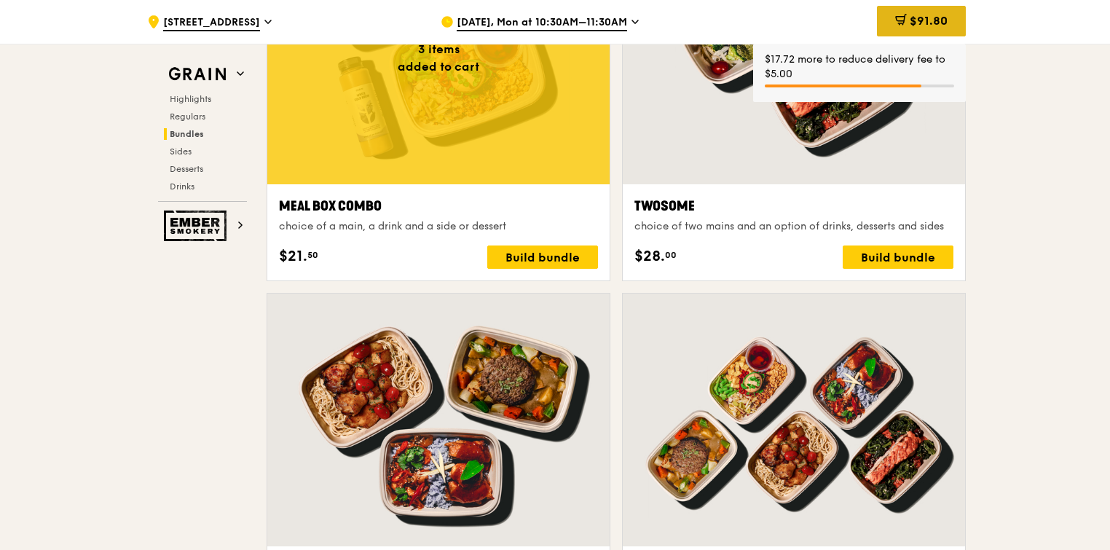
click at [913, 20] on span "$91.80" at bounding box center [929, 21] width 38 height 14
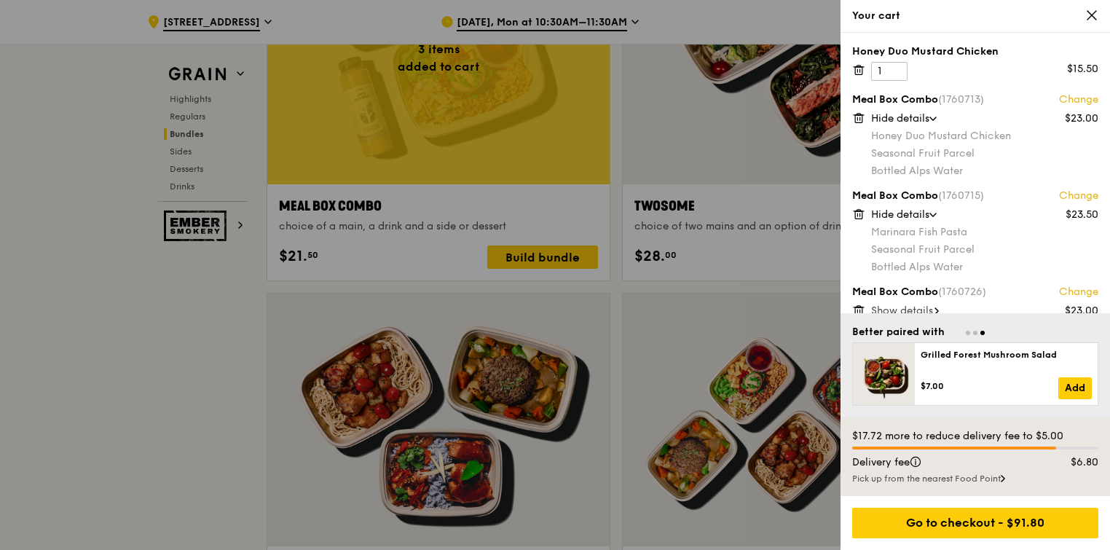
click at [856, 71] on icon at bounding box center [858, 69] width 13 height 13
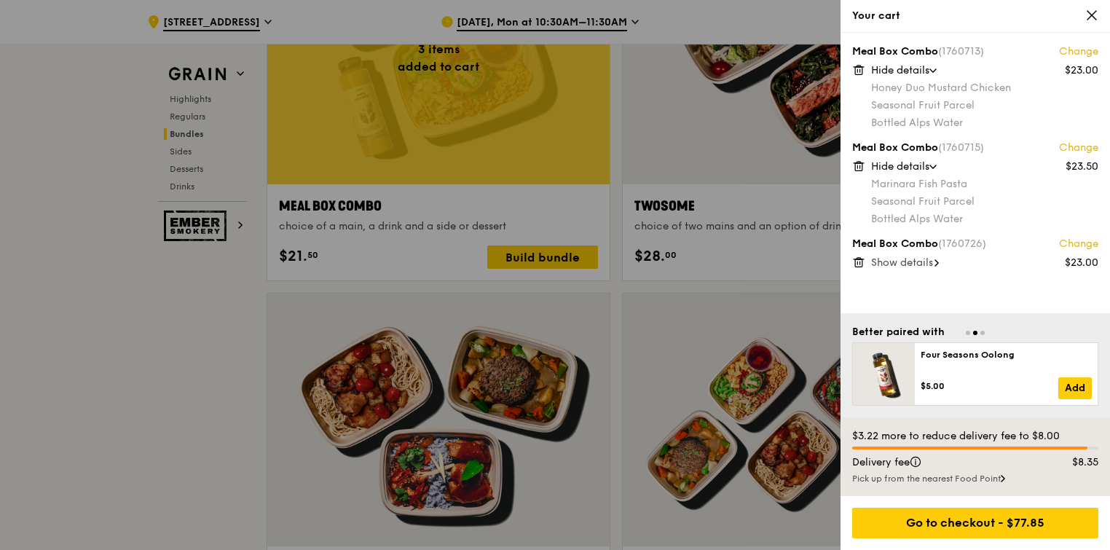
click at [1075, 50] on link "Change" at bounding box center [1078, 51] width 39 height 15
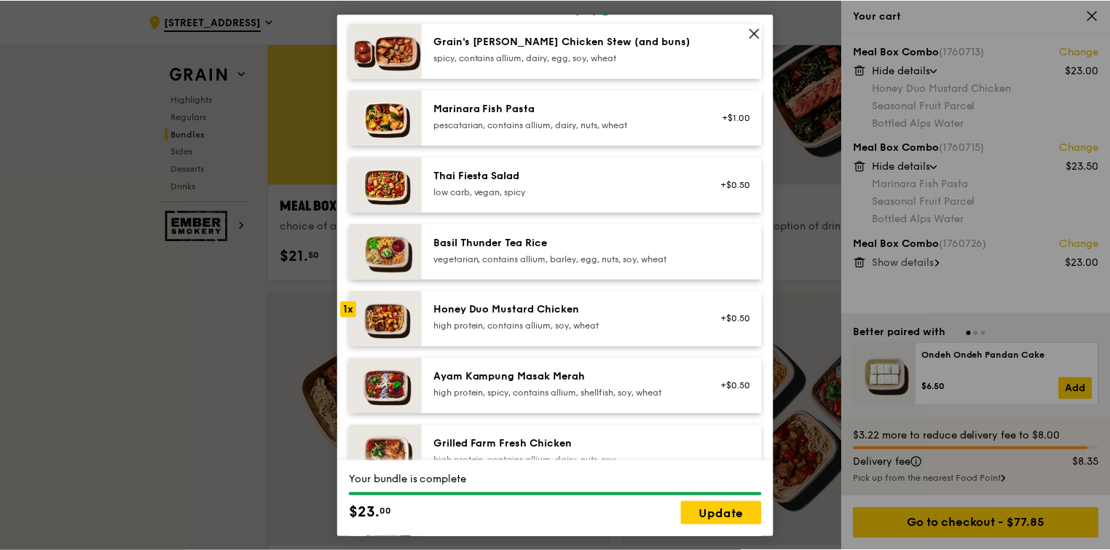
scroll to position [0, 0]
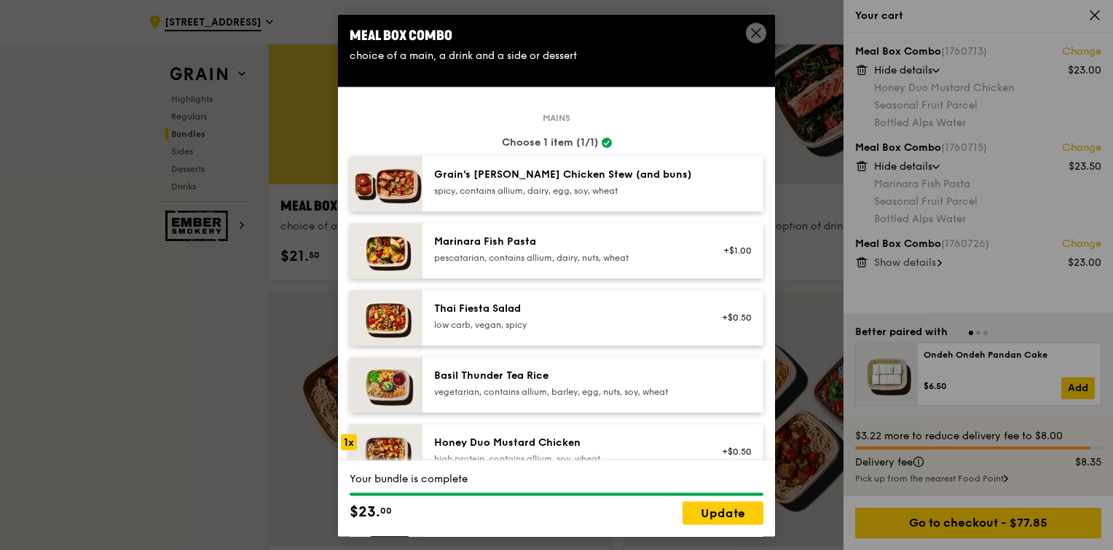
click at [744, 40] on div "Meal Box Combo" at bounding box center [557, 35] width 414 height 20
click at [749, 34] on icon at bounding box center [755, 32] width 13 height 13
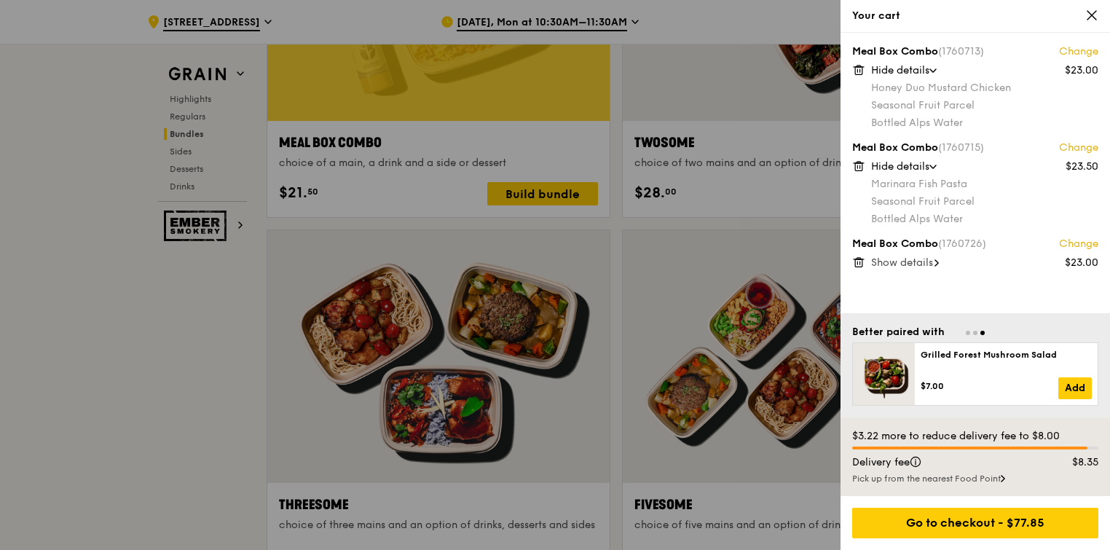
scroll to position [2363, 0]
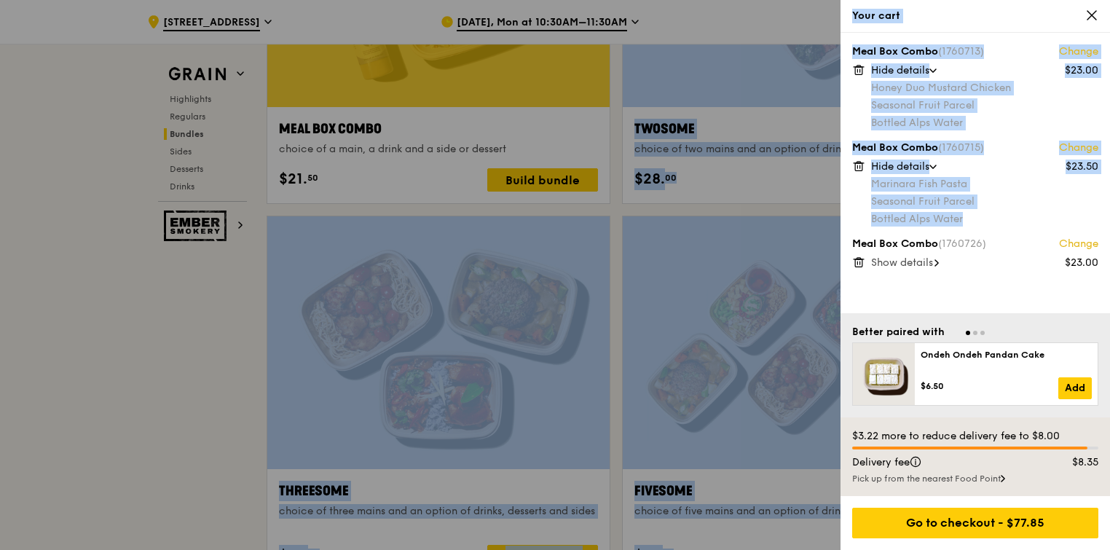
drag, startPoint x: 1109, startPoint y: 201, endPoint x: 1111, endPoint y: 100, distance: 100.5
click at [1046, 88] on div "Honey Duo Mustard Chicken" at bounding box center [984, 88] width 227 height 15
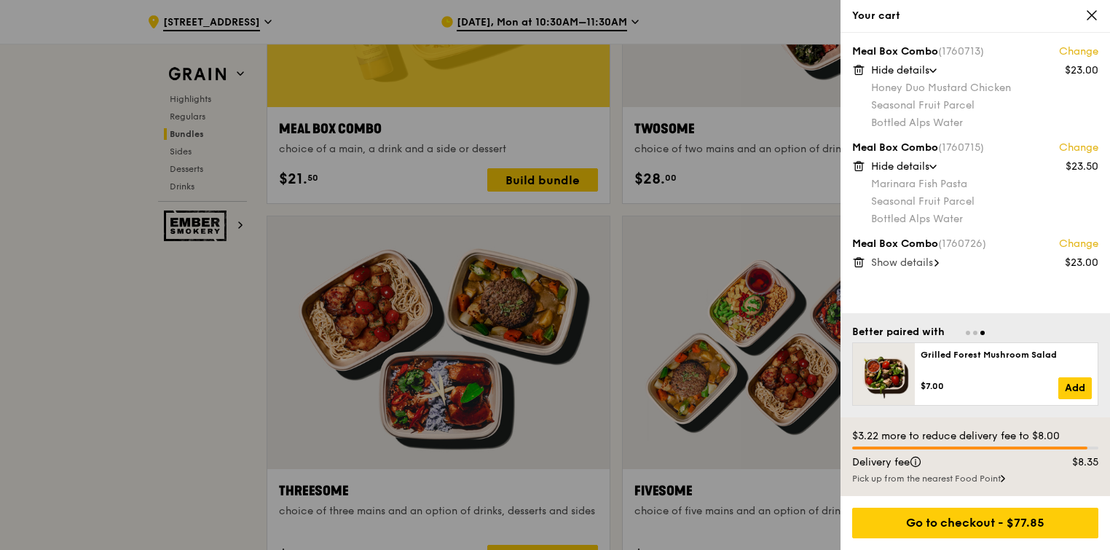
click at [1089, 6] on div "Your cart" at bounding box center [974, 16] width 269 height 33
click at [1090, 11] on icon at bounding box center [1091, 15] width 13 height 13
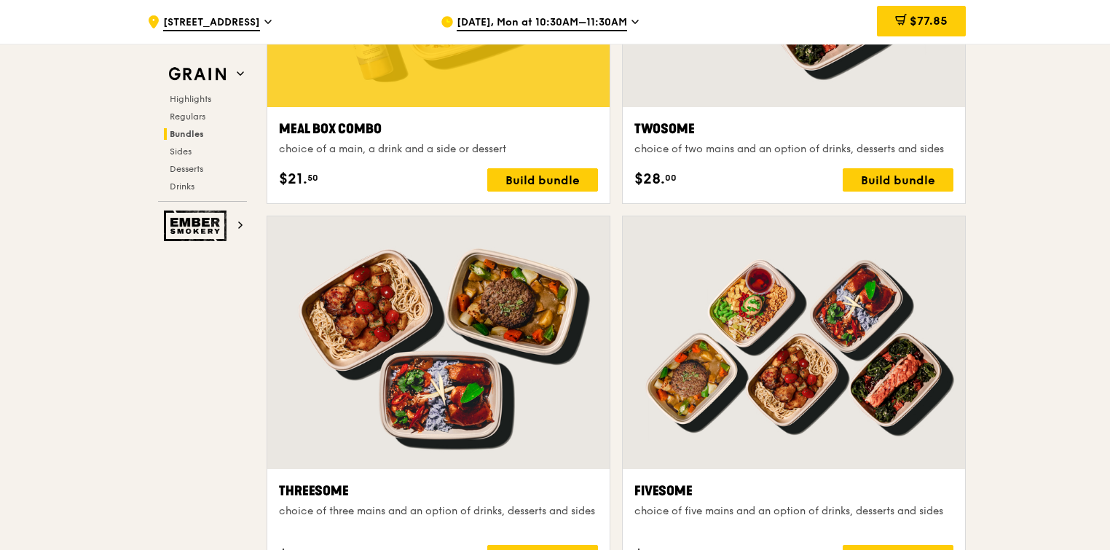
drag, startPoint x: 1109, startPoint y: 208, endPoint x: 1103, endPoint y: 124, distance: 83.9
click at [921, 25] on span "$77.85" at bounding box center [929, 21] width 38 height 14
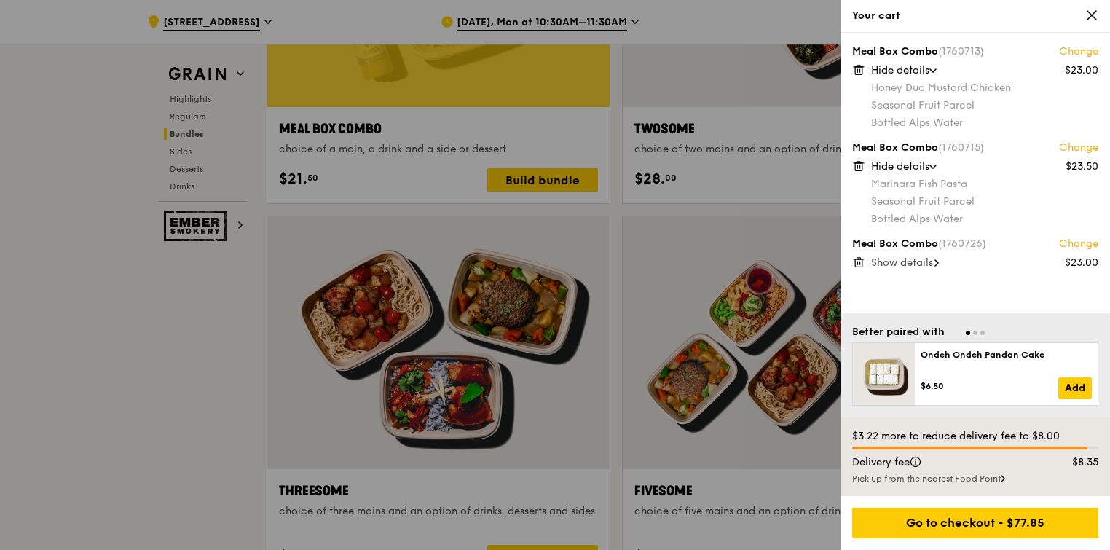
click at [853, 67] on icon at bounding box center [858, 69] width 13 height 13
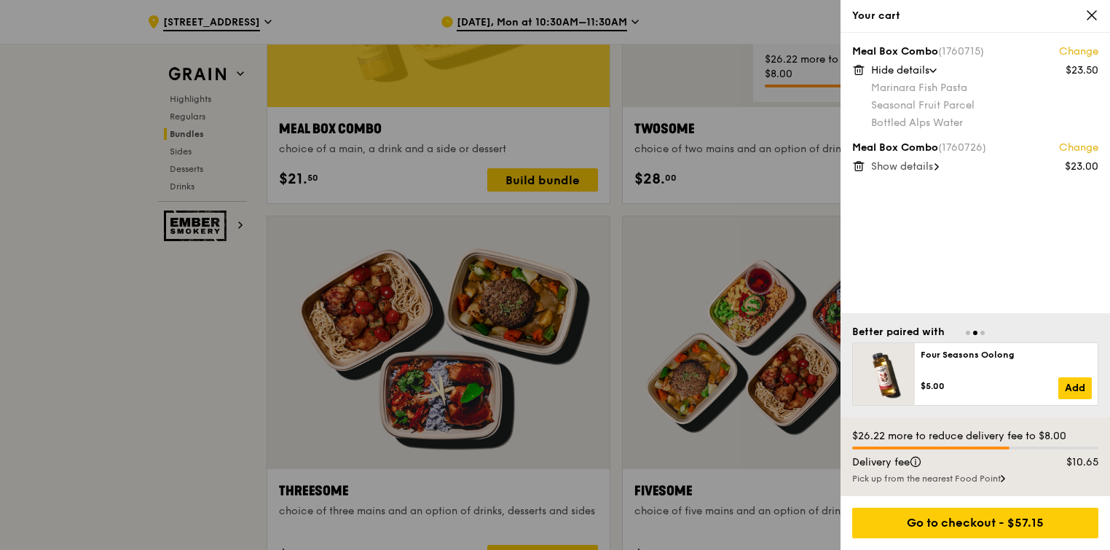
click at [858, 70] on icon at bounding box center [858, 69] width 13 height 13
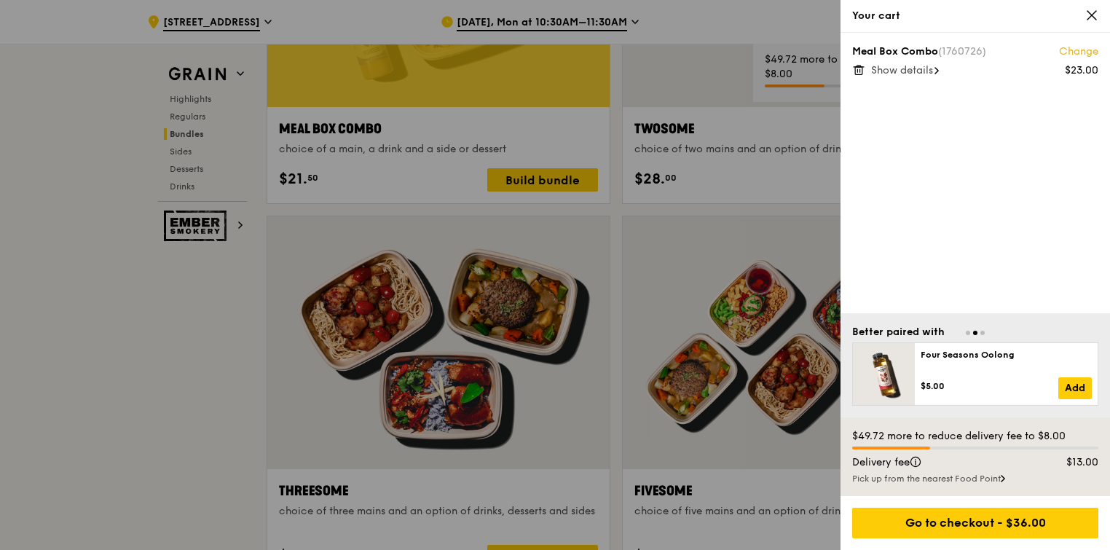
click at [860, 71] on icon at bounding box center [860, 70] width 0 height 3
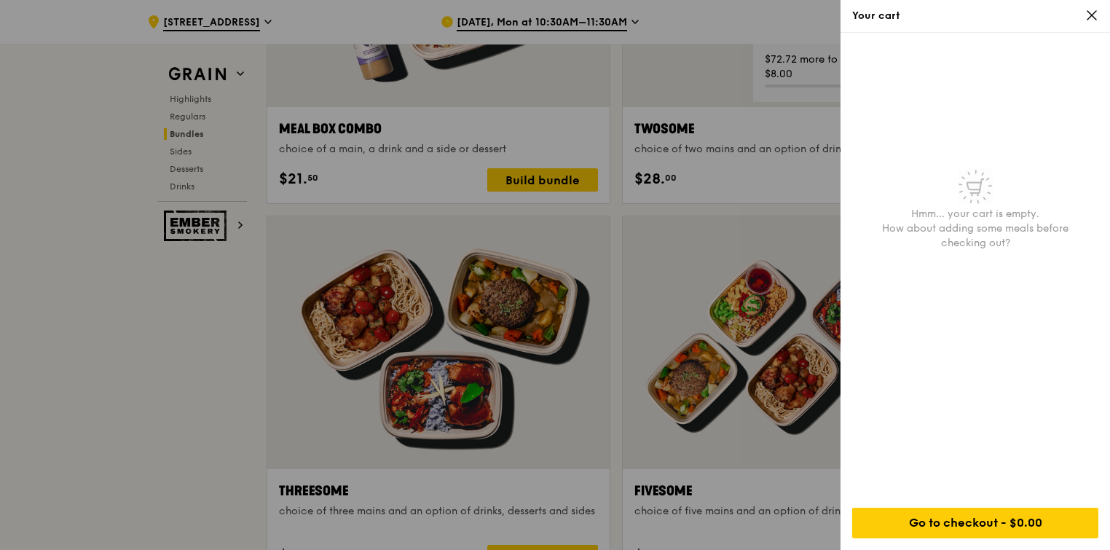
click at [1093, 17] on icon at bounding box center [1091, 15] width 9 height 9
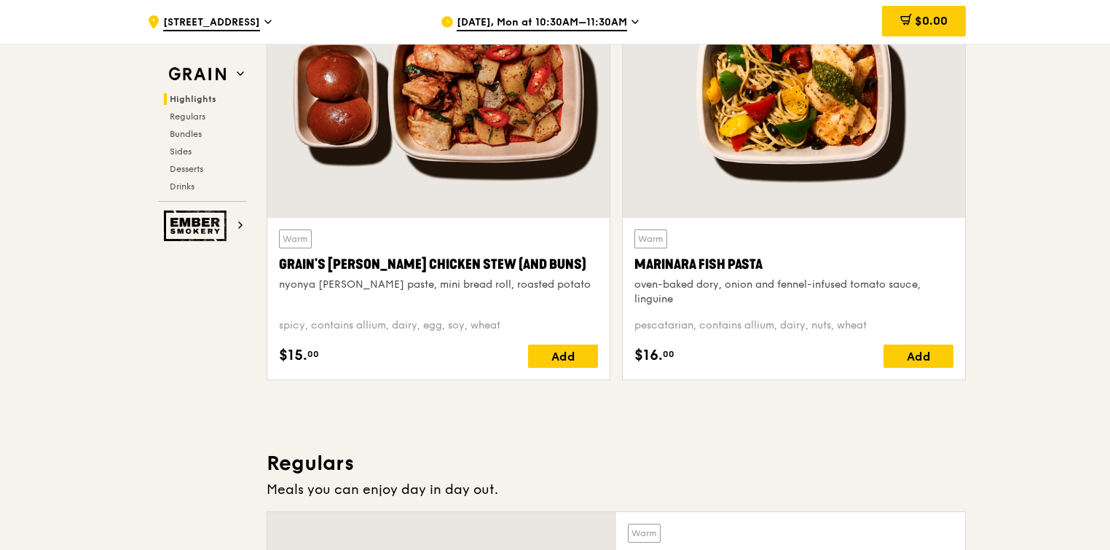
scroll to position [572, 0]
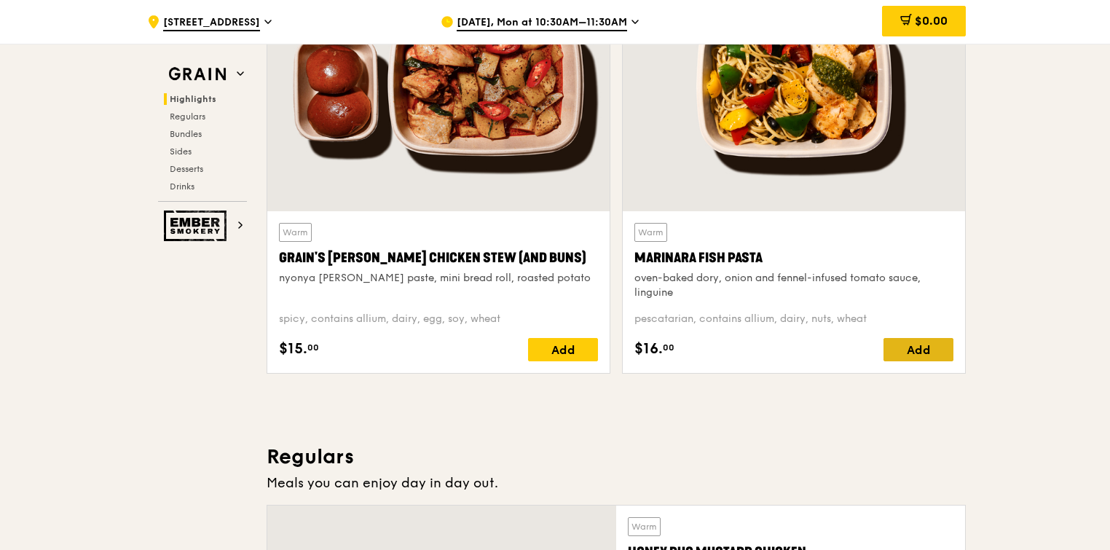
click at [914, 344] on div "Add" at bounding box center [918, 349] width 70 height 23
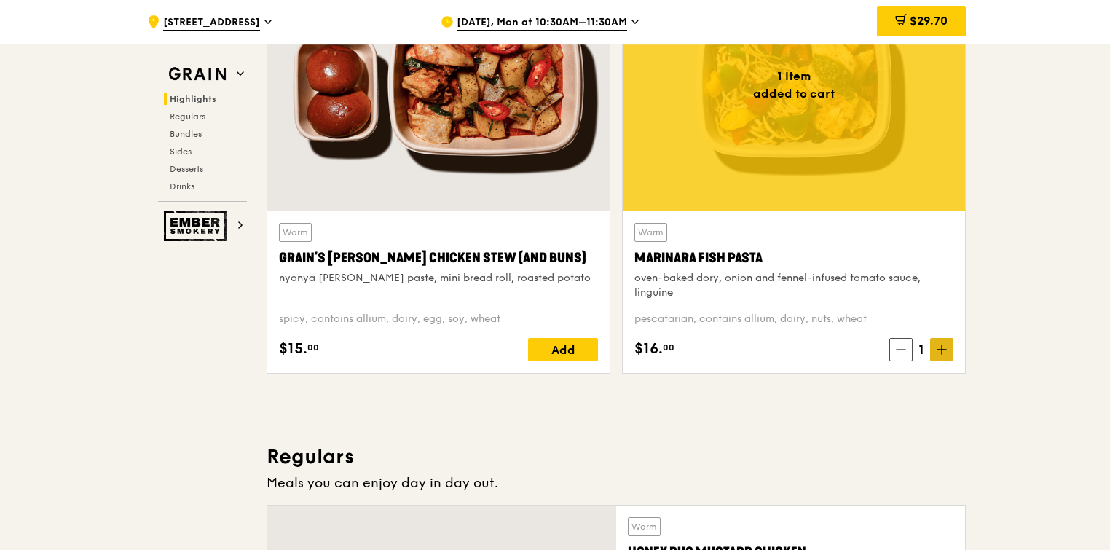
click at [941, 347] on icon at bounding box center [941, 349] width 10 height 10
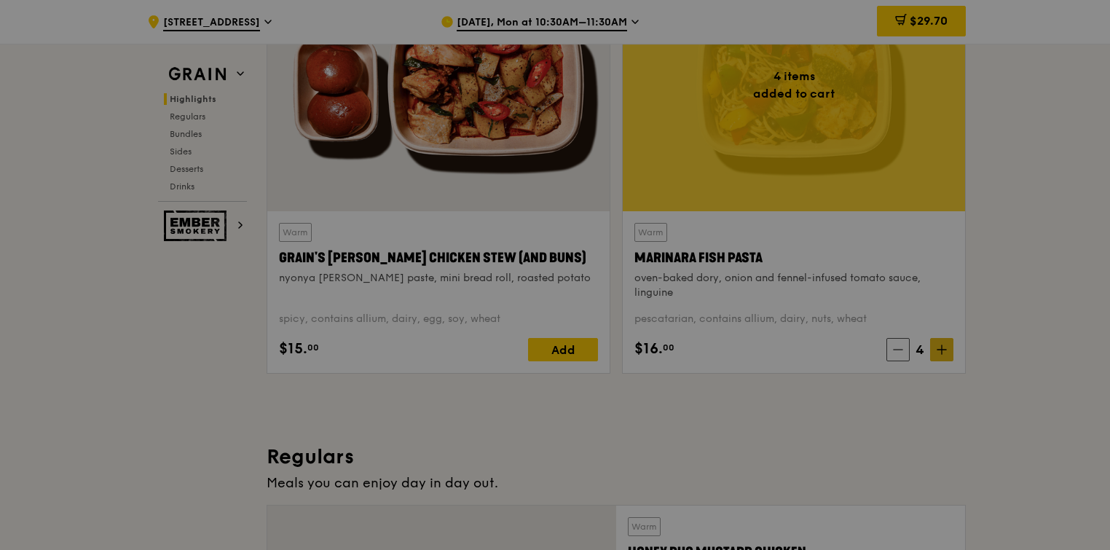
click at [941, 347] on div at bounding box center [555, 275] width 1110 height 550
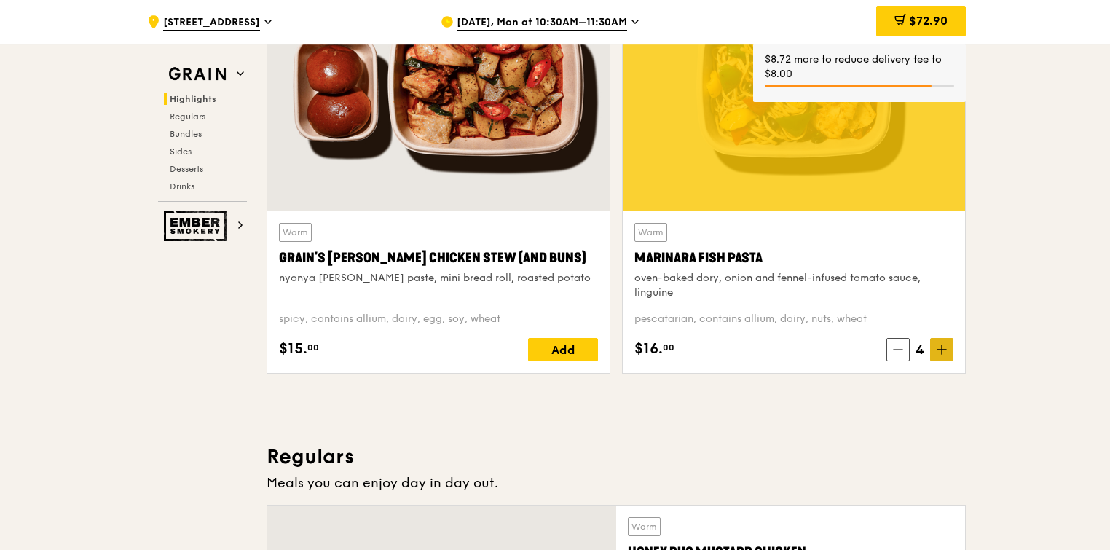
click at [941, 347] on icon at bounding box center [941, 349] width 10 height 10
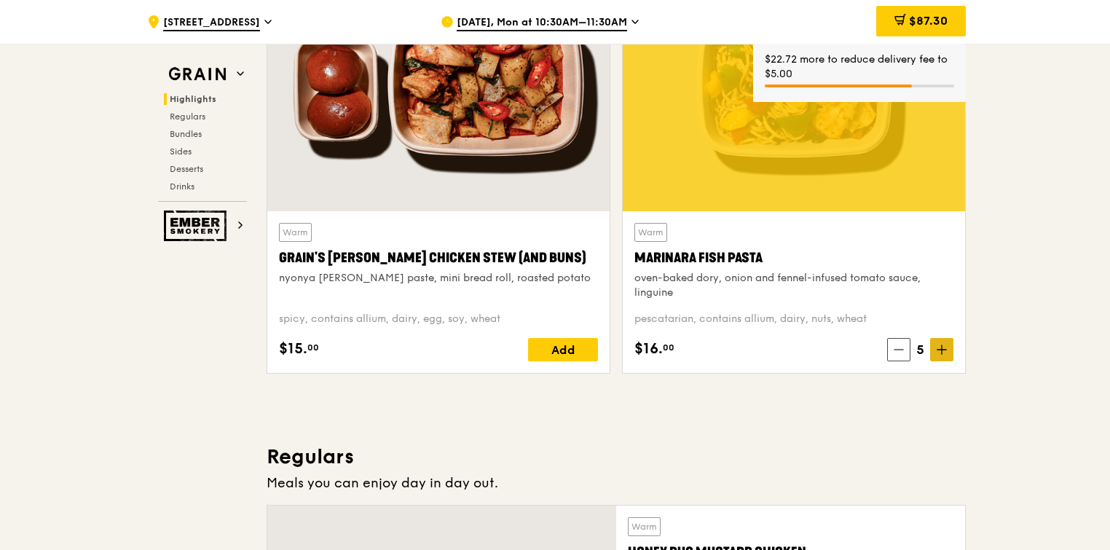
click at [942, 350] on icon at bounding box center [942, 349] width 0 height 9
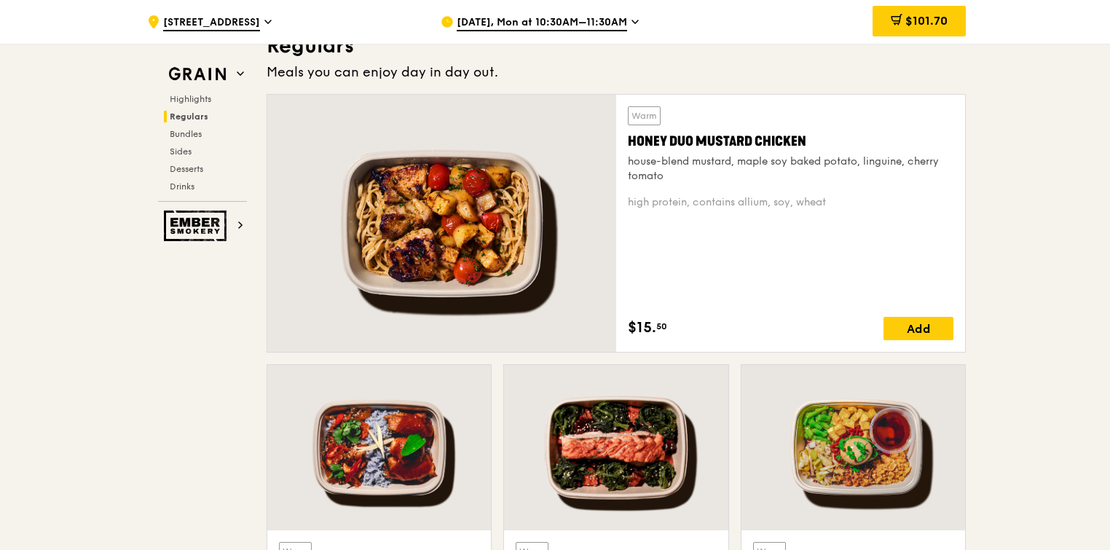
scroll to position [1012, 0]
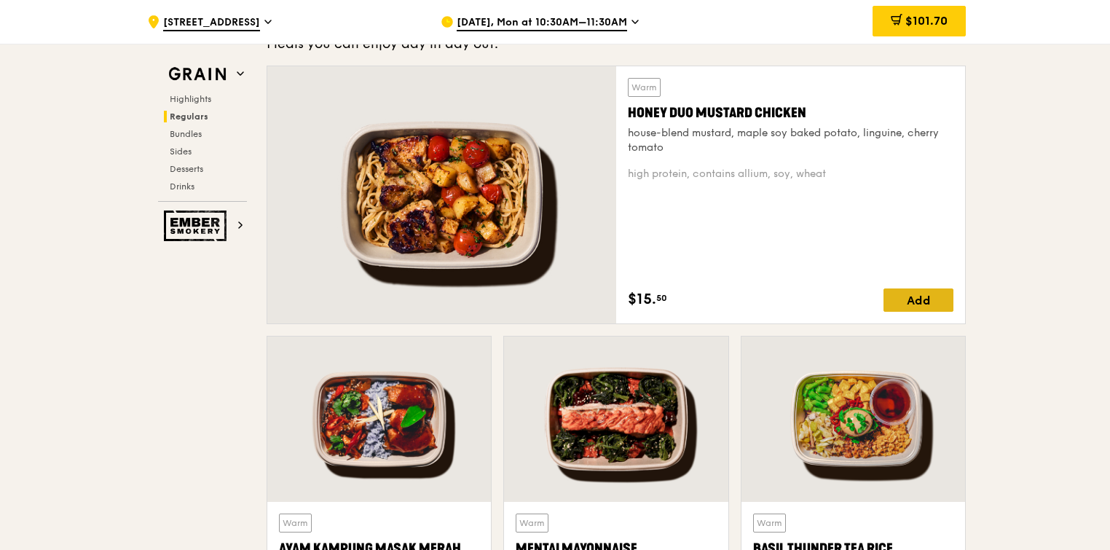
click at [913, 294] on div "Add" at bounding box center [918, 299] width 70 height 23
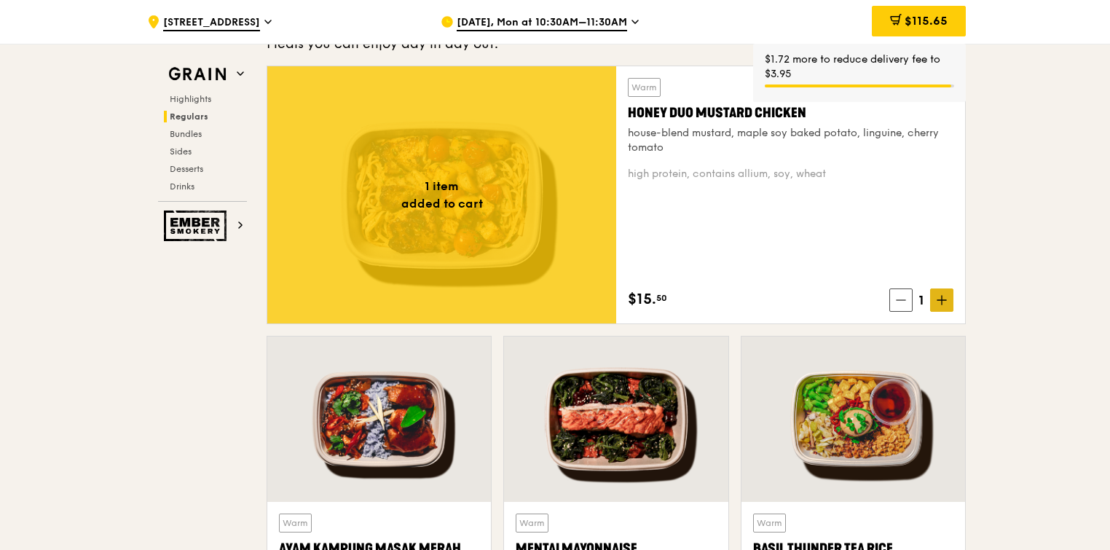
click at [938, 297] on icon at bounding box center [941, 300] width 10 height 10
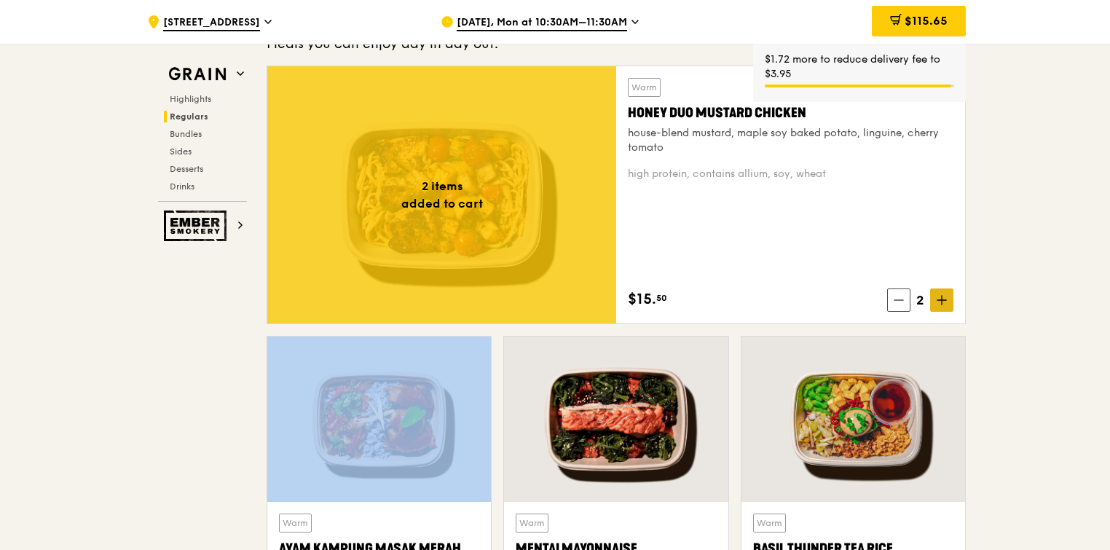
click at [938, 297] on icon at bounding box center [941, 300] width 10 height 10
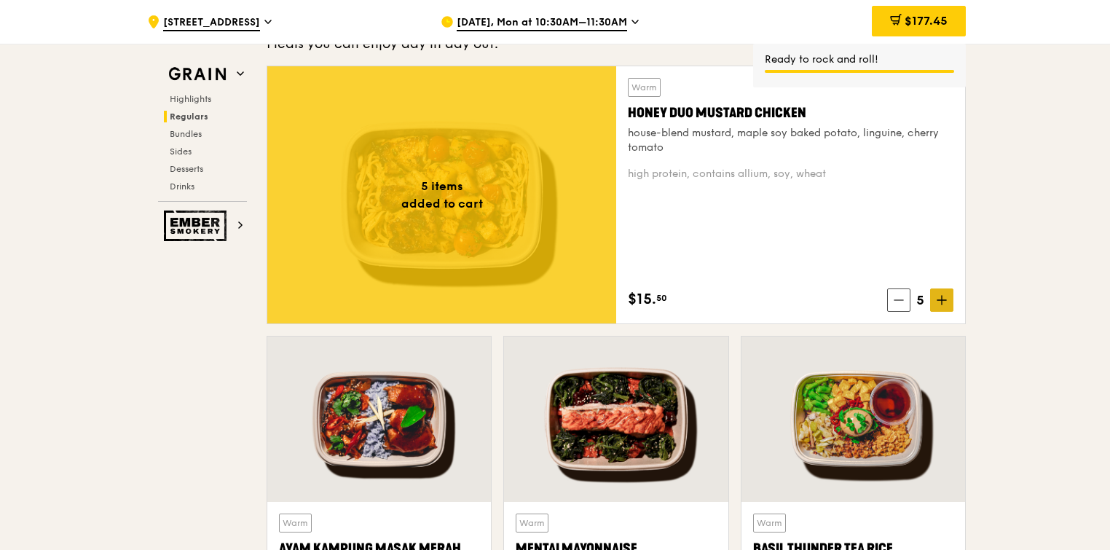
click at [940, 297] on icon at bounding box center [941, 300] width 10 height 10
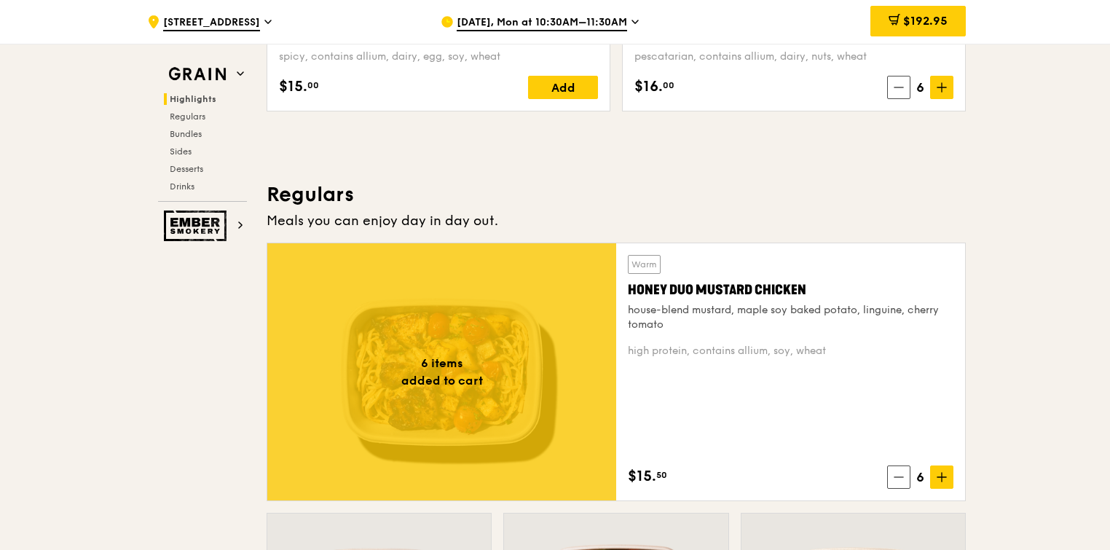
scroll to position [821, 0]
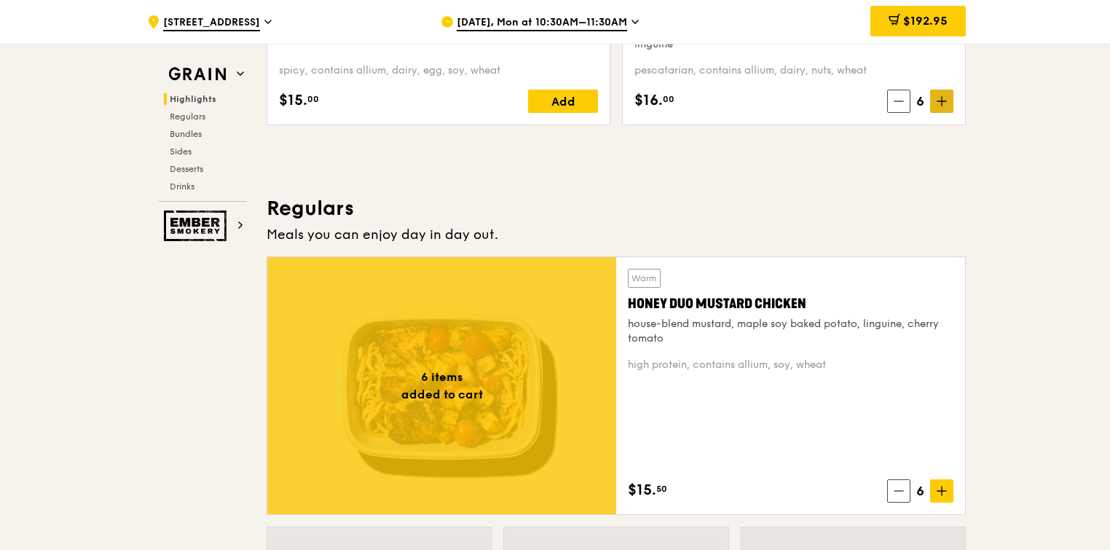
click at [943, 100] on icon at bounding box center [941, 101] width 10 height 10
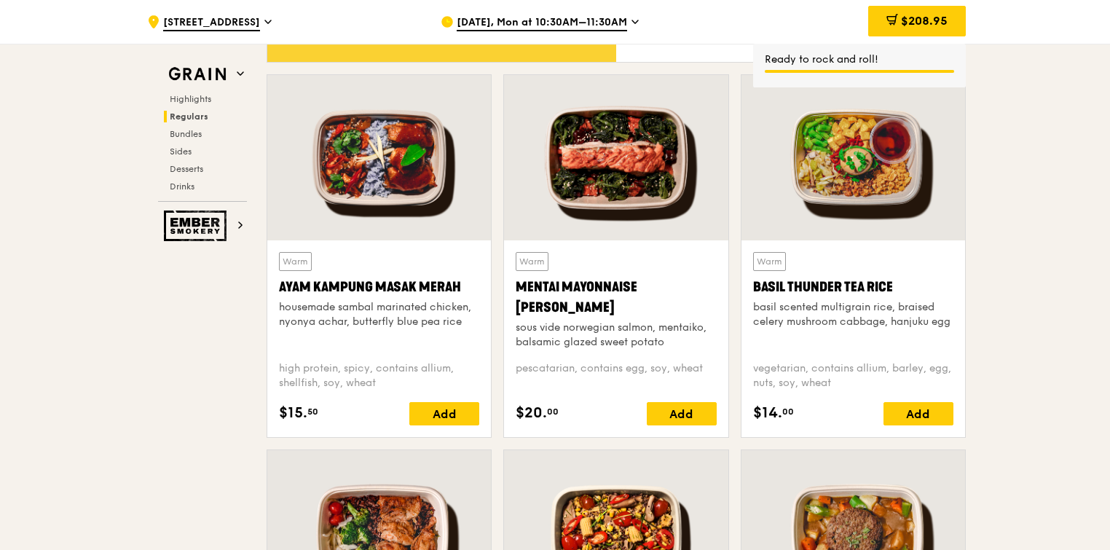
scroll to position [1358, 0]
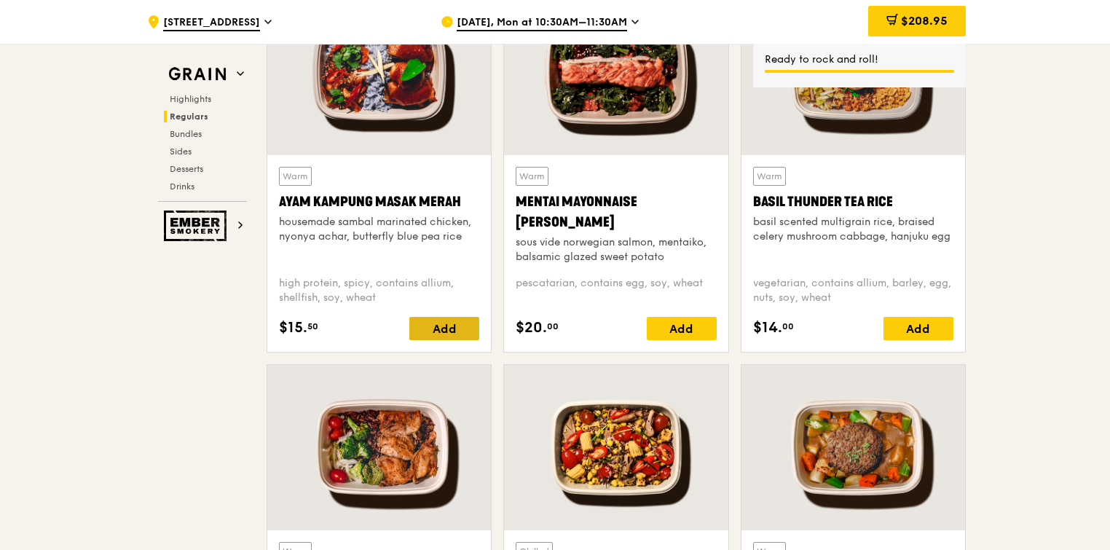
click at [438, 329] on div "Add" at bounding box center [444, 328] width 70 height 23
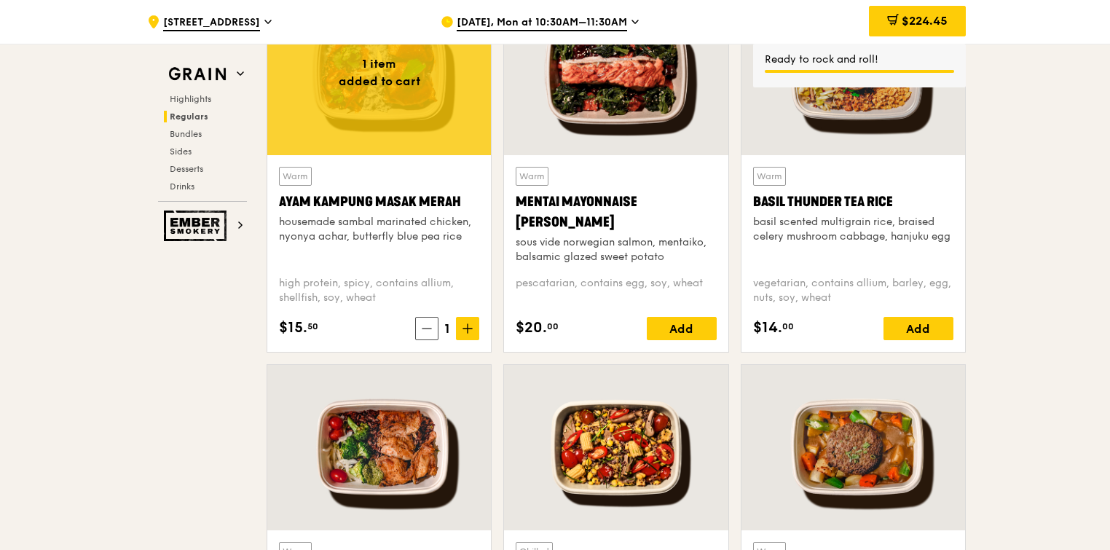
click at [470, 328] on icon at bounding box center [467, 328] width 10 height 10
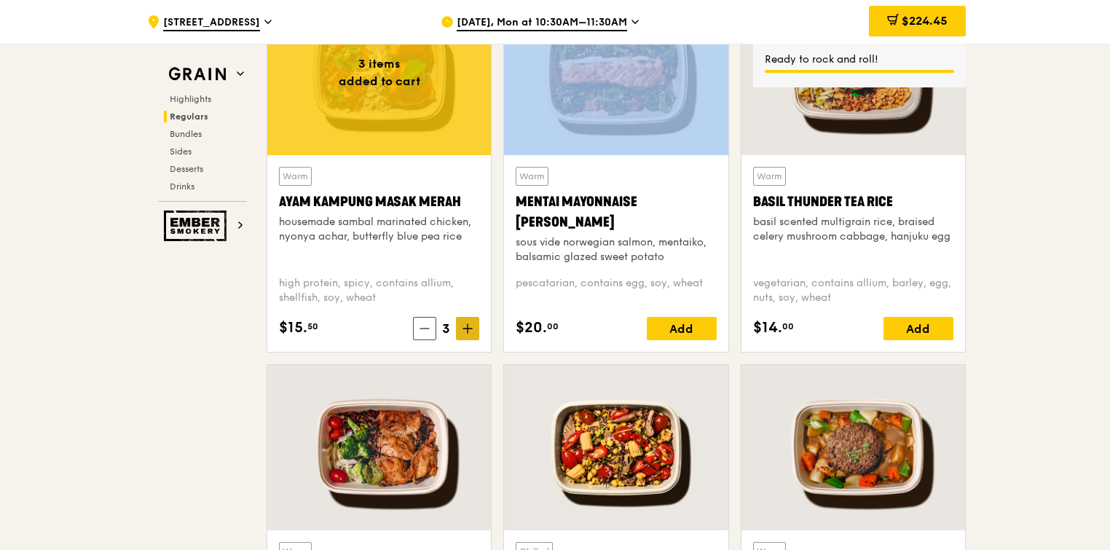
click at [470, 328] on icon at bounding box center [467, 328] width 10 height 10
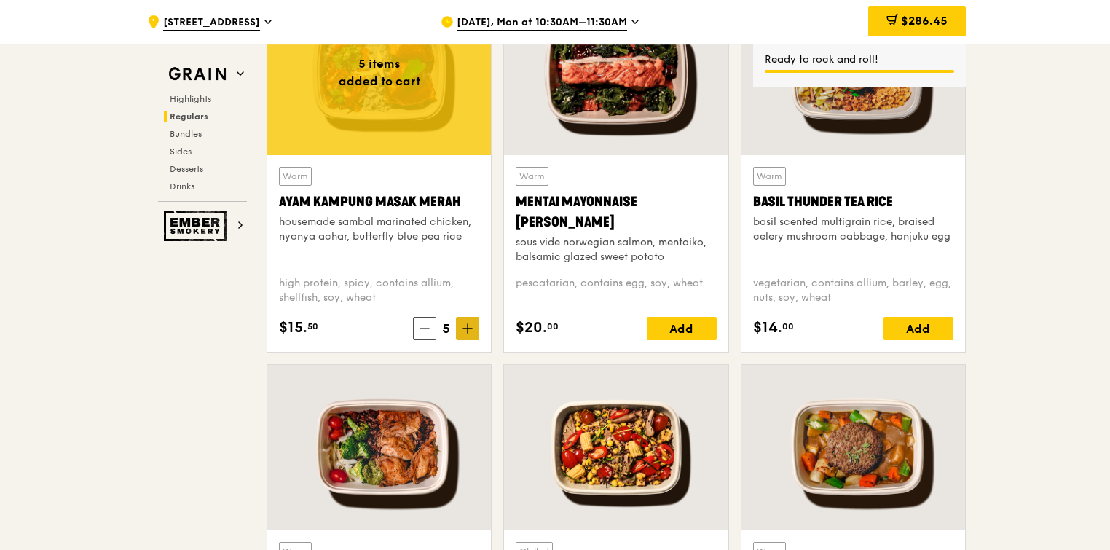
click at [466, 328] on icon at bounding box center [467, 328] width 10 height 10
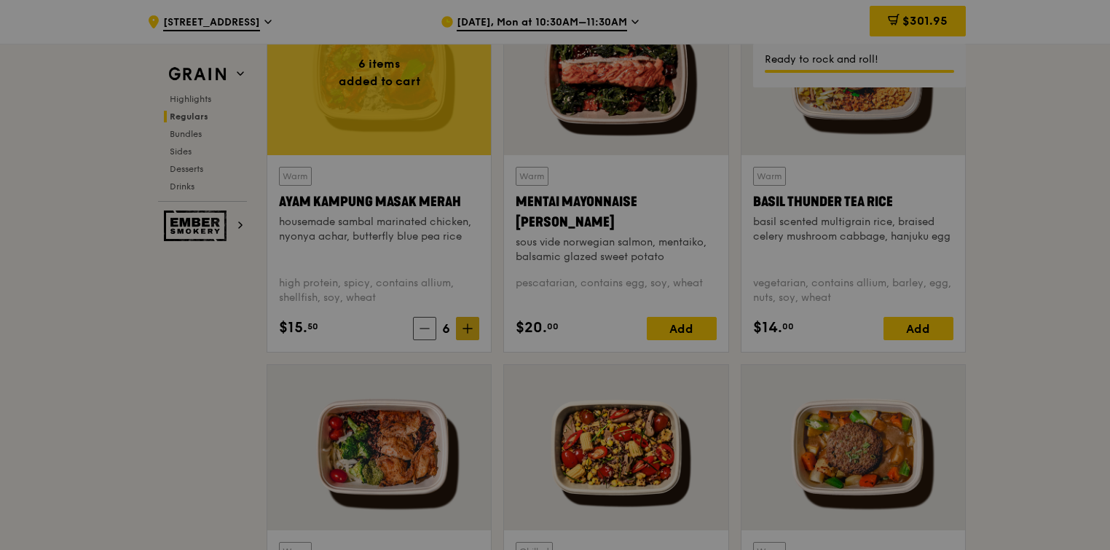
click at [466, 328] on div at bounding box center [555, 275] width 1110 height 550
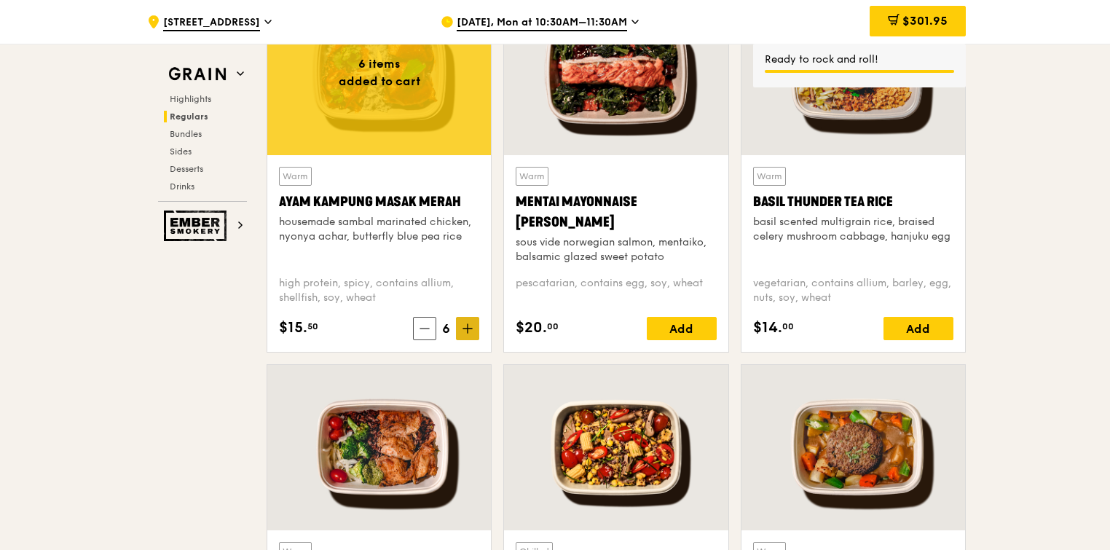
click at [466, 328] on icon at bounding box center [467, 328] width 10 height 10
click at [918, 20] on span "$317.45" at bounding box center [926, 21] width 44 height 14
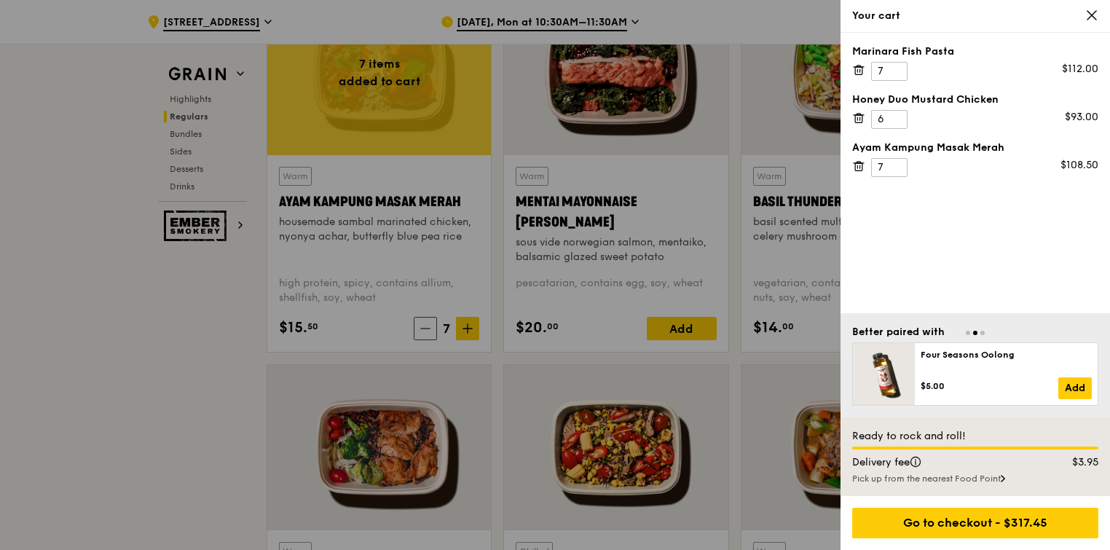
click at [714, 172] on div at bounding box center [555, 275] width 1110 height 550
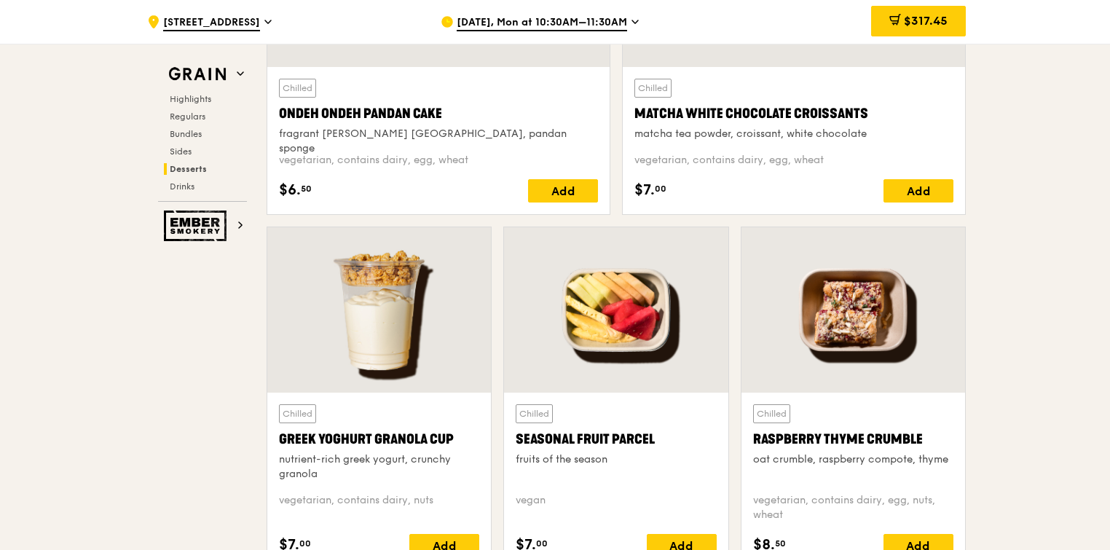
scroll to position [4847, 0]
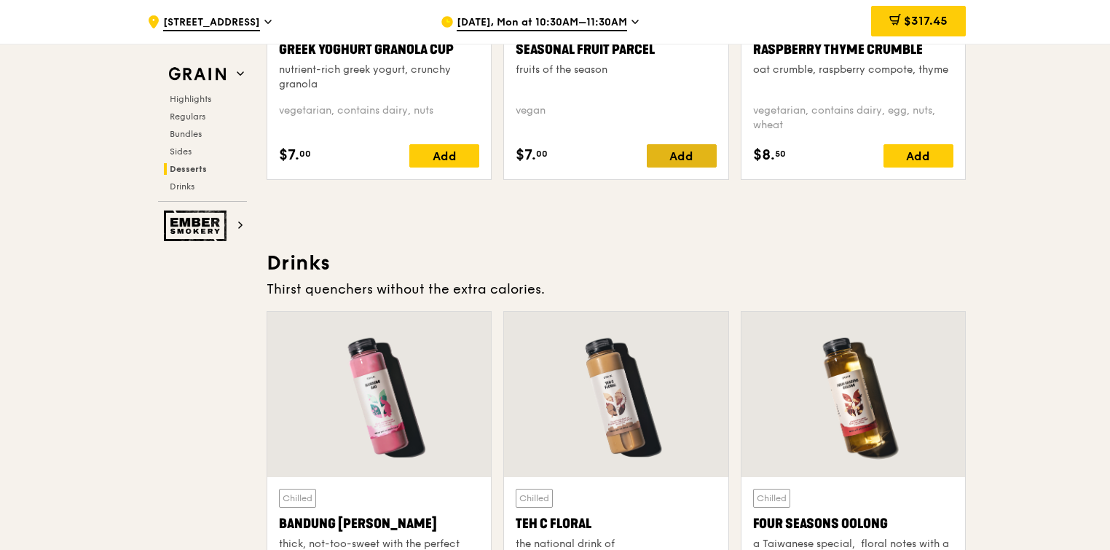
click at [683, 158] on div "Add" at bounding box center [682, 155] width 70 height 23
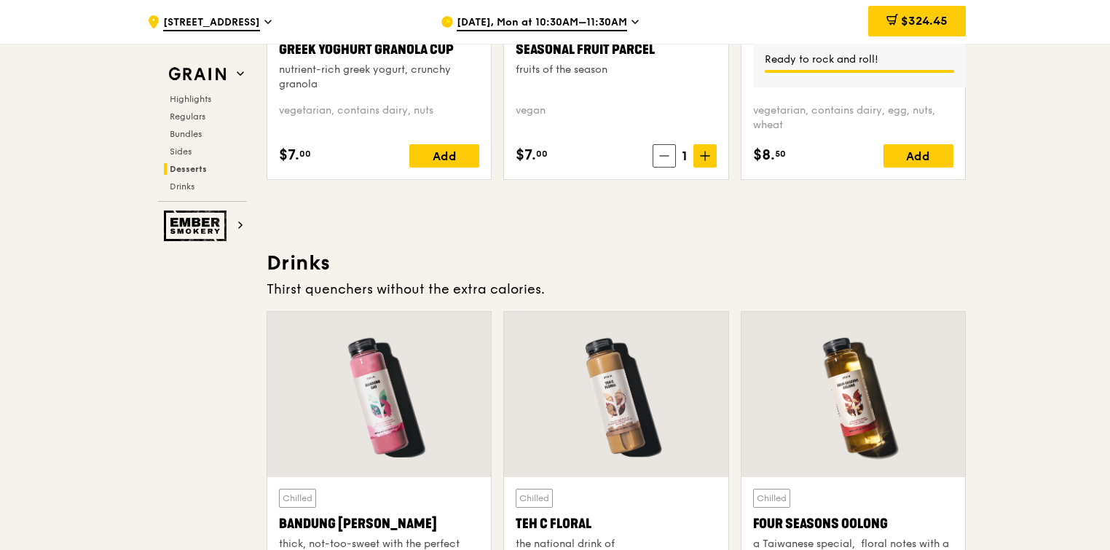
click at [700, 154] on icon at bounding box center [705, 156] width 10 height 10
click at [699, 154] on span at bounding box center [704, 155] width 23 height 23
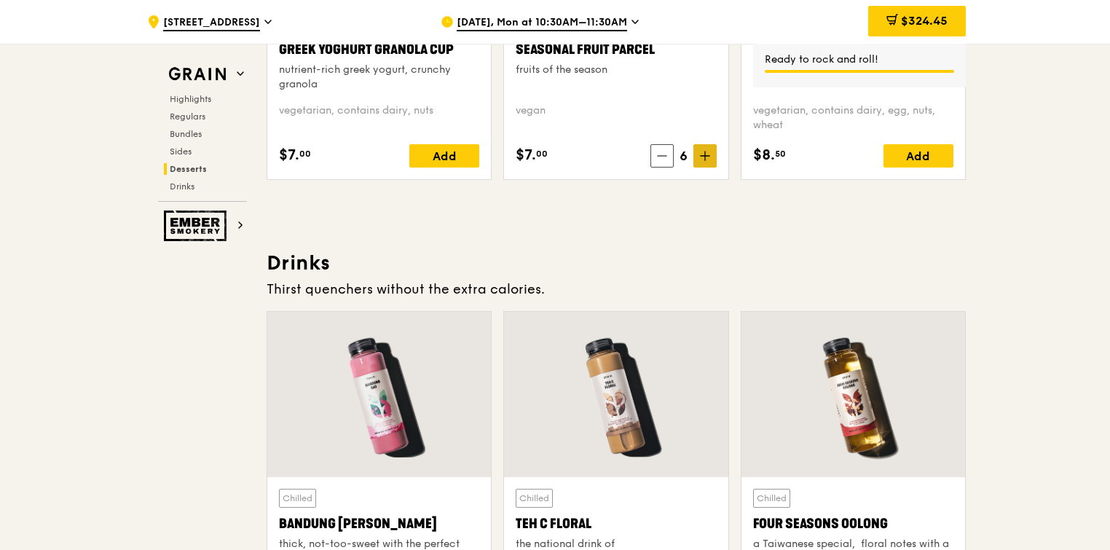
click at [699, 154] on span at bounding box center [704, 155] width 23 height 23
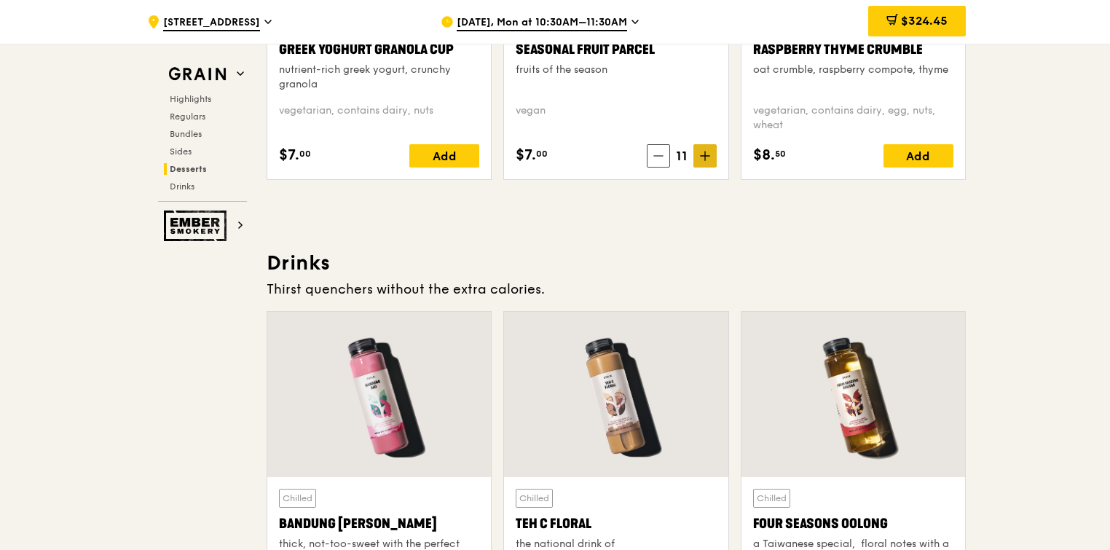
click at [699, 154] on span at bounding box center [704, 155] width 23 height 23
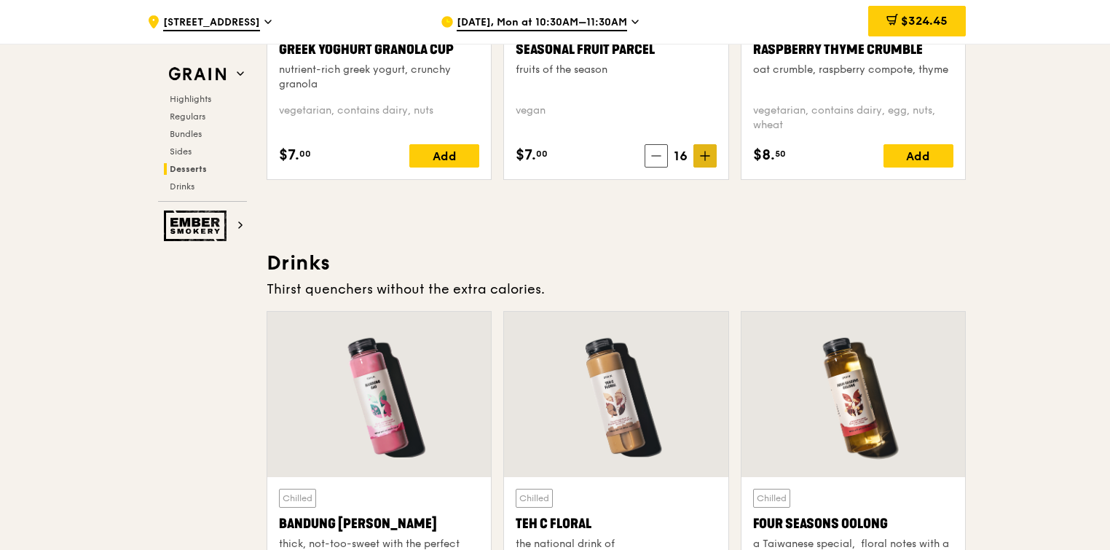
click at [699, 154] on span at bounding box center [704, 155] width 23 height 23
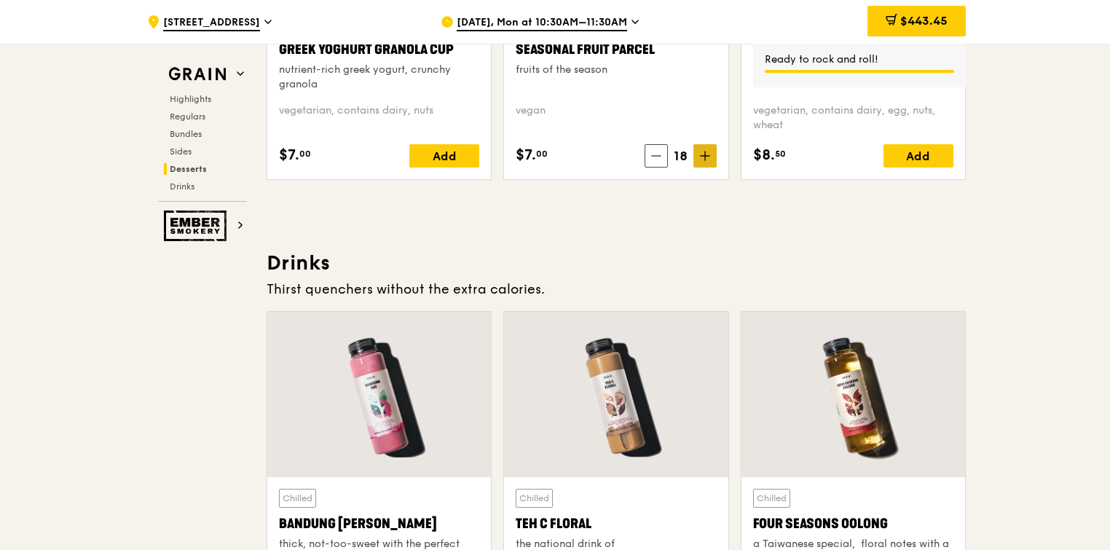
click at [705, 154] on icon at bounding box center [705, 155] width 0 height 9
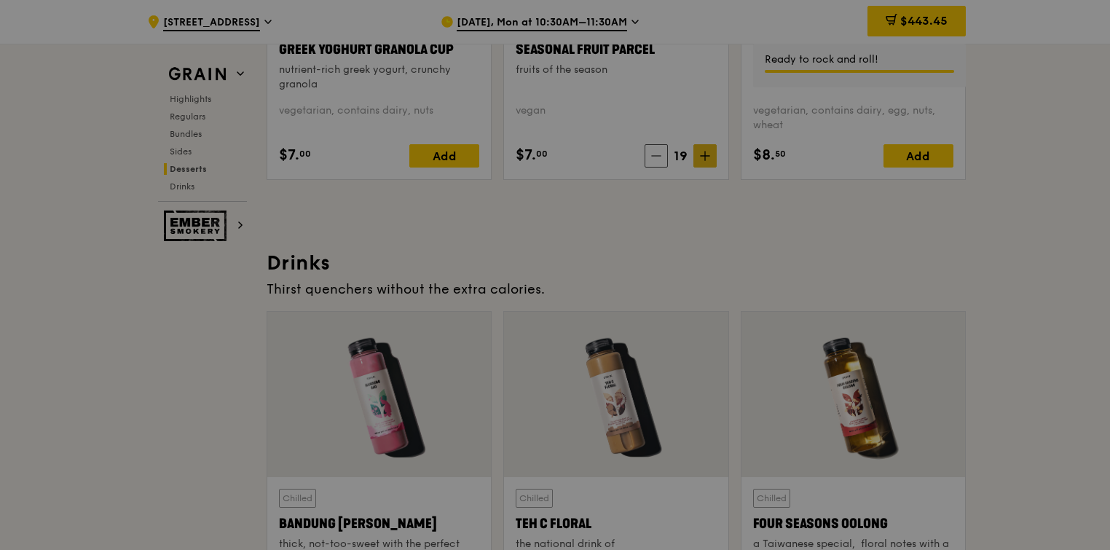
click at [705, 154] on div at bounding box center [555, 275] width 1110 height 550
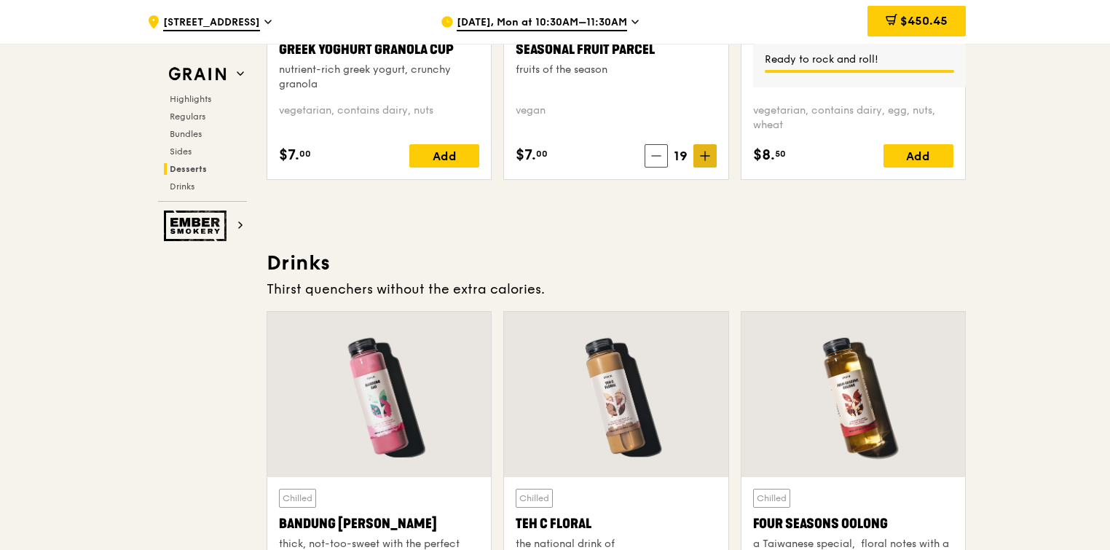
click at [705, 154] on icon at bounding box center [705, 155] width 0 height 9
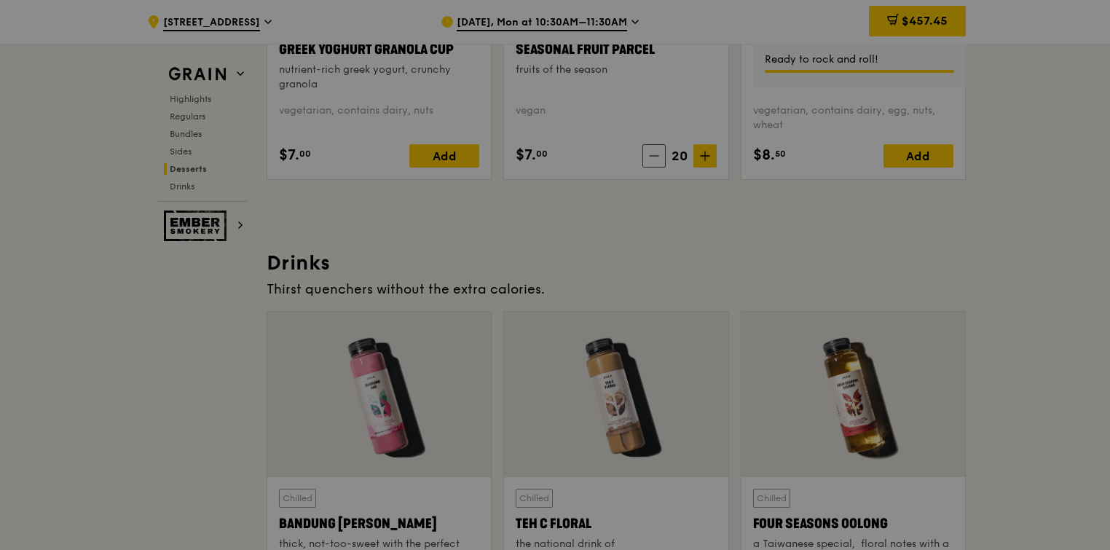
type input "20"
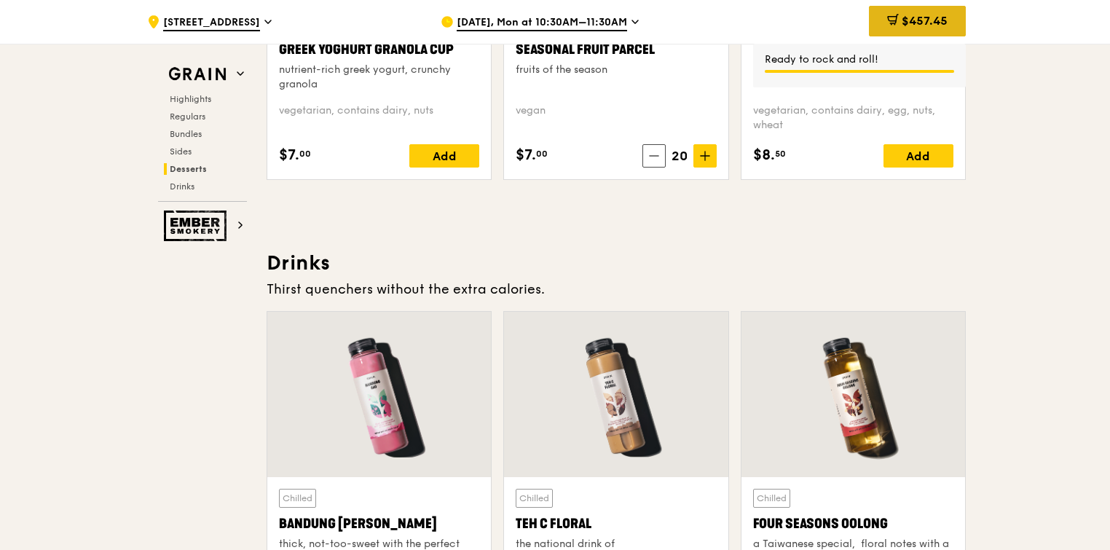
click at [915, 20] on span "$457.45" at bounding box center [925, 21] width 46 height 14
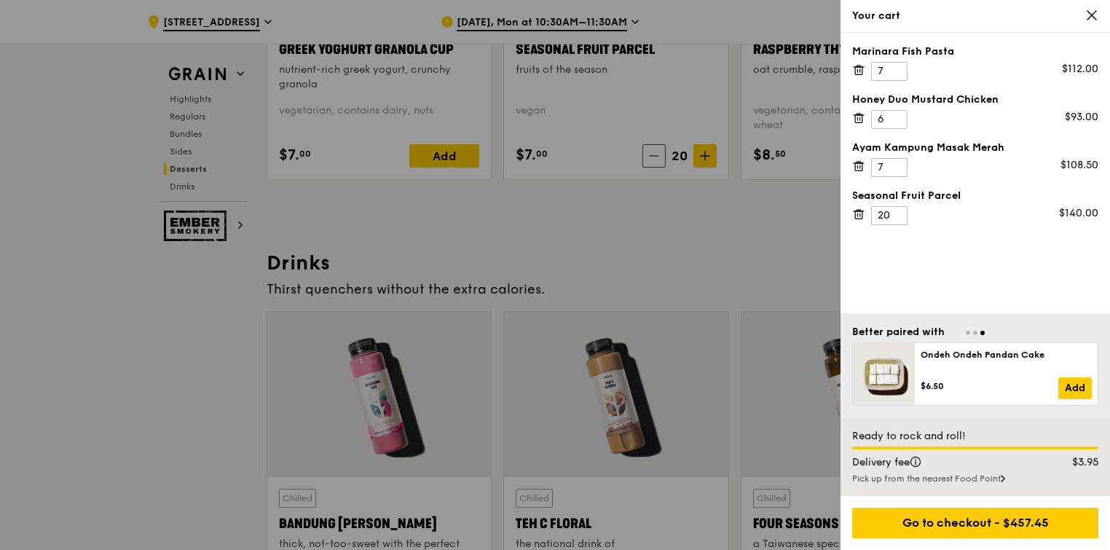
click at [730, 197] on div at bounding box center [555, 275] width 1110 height 550
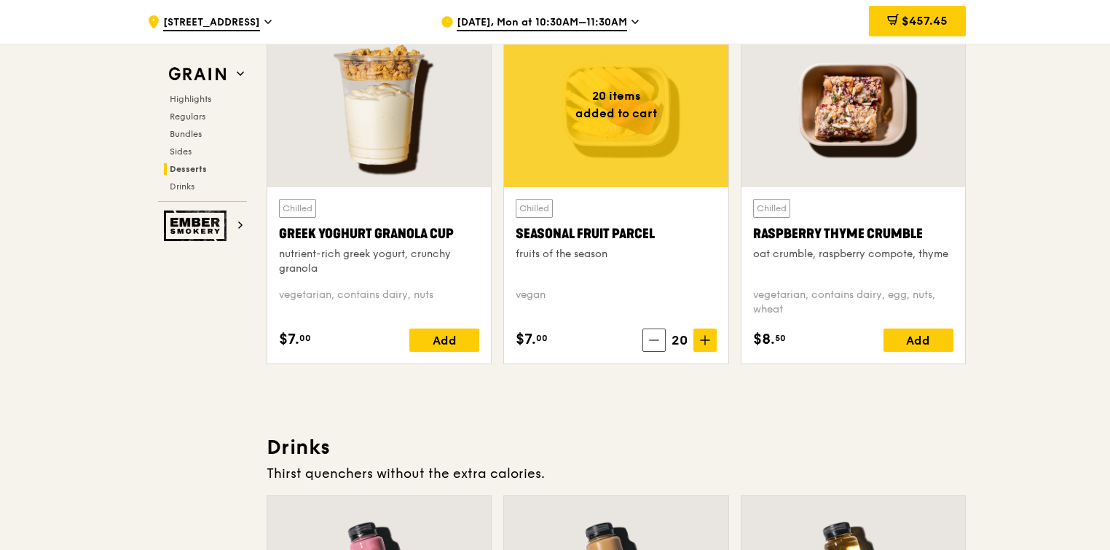
scroll to position [4628, 0]
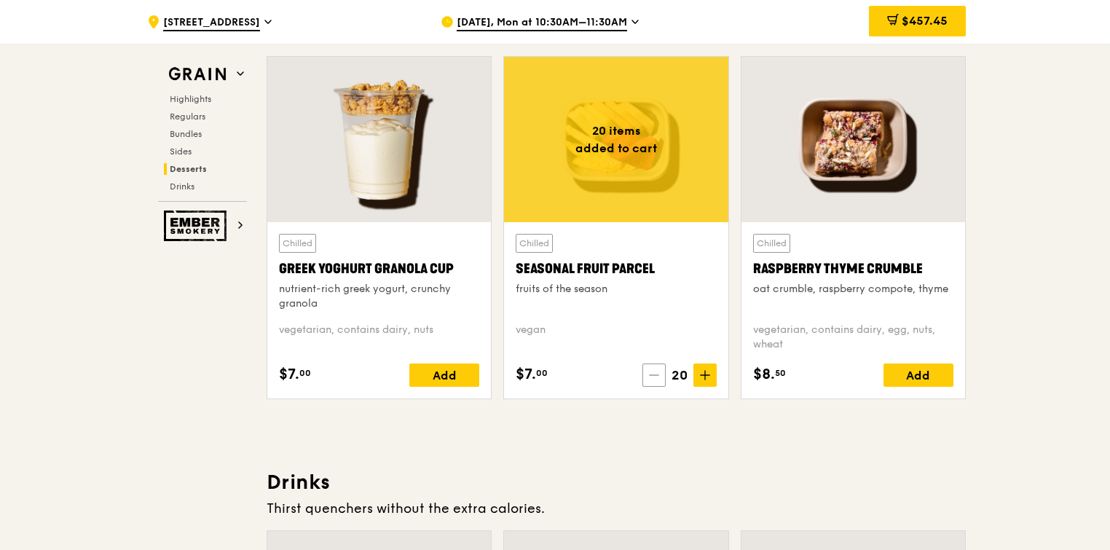
click at [654, 375] on icon at bounding box center [654, 375] width 10 height 10
click at [654, 375] on icon at bounding box center [656, 375] width 10 height 10
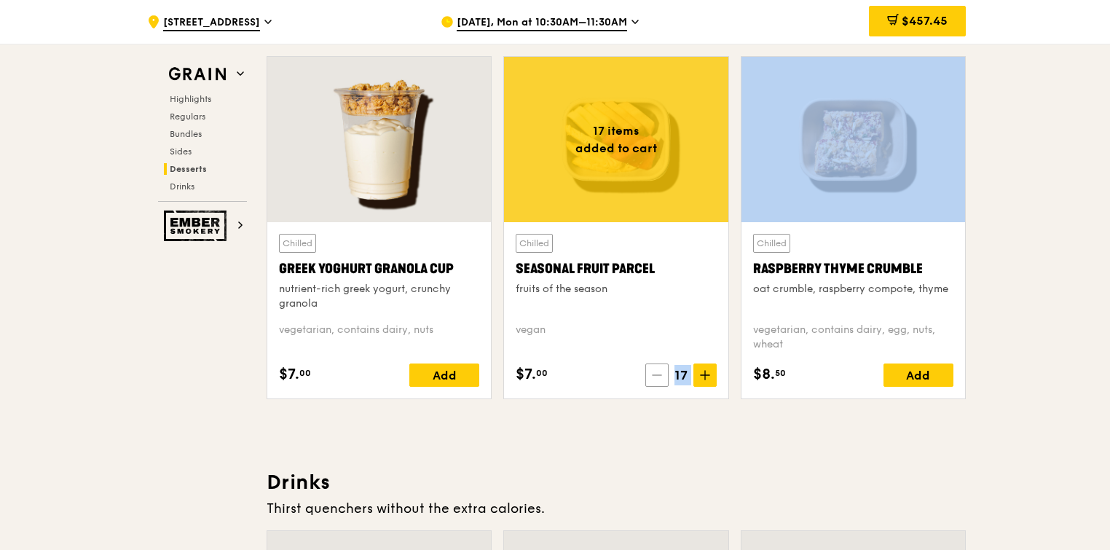
click at [654, 375] on icon at bounding box center [657, 375] width 10 height 10
click at [654, 375] on icon at bounding box center [656, 375] width 10 height 10
click at [654, 375] on icon at bounding box center [655, 375] width 10 height 10
click at [654, 375] on icon at bounding box center [656, 375] width 10 height 10
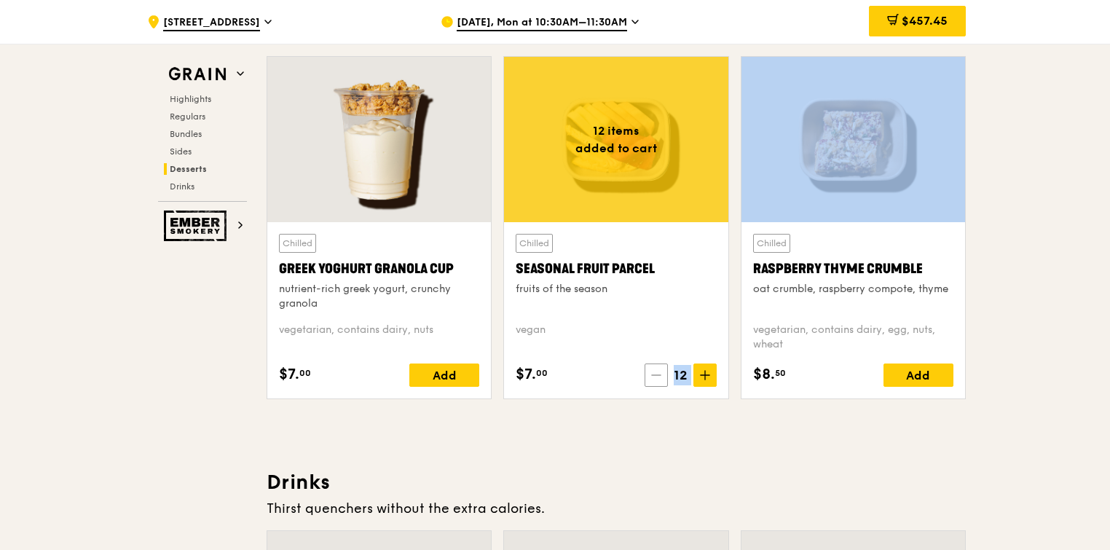
click at [654, 375] on icon at bounding box center [656, 375] width 10 height 10
click at [654, 375] on icon at bounding box center [658, 375] width 10 height 10
click at [654, 375] on icon at bounding box center [656, 375] width 10 height 10
click at [654, 375] on span at bounding box center [661, 374] width 23 height 23
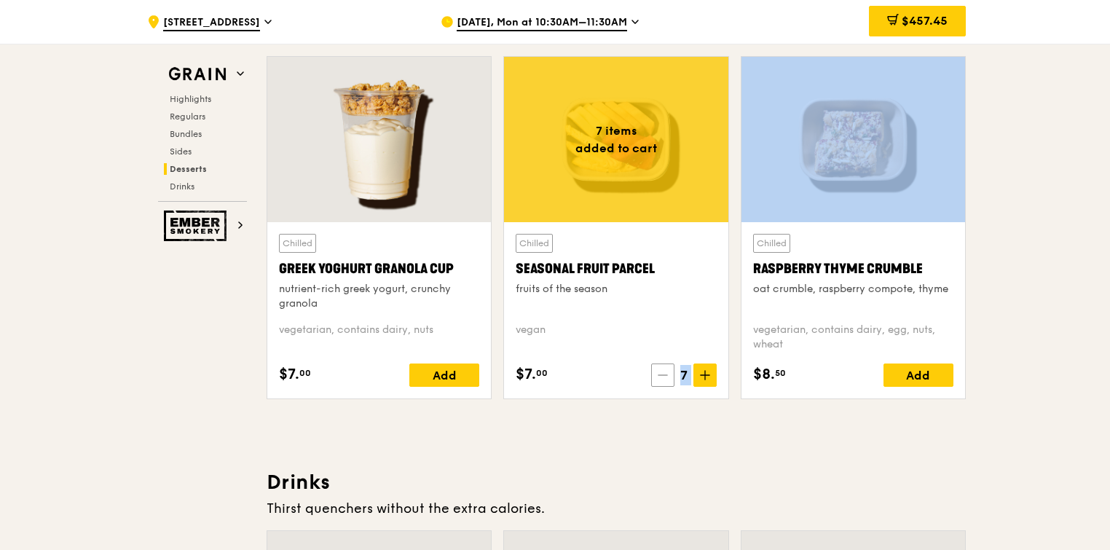
click at [654, 375] on span at bounding box center [662, 374] width 23 height 23
click at [654, 375] on span at bounding box center [661, 374] width 23 height 23
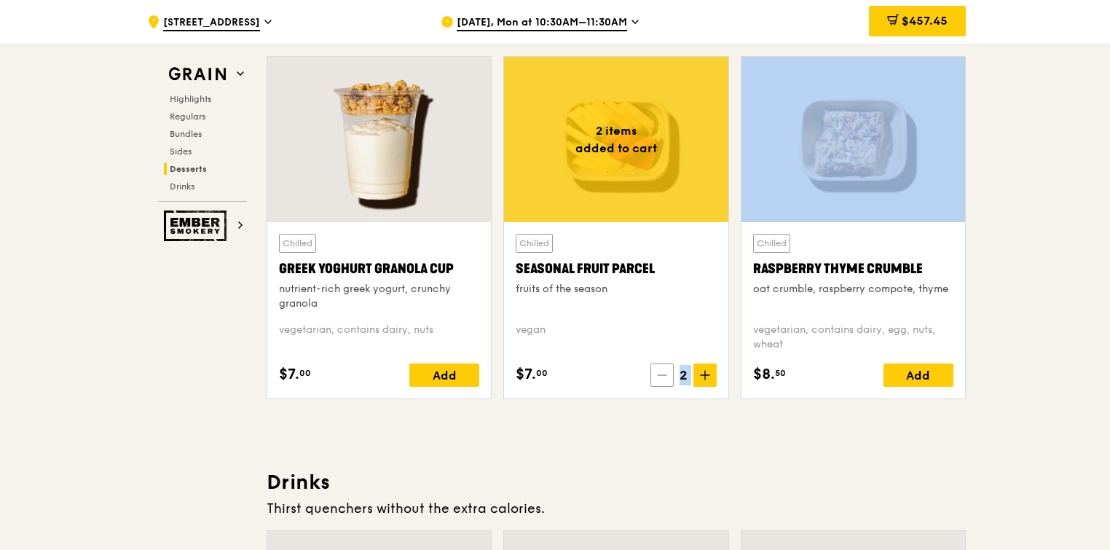
click at [654, 375] on span at bounding box center [661, 374] width 23 height 23
click at [654, 375] on span at bounding box center [663, 374] width 23 height 23
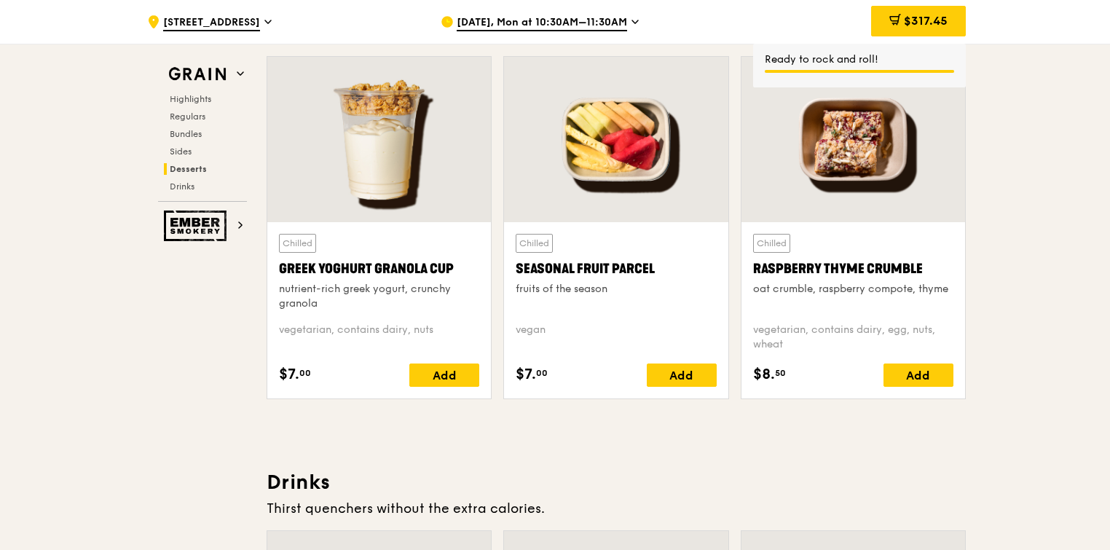
click at [718, 267] on div "Chilled Seasonal Fruit Parcel fruits of the season [GEOGRAPHIC_DATA] $7. 00 Add" at bounding box center [616, 310] width 224 height 176
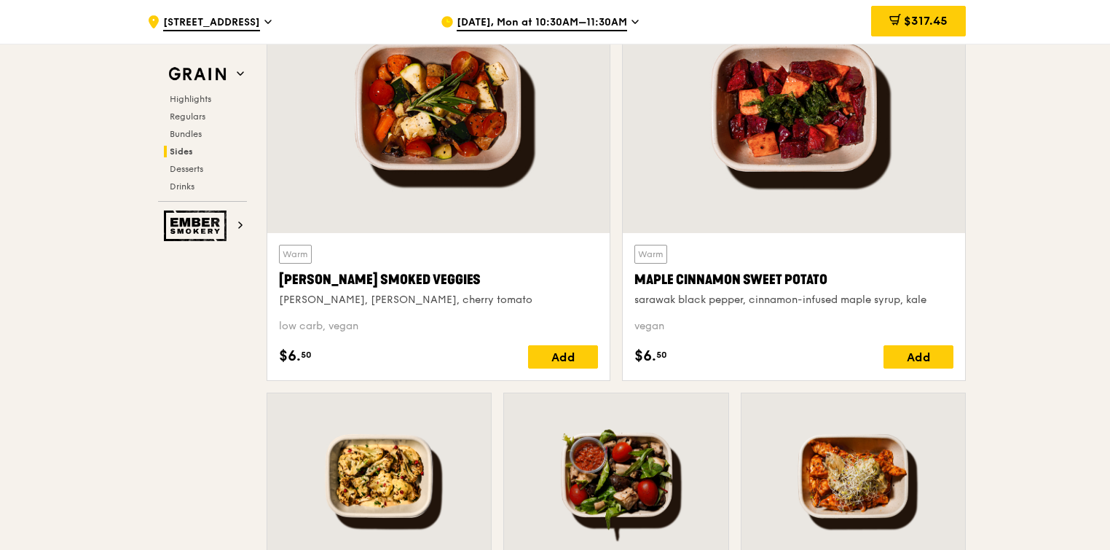
scroll to position [3409, 0]
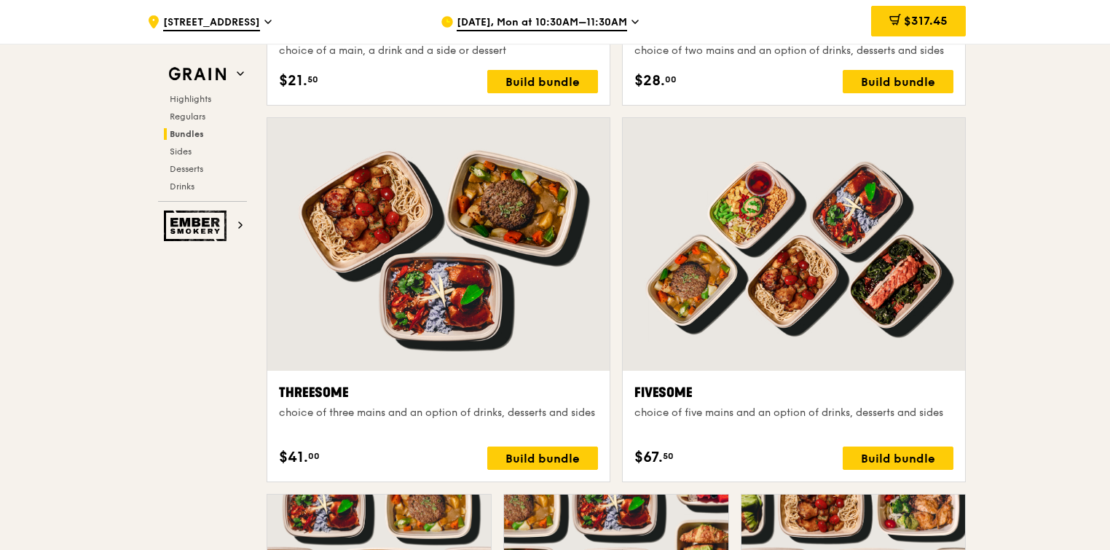
scroll to position [2380, 0]
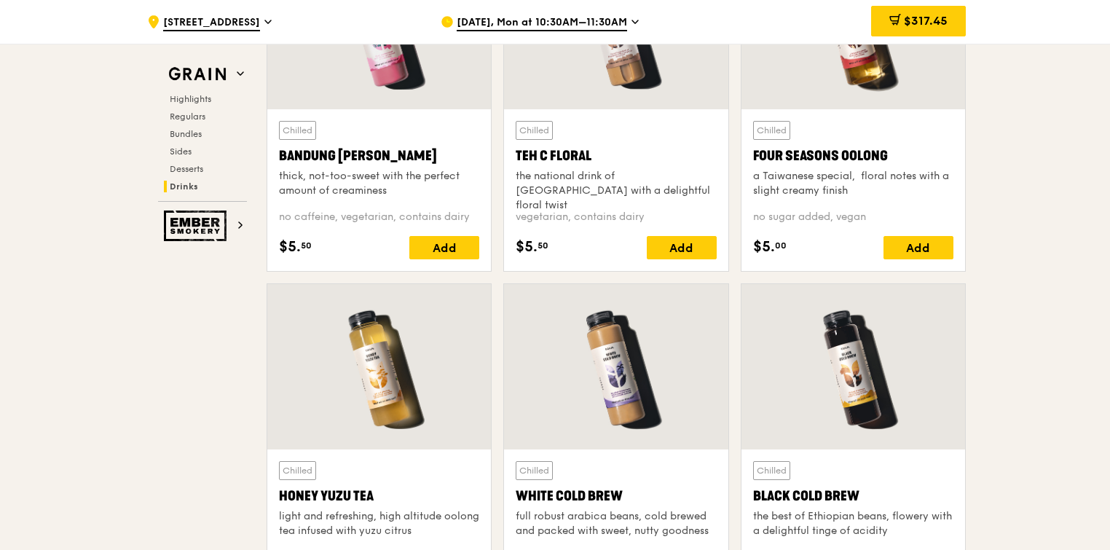
scroll to position [5138, 0]
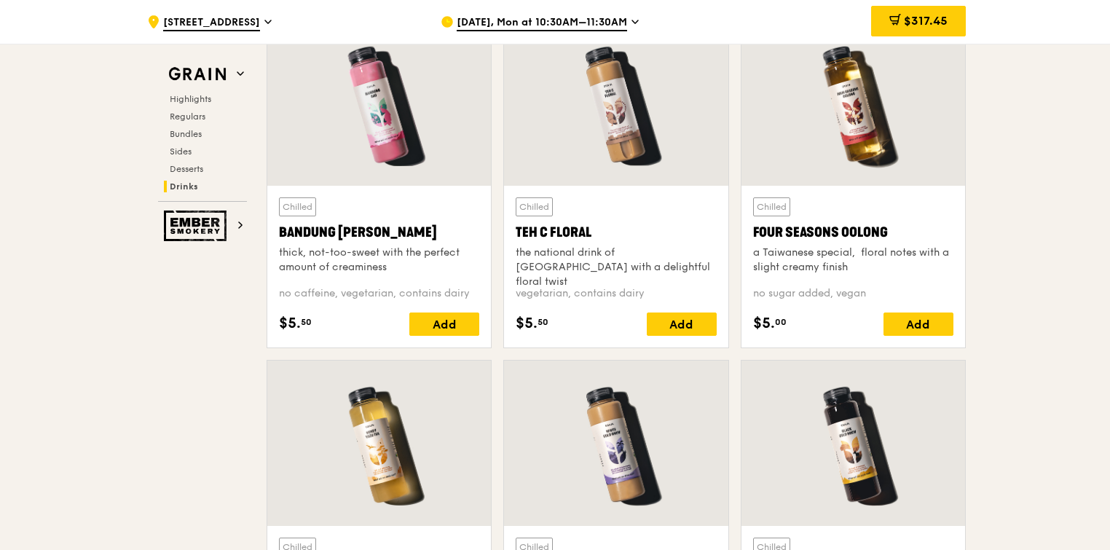
click at [915, 22] on span "$317.45" at bounding box center [926, 21] width 44 height 14
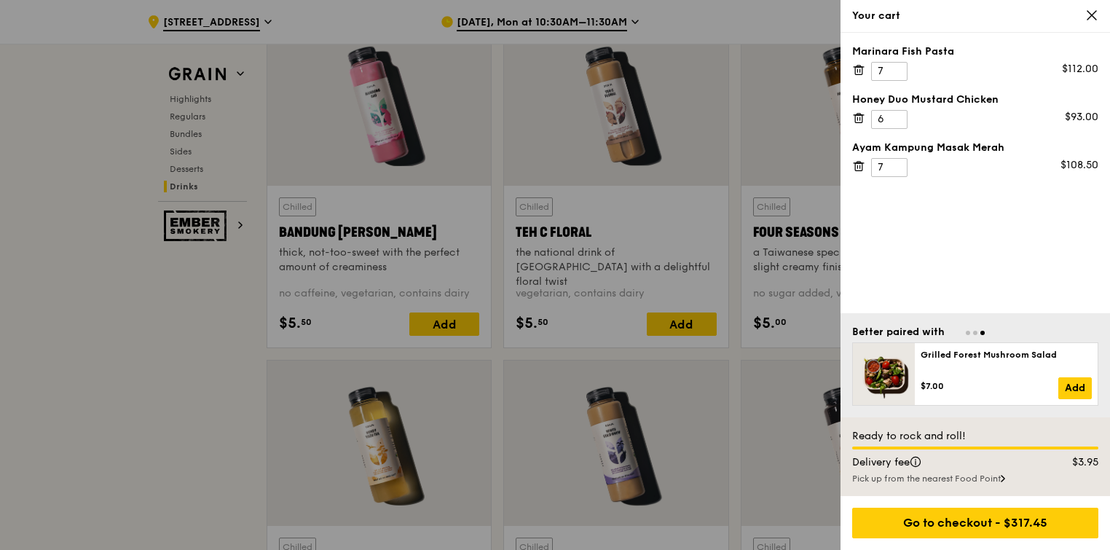
click at [713, 190] on div at bounding box center [555, 275] width 1110 height 550
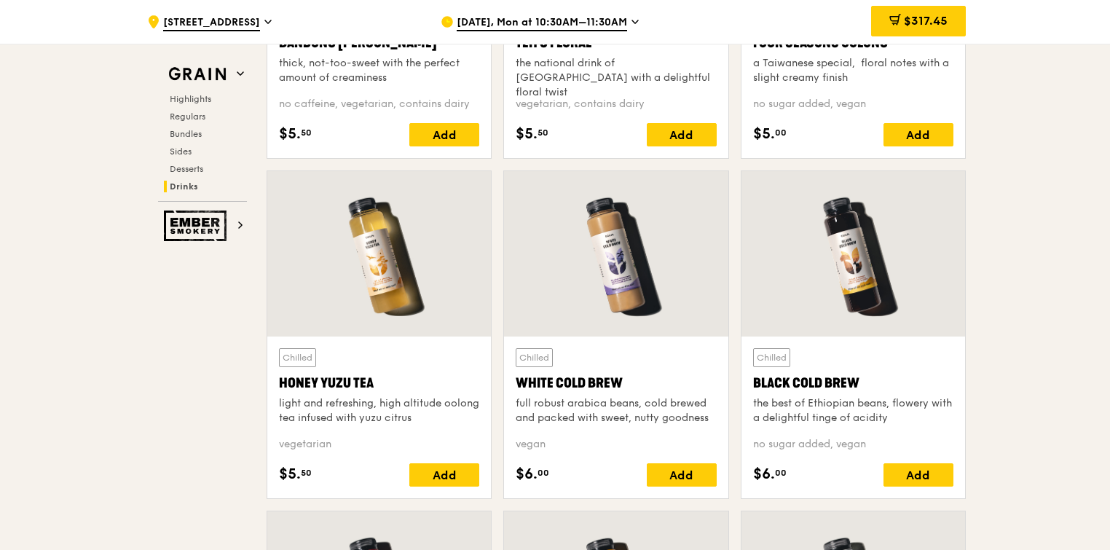
scroll to position [5334, 0]
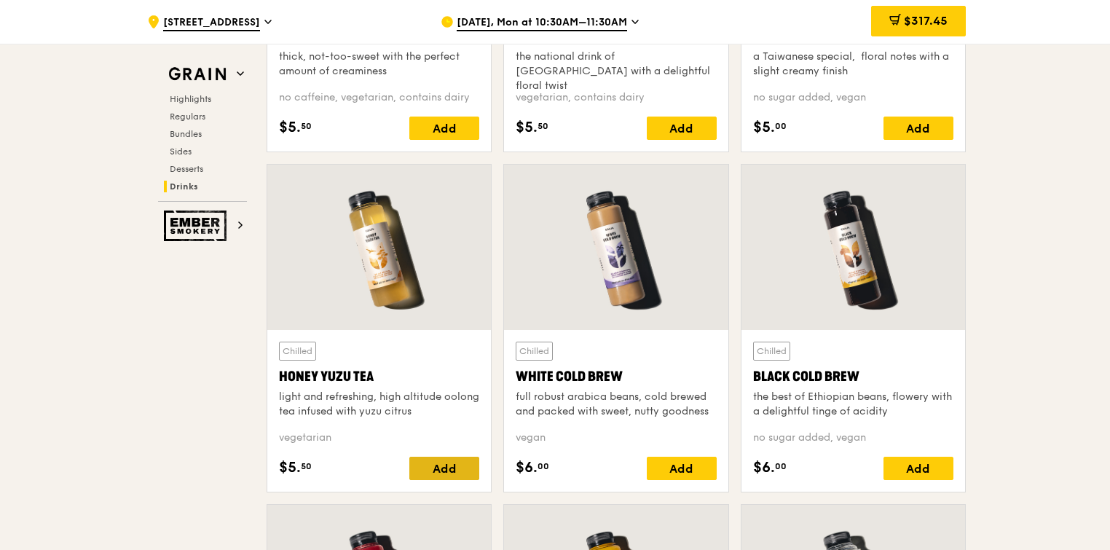
click at [447, 463] on div "Add" at bounding box center [444, 468] width 70 height 23
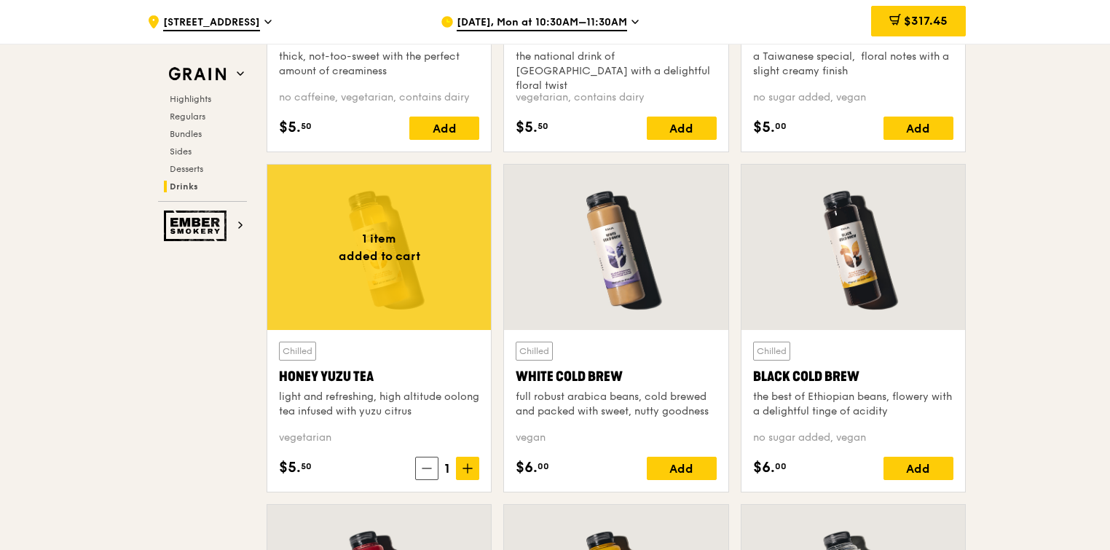
click at [447, 463] on span "1" at bounding box center [446, 468] width 17 height 20
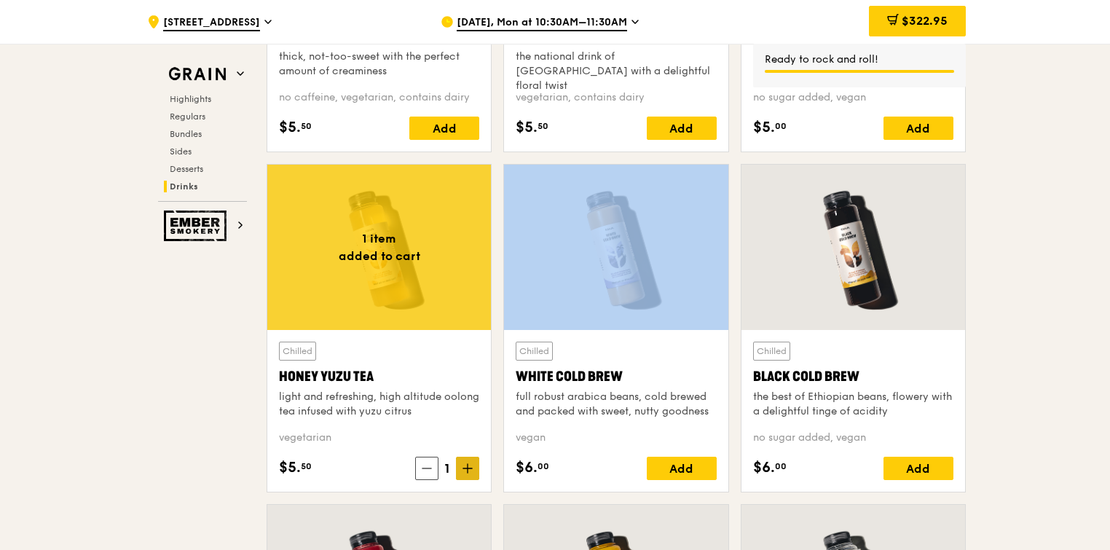
drag, startPoint x: 447, startPoint y: 463, endPoint x: 475, endPoint y: 465, distance: 27.8
click at [475, 465] on span at bounding box center [467, 468] width 23 height 23
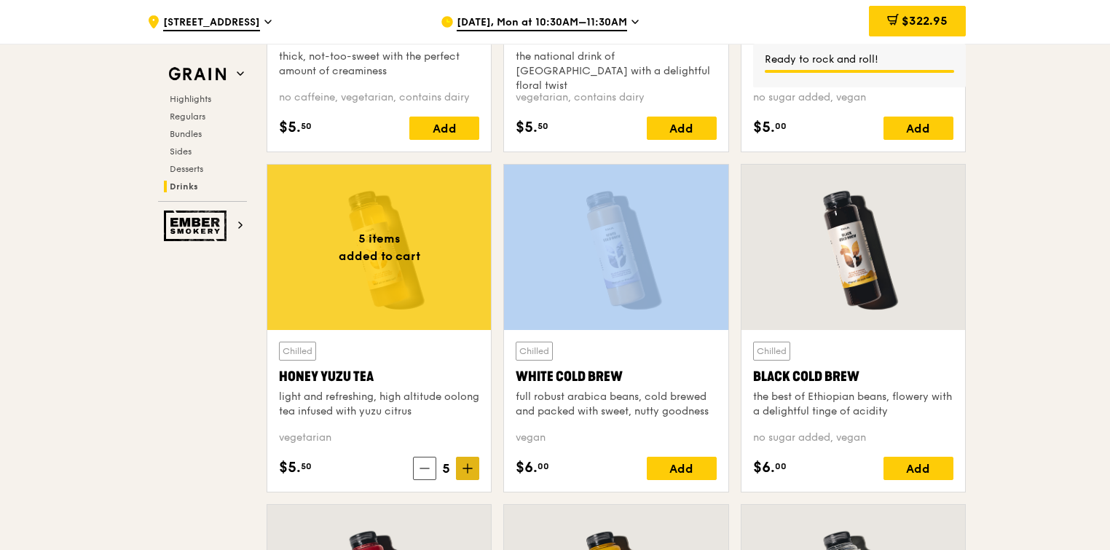
click at [475, 465] on span at bounding box center [467, 468] width 23 height 23
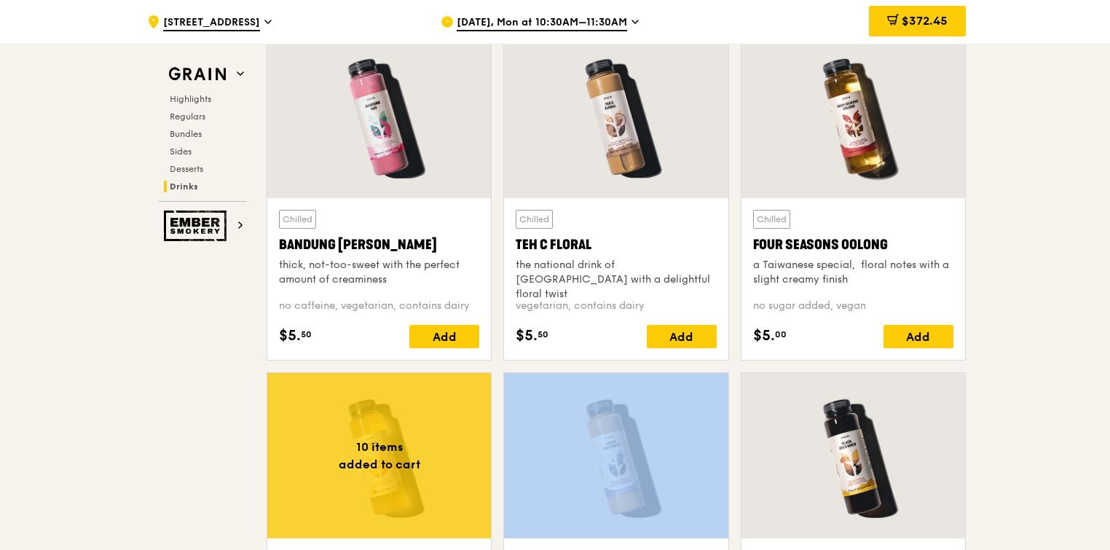
scroll to position [5135, 0]
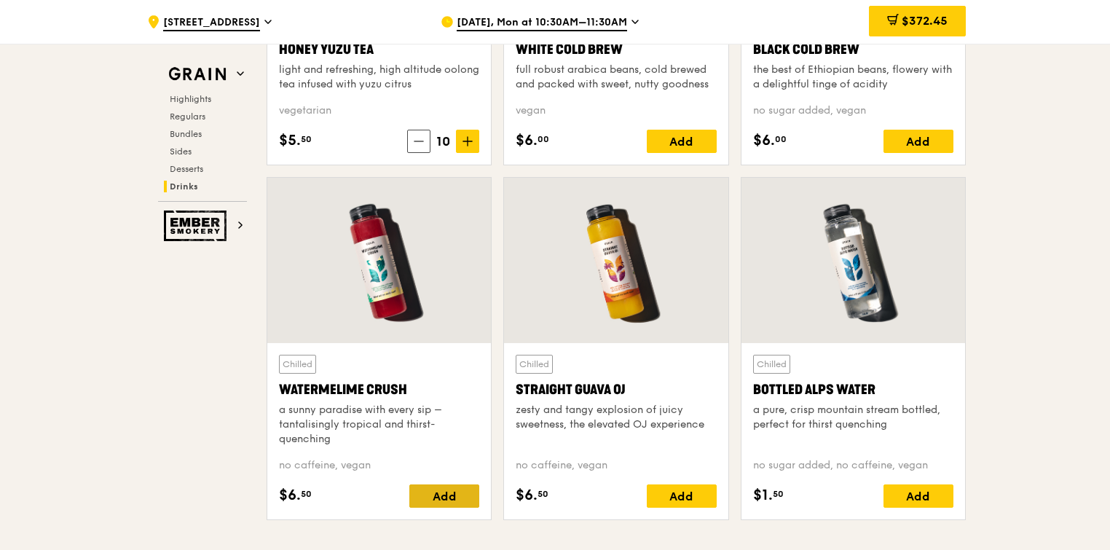
scroll to position [5685, 0]
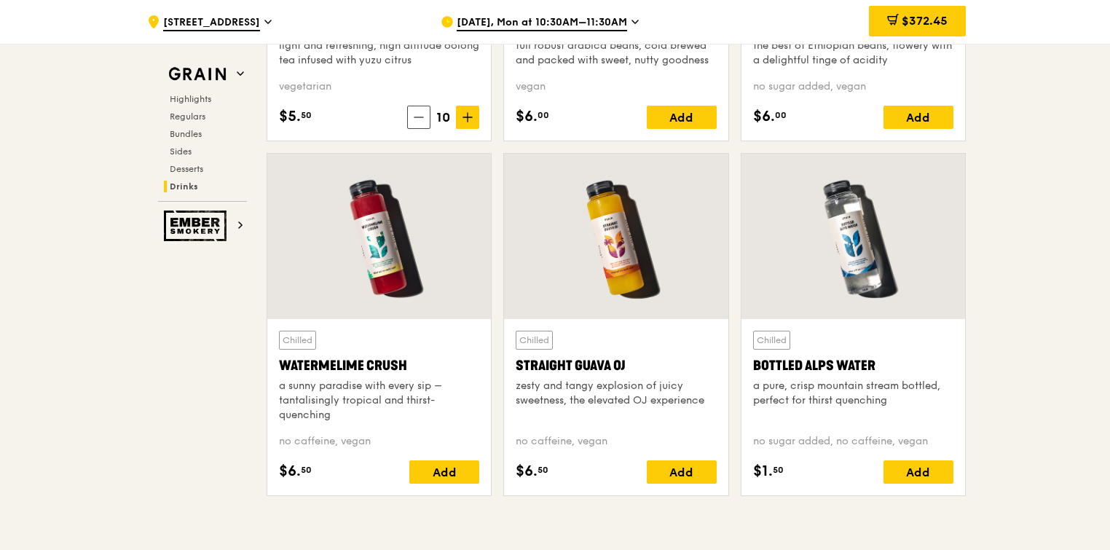
click at [437, 465] on div "Add" at bounding box center [444, 471] width 70 height 23
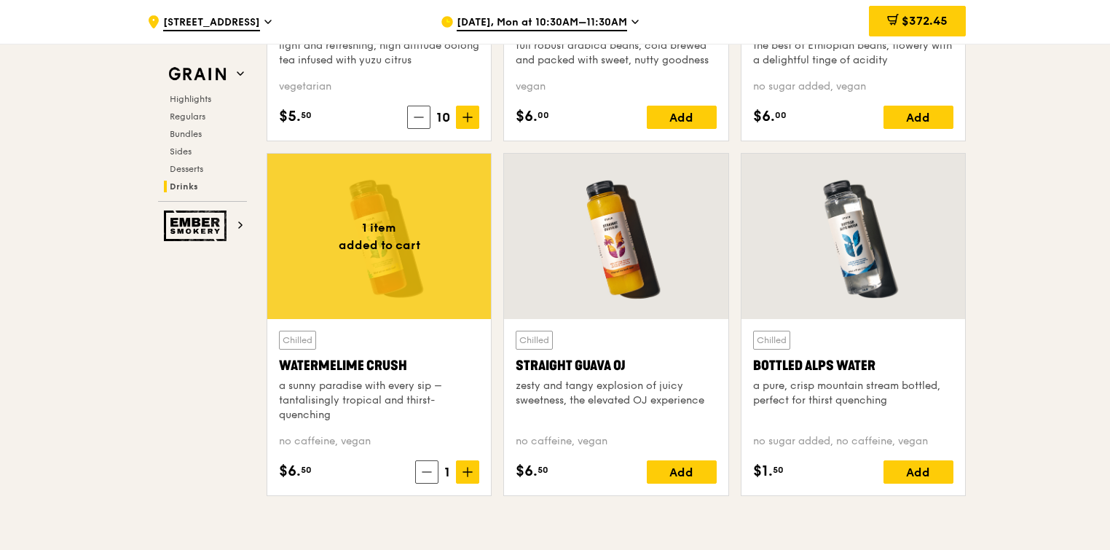
click at [437, 465] on div "1" at bounding box center [447, 471] width 64 height 23
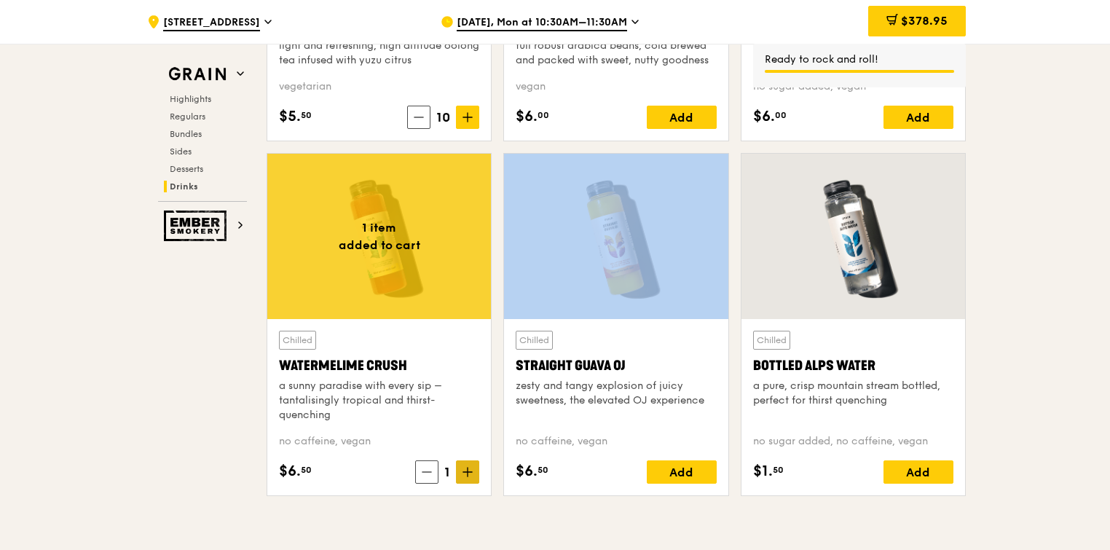
drag, startPoint x: 437, startPoint y: 465, endPoint x: 463, endPoint y: 472, distance: 27.2
click at [463, 472] on icon at bounding box center [467, 472] width 10 height 10
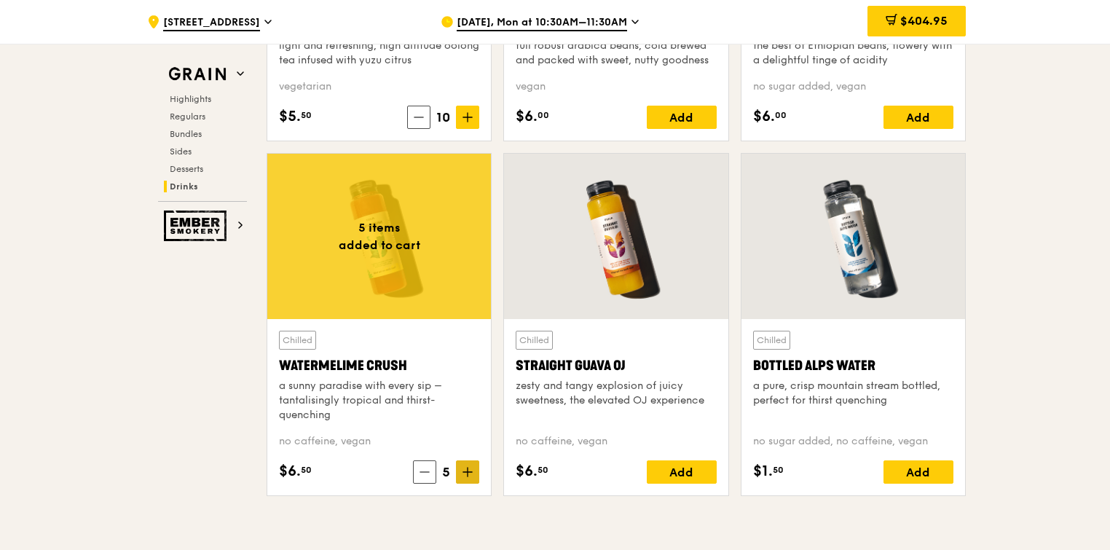
click at [477, 470] on span at bounding box center [467, 471] width 23 height 23
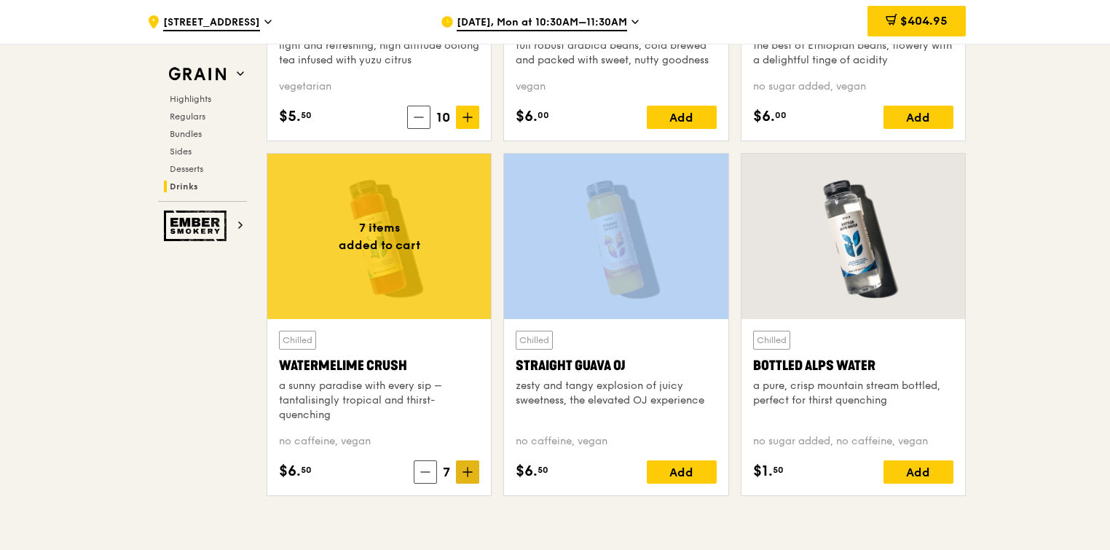
click at [477, 470] on span at bounding box center [467, 471] width 23 height 23
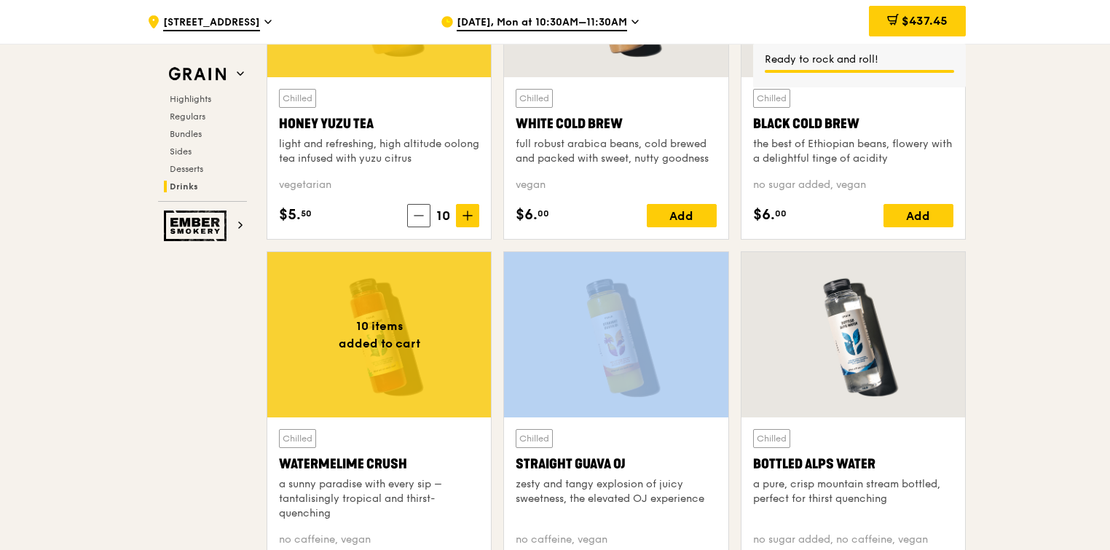
scroll to position [5571, 0]
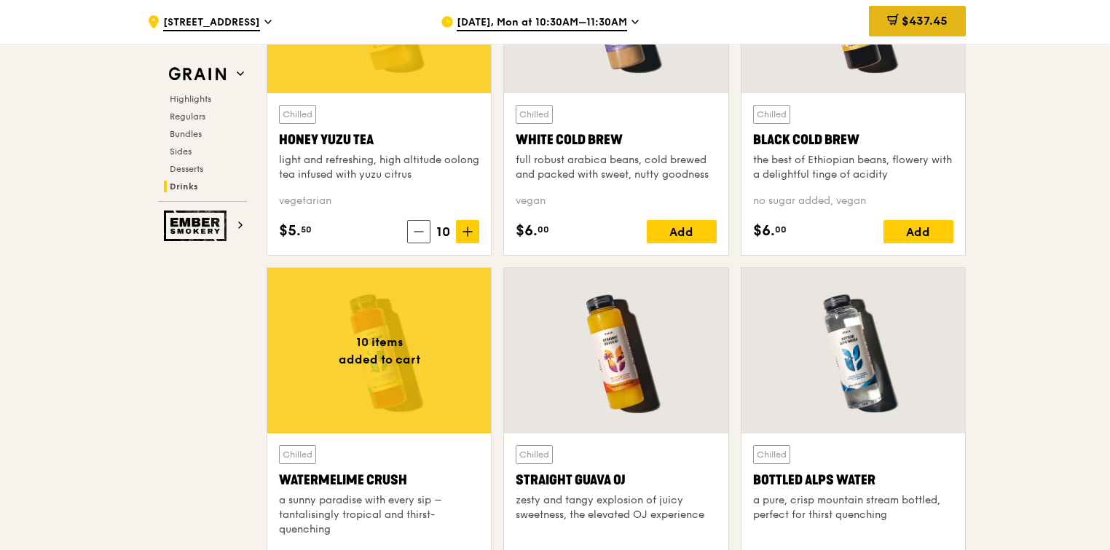
click at [912, 17] on span "$437.45" at bounding box center [925, 21] width 46 height 14
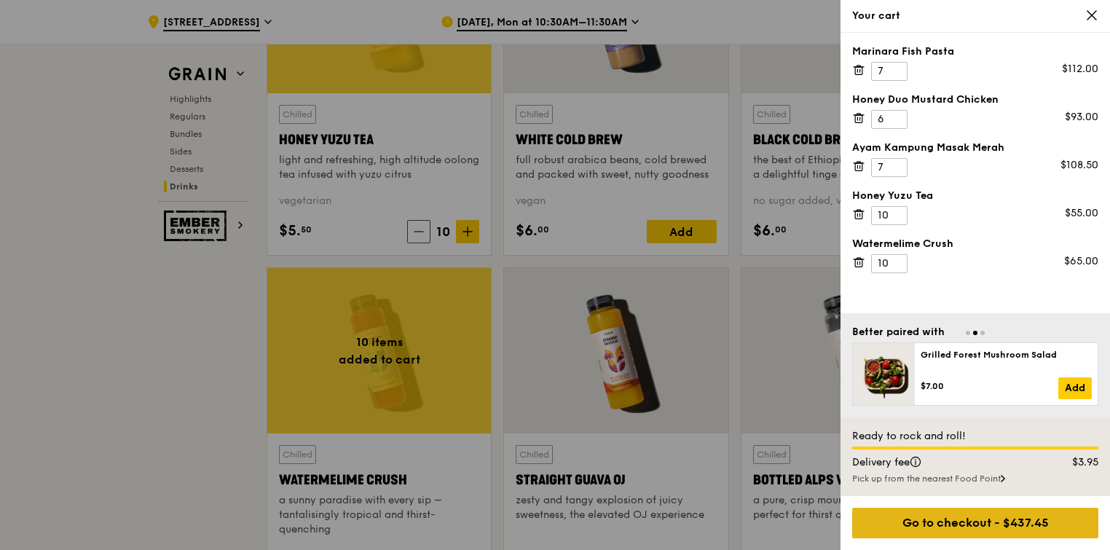
click at [970, 521] on div "Go to checkout - $437.45" at bounding box center [975, 523] width 246 height 31
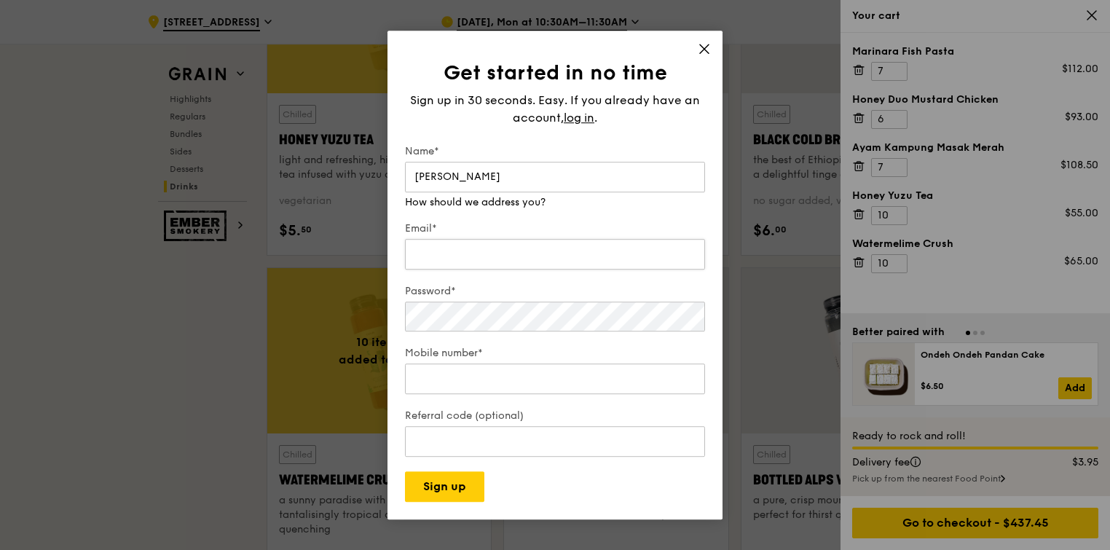
type input "[PERSON_NAME]"
click at [429, 268] on div "Email* We will send your receipt to this email" at bounding box center [555, 240] width 300 height 66
type input "[EMAIL_ADDRESS][PERSON_NAME][DOMAIN_NAME]"
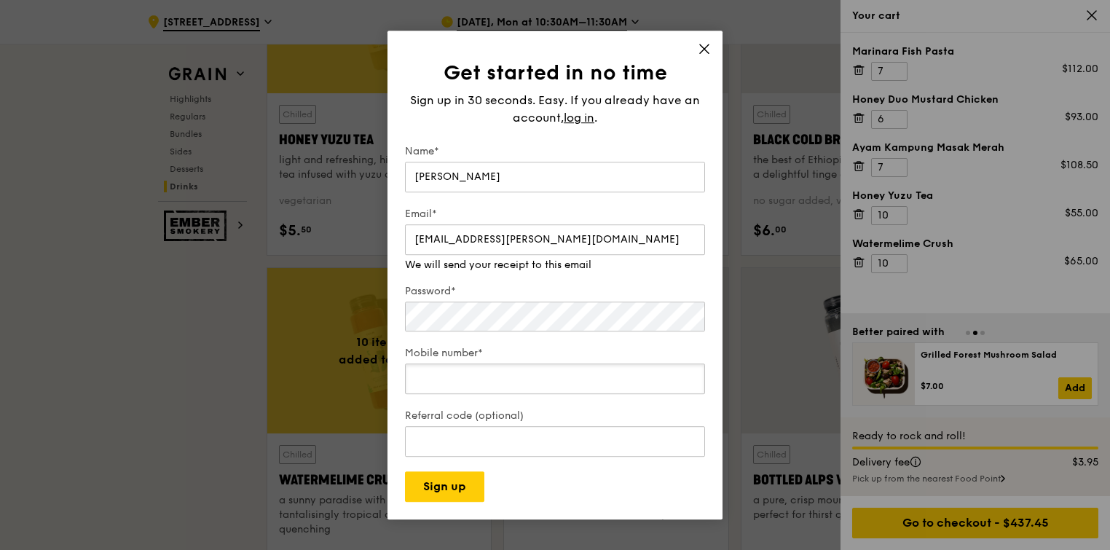
type input "68016364"
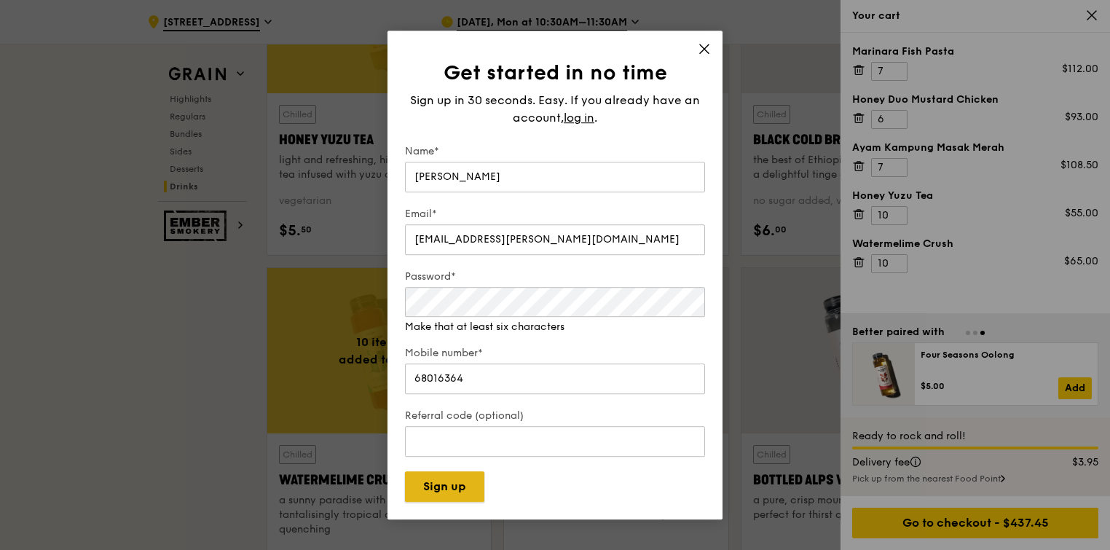
click at [465, 487] on button "Sign up" at bounding box center [444, 486] width 79 height 31
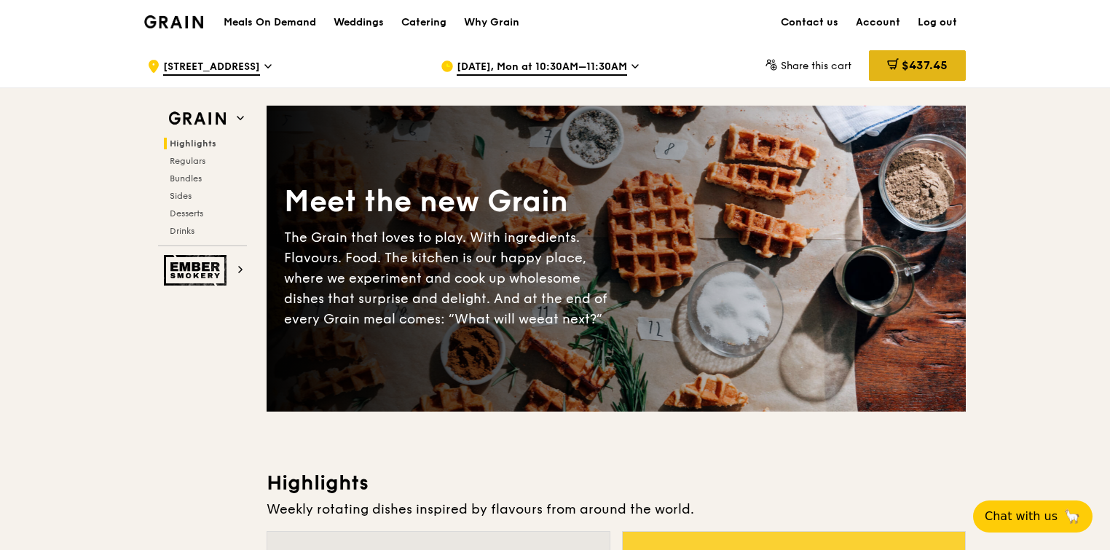
click at [912, 62] on span "$437.45" at bounding box center [925, 65] width 46 height 14
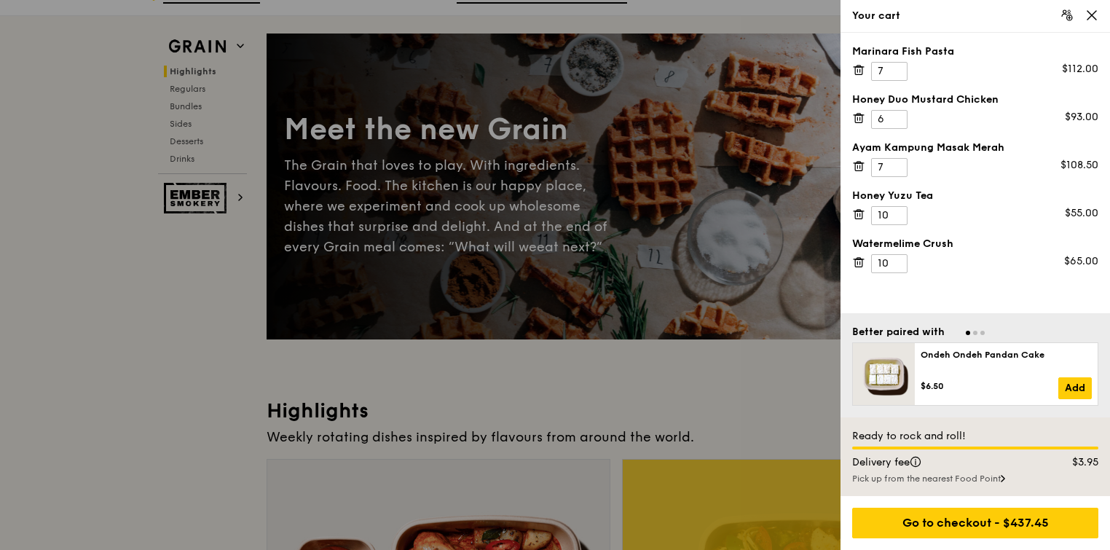
scroll to position [84, 0]
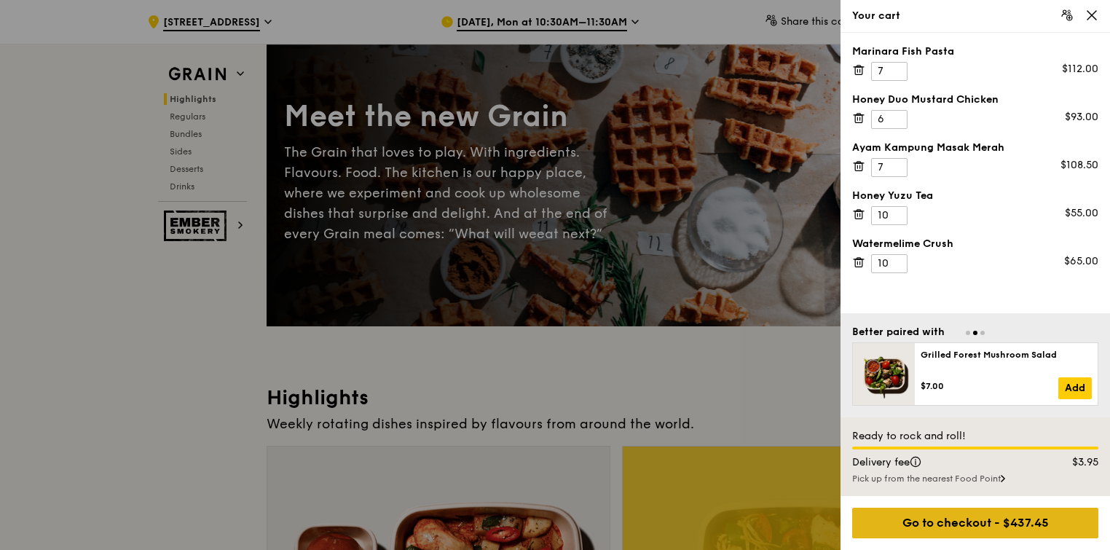
click at [953, 516] on div "Go to checkout - $437.45" at bounding box center [975, 523] width 246 height 31
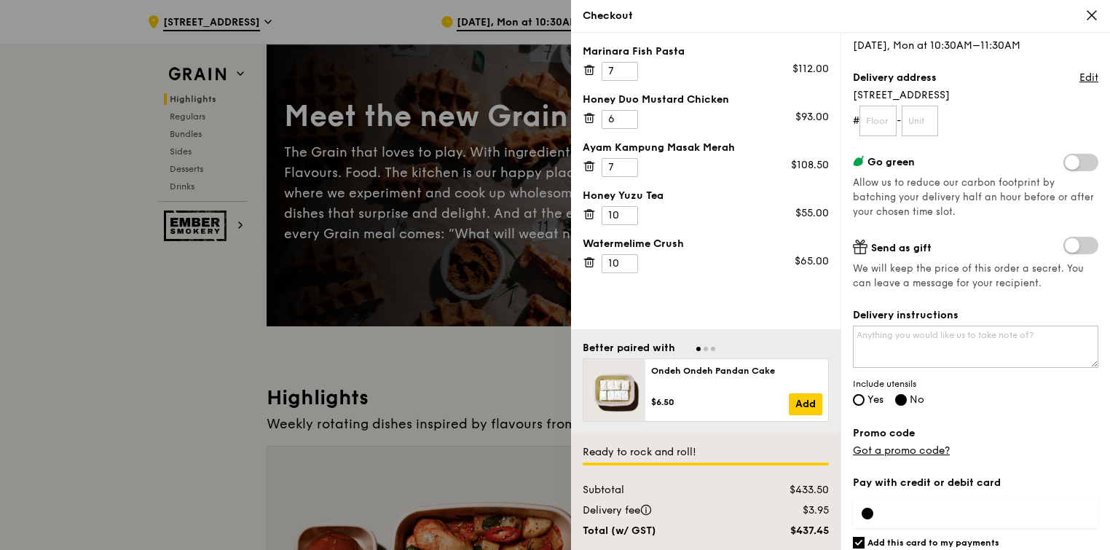
scroll to position [197, 0]
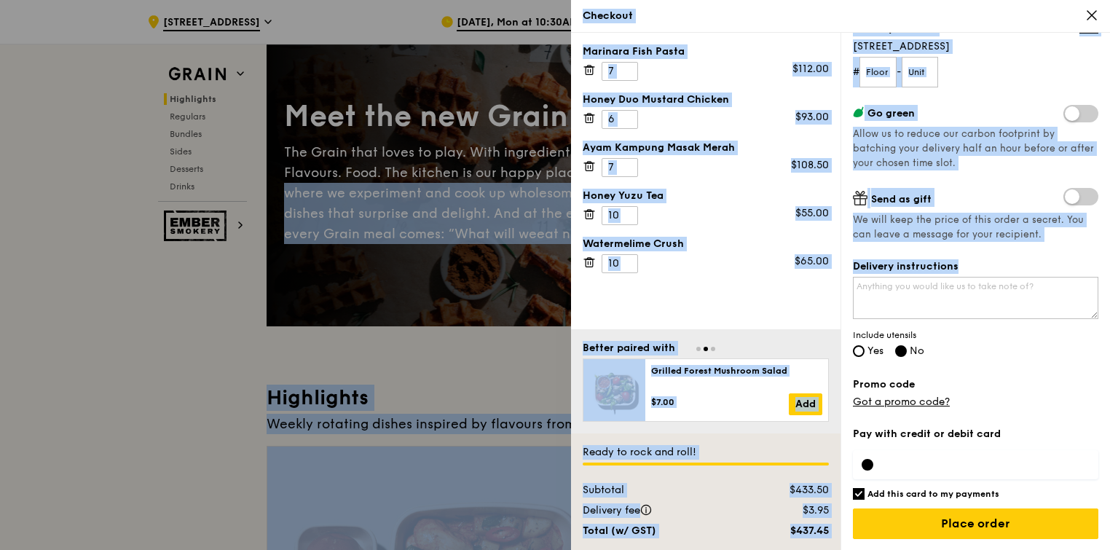
drag, startPoint x: 1096, startPoint y: 282, endPoint x: 1111, endPoint y: 165, distance: 118.1
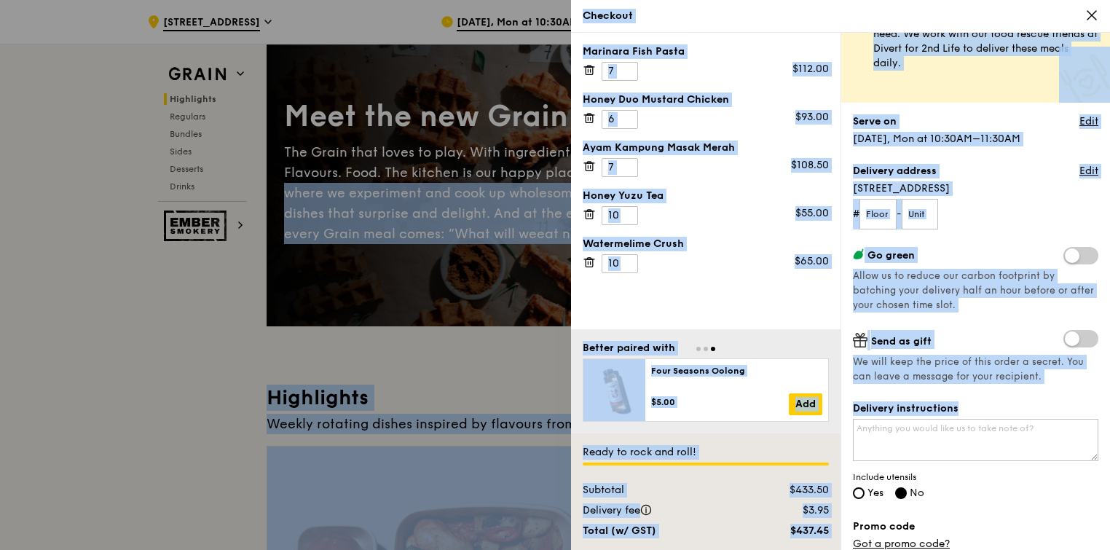
scroll to position [0, 0]
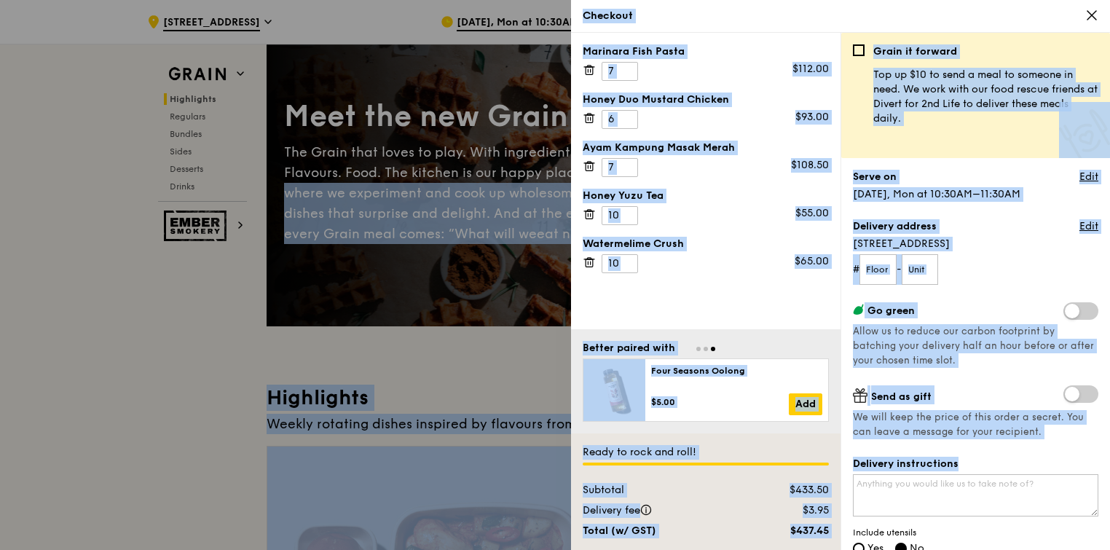
click at [986, 125] on div "Grain it forward Top up $10 to send a meal to someone in need. We work with our…" at bounding box center [981, 95] width 234 height 102
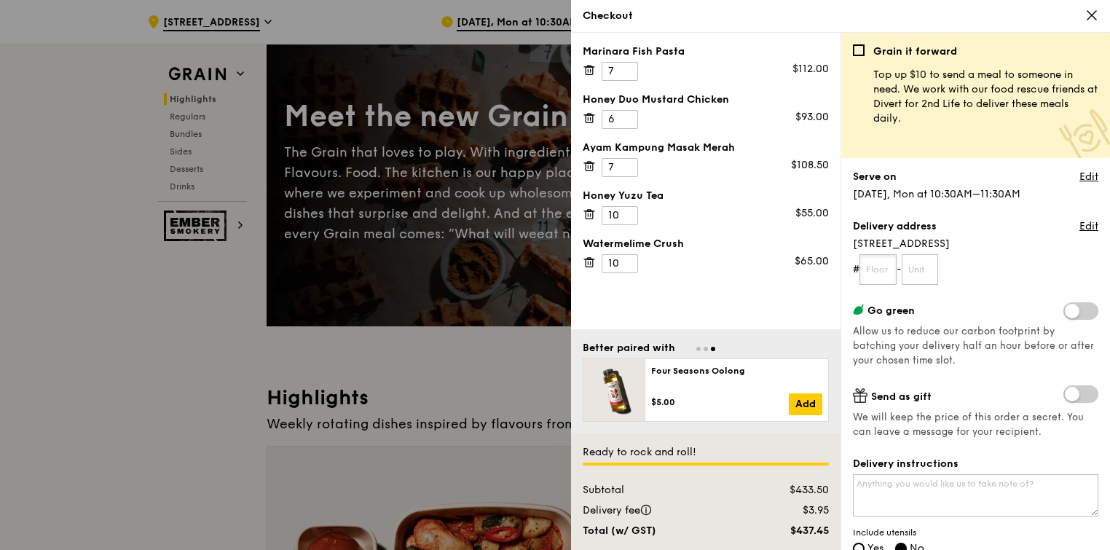
click at [887, 275] on input "text" at bounding box center [877, 269] width 37 height 31
type input "09"
click at [923, 273] on input "text" at bounding box center [920, 269] width 37 height 31
type input "01"
click at [993, 274] on form "# 09 - 01" at bounding box center [975, 269] width 245 height 31
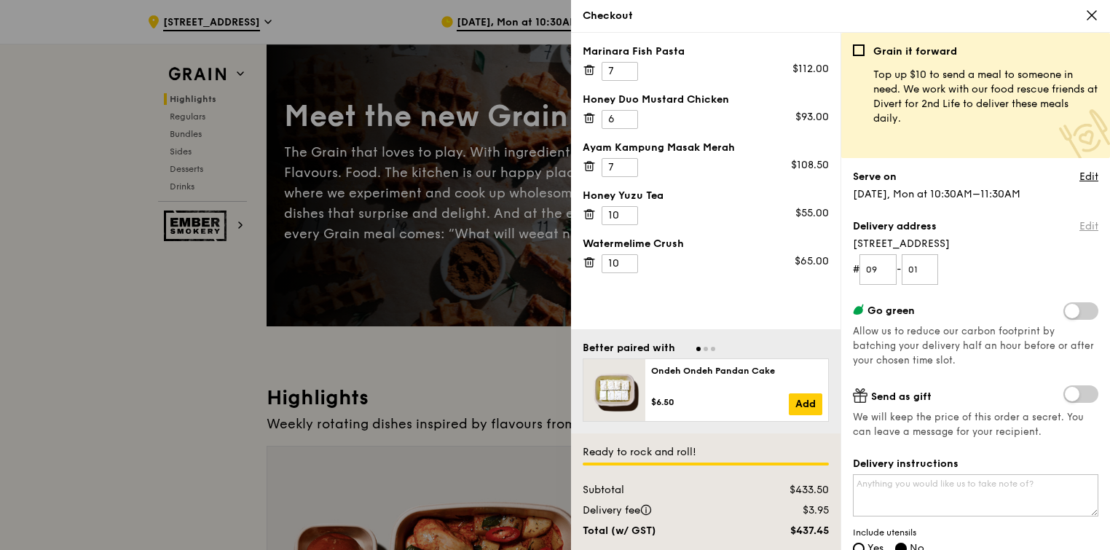
click at [1079, 227] on link "Edit" at bounding box center [1088, 226] width 19 height 15
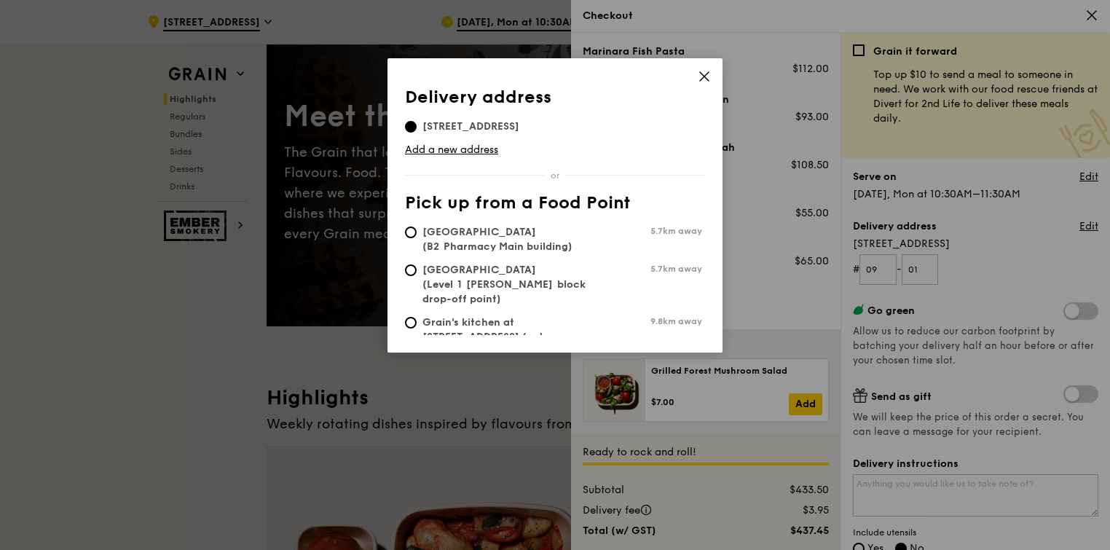
click at [703, 79] on icon at bounding box center [704, 76] width 13 height 13
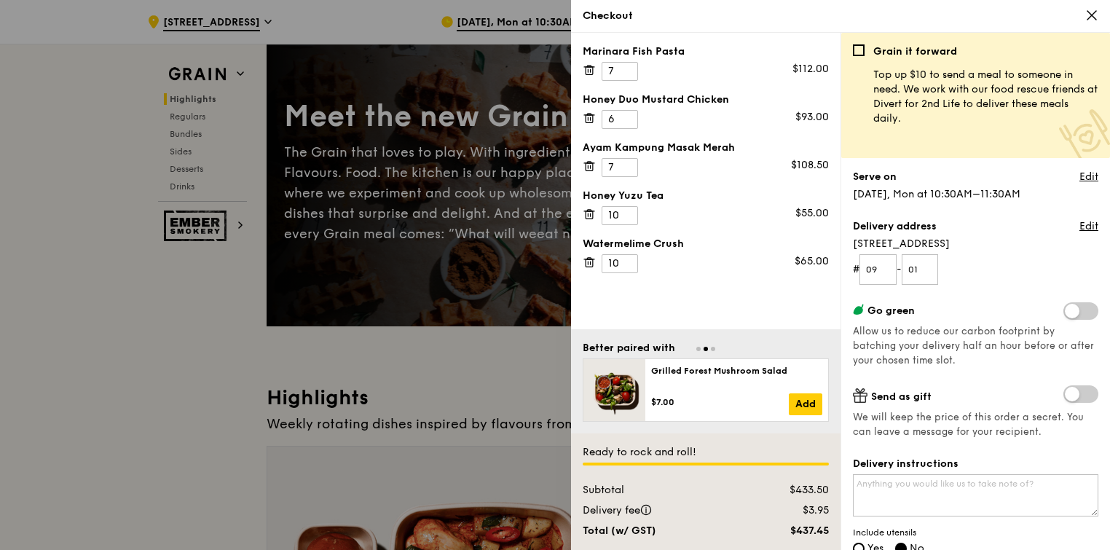
click at [1078, 216] on div "Grain it forward Top up $10 to send a meal to someone in need. We work with our…" at bounding box center [975, 296] width 245 height 505
click at [1079, 223] on link "Edit" at bounding box center [1088, 226] width 19 height 15
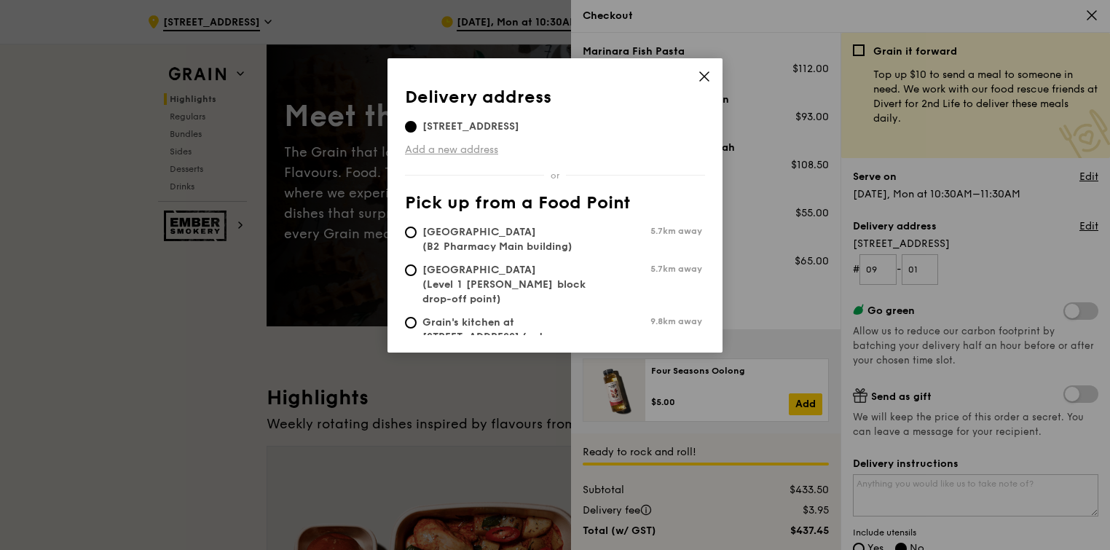
click at [457, 149] on link "Add a new address" at bounding box center [555, 150] width 300 height 15
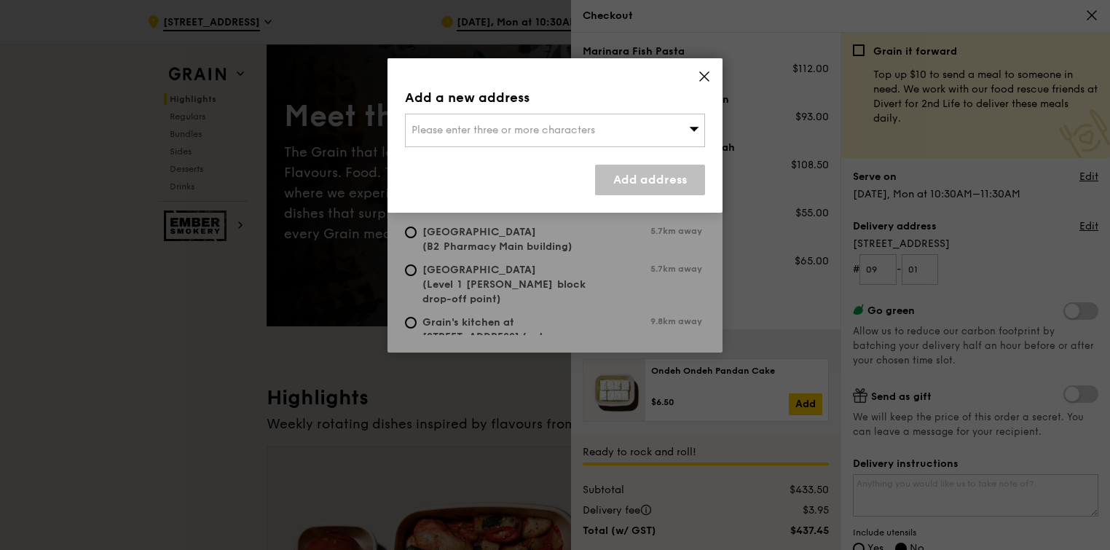
click at [482, 130] on span "Please enter three or more characters" at bounding box center [503, 130] width 184 height 12
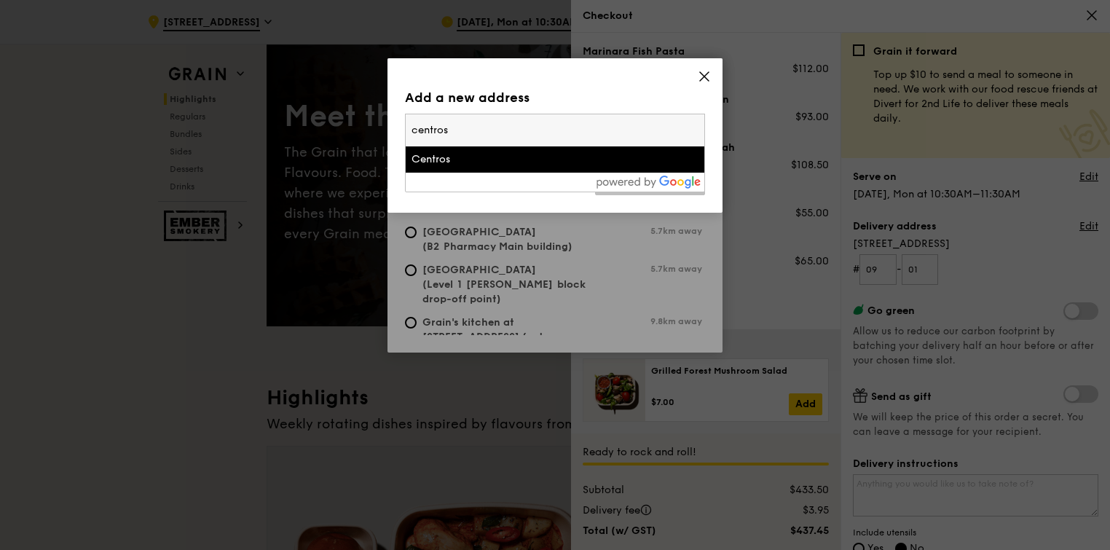
type input "centros"
click at [438, 157] on div "Centros" at bounding box center [519, 159] width 216 height 15
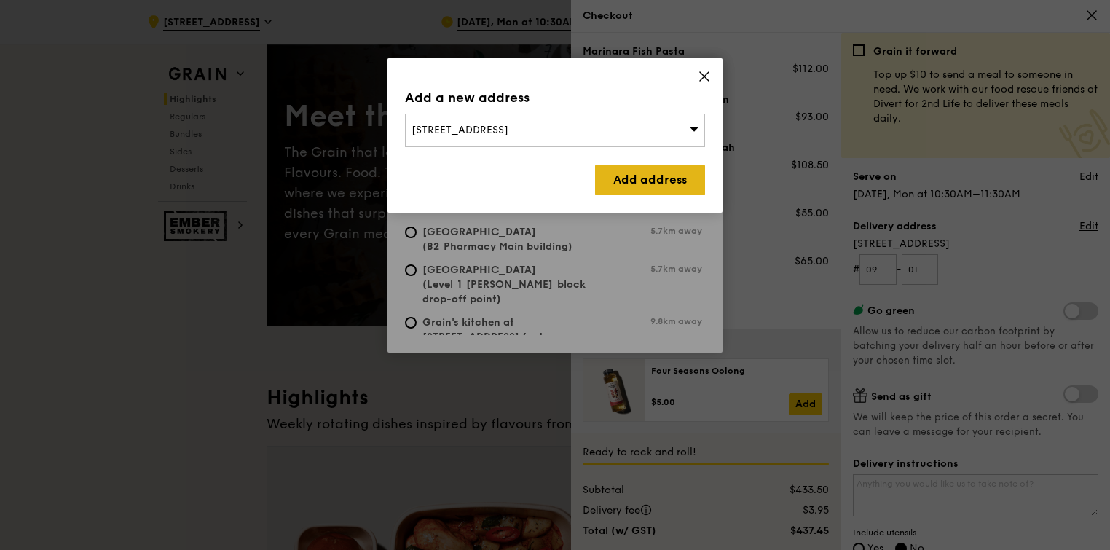
click at [648, 181] on link "Add address" at bounding box center [650, 180] width 110 height 31
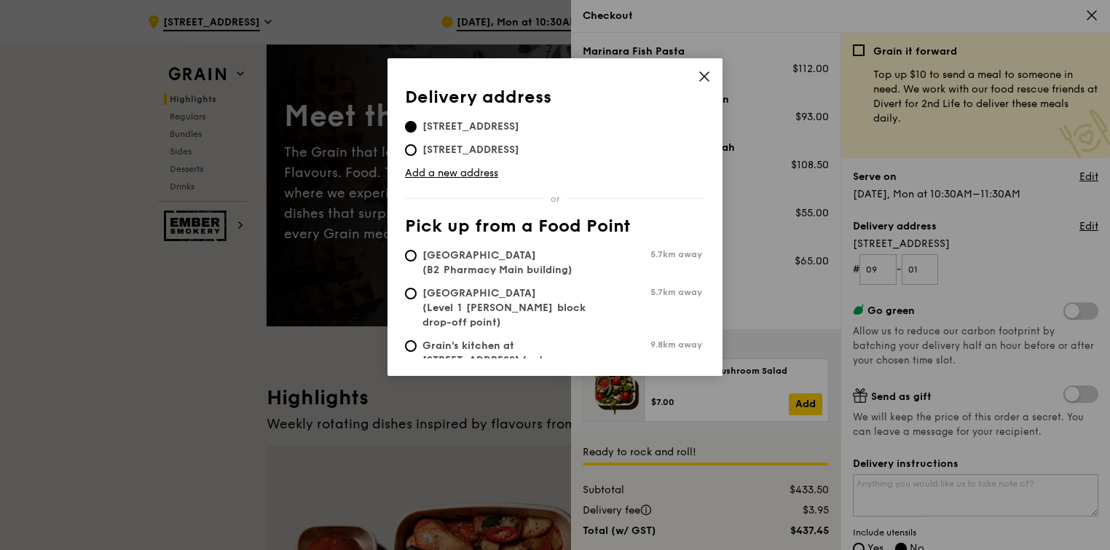
click at [699, 76] on icon at bounding box center [704, 76] width 13 height 13
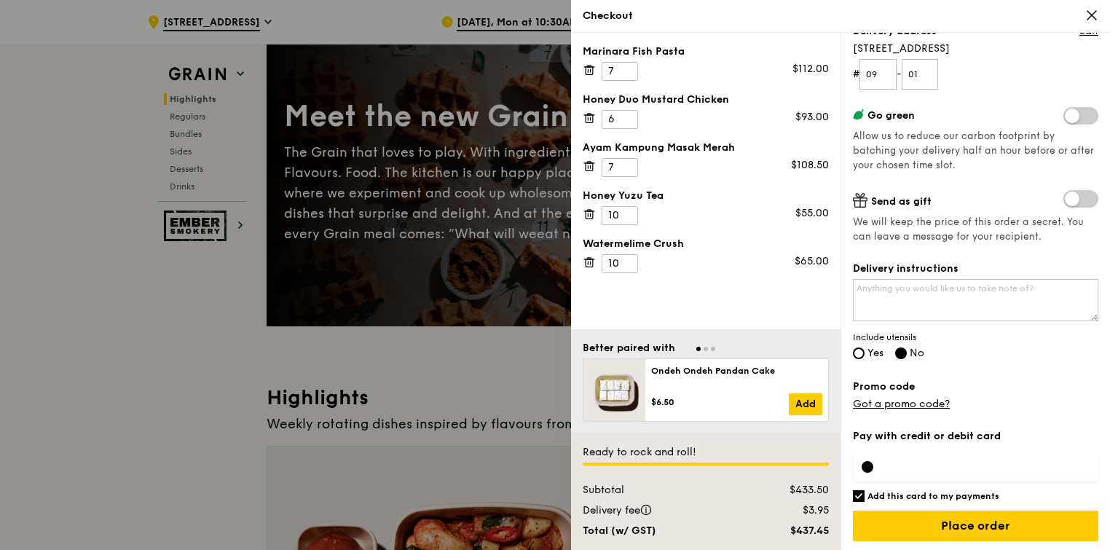
scroll to position [197, 0]
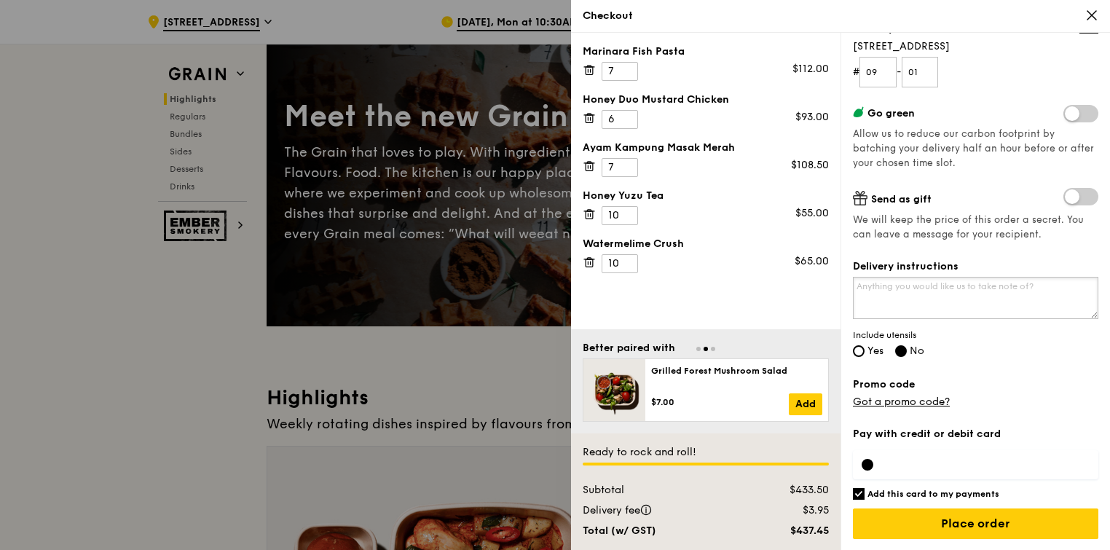
click at [891, 291] on textarea "Delivery instructions" at bounding box center [975, 298] width 245 height 42
type textarea "P"
type textarea "p"
type textarea "P"
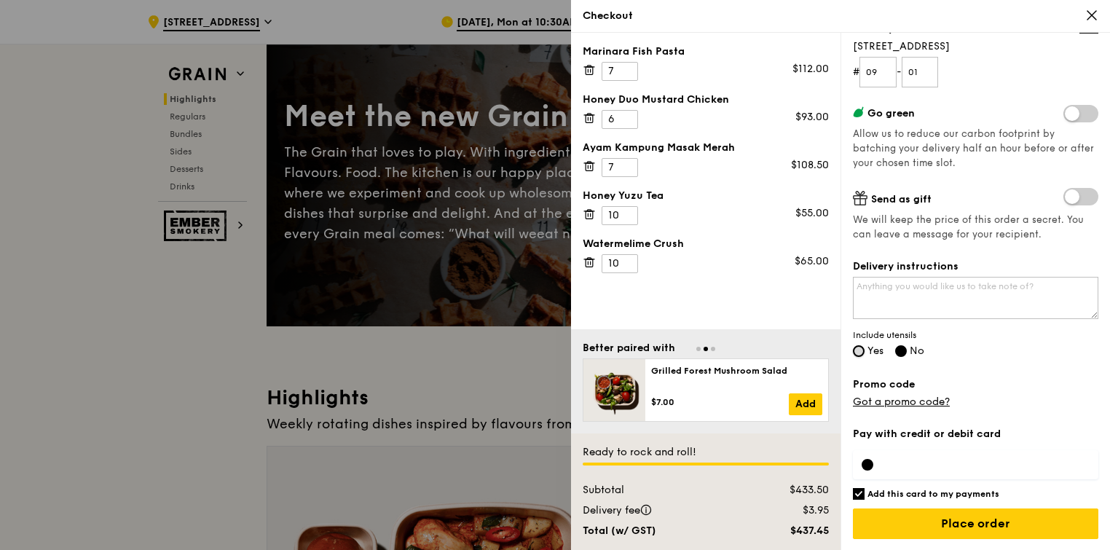
click at [858, 352] on input "Yes" at bounding box center [859, 351] width 12 height 12
radio input "true"
radio input "false"
click at [1109, 335] on div "Grain it forward Top up $10 to send a meal to someone in need. We work with our…" at bounding box center [974, 291] width 269 height 517
click at [919, 285] on textarea "Delivery instructions" at bounding box center [975, 298] width 245 height 42
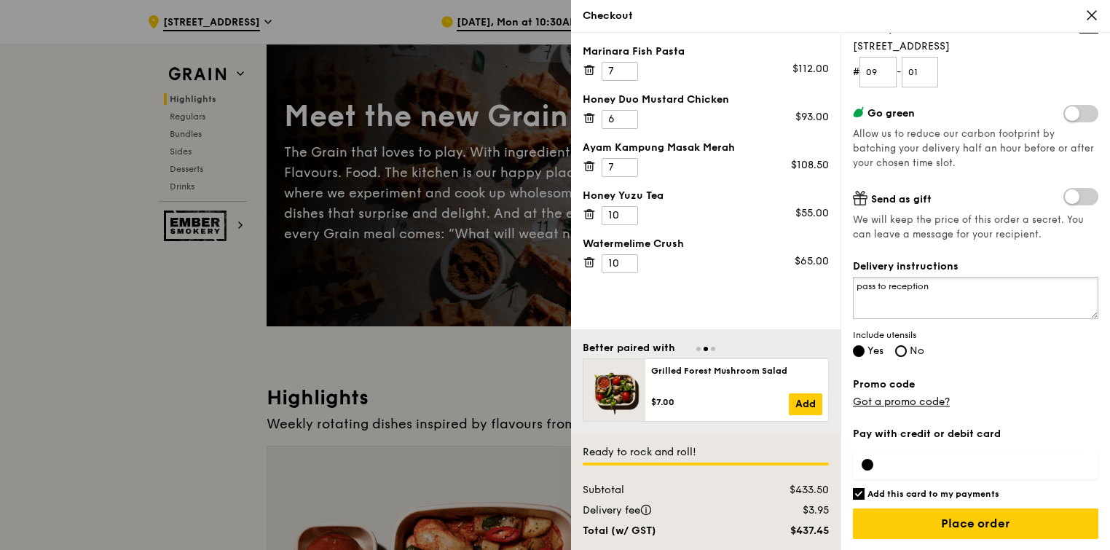
click at [963, 290] on textarea "pass to reception" at bounding box center [975, 298] width 245 height 42
click at [1019, 258] on div "Grain it forward Top up $10 to send a meal to someone in need. We work with our…" at bounding box center [975, 99] width 245 height 505
click at [947, 281] on textarea "pass to reception" at bounding box center [975, 298] width 245 height 42
click at [929, 289] on textarea "pass to reception if possible" at bounding box center [975, 298] width 245 height 42
click at [858, 290] on textarea "pass to reception of if possible" at bounding box center [975, 298] width 245 height 42
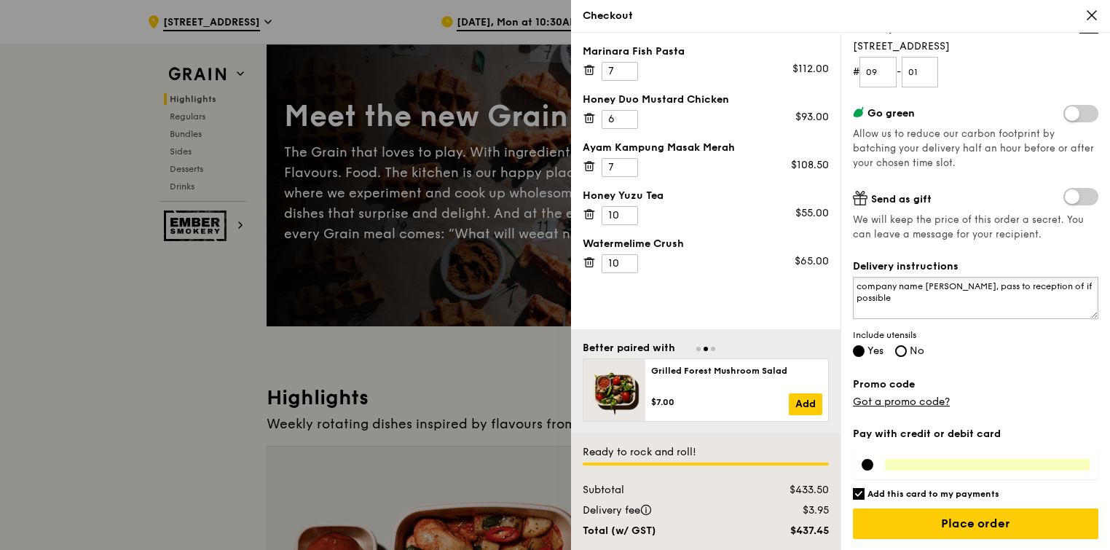
click at [936, 288] on textarea "company name Abott, pass to reception of if possible" at bounding box center [975, 298] width 245 height 42
click at [967, 303] on textarea "company name Abbott, pass to reception of if possible" at bounding box center [975, 298] width 245 height 42
click at [958, 286] on textarea "company name Abbott, pass to reception of if possible" at bounding box center [975, 298] width 245 height 42
click at [1031, 286] on textarea "company name Abbott, pass to reception of if possible" at bounding box center [975, 298] width 245 height 42
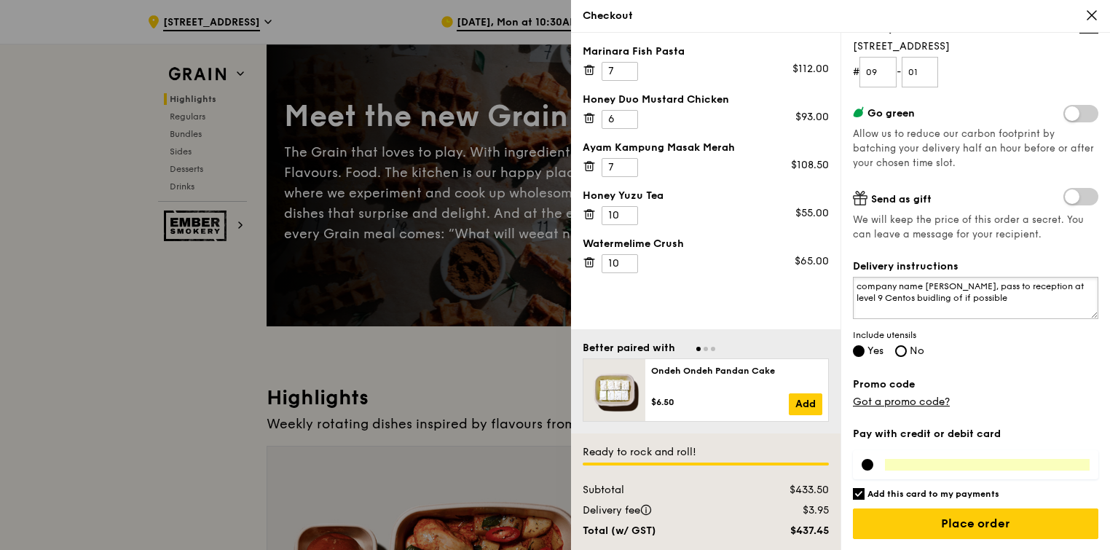
drag, startPoint x: 999, startPoint y: 302, endPoint x: 926, endPoint y: 297, distance: 73.7
click at [926, 297] on textarea "company name Abbott, pass to reception at level 9 Centos buidling of if possible" at bounding box center [975, 298] width 245 height 42
click at [890, 291] on textarea "company name Abbott, pass to reception at level 9 Centos buidling" at bounding box center [975, 298] width 245 height 42
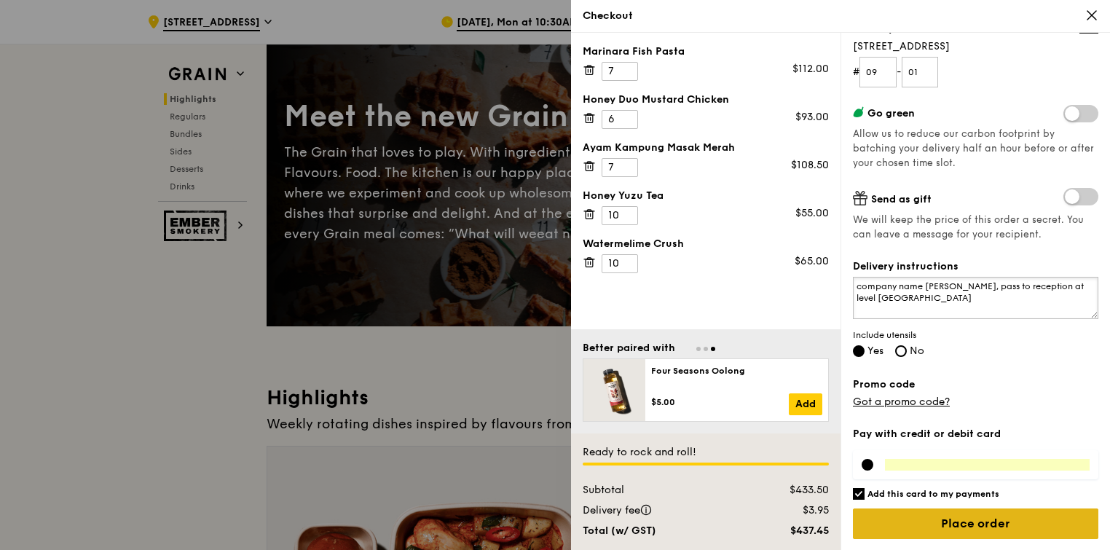
type textarea "company name Abbott, pass to reception at level 9 Centos building"
click at [970, 521] on input "Place order" at bounding box center [975, 523] width 245 height 31
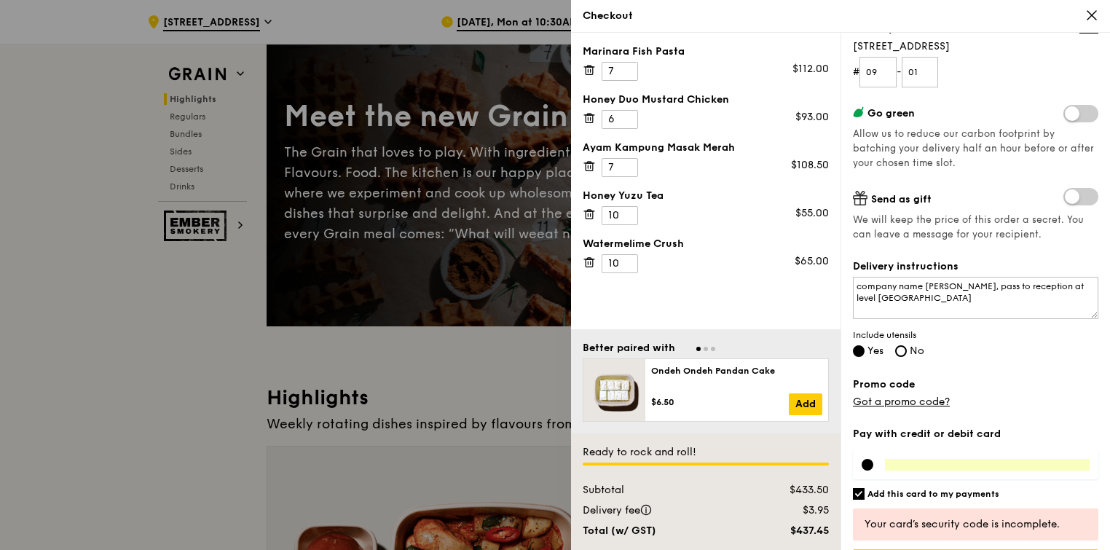
click at [1089, 465] on div "Grain it forward Top up $10 to send a meal to someone in need. We work with our…" at bounding box center [974, 291] width 269 height 517
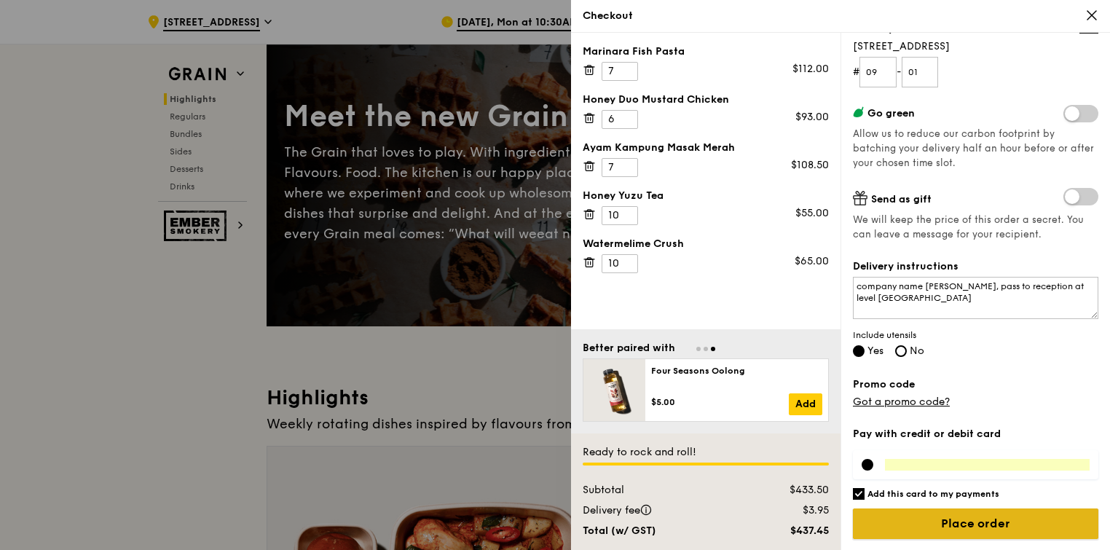
click at [989, 521] on input "Place order" at bounding box center [975, 523] width 245 height 31
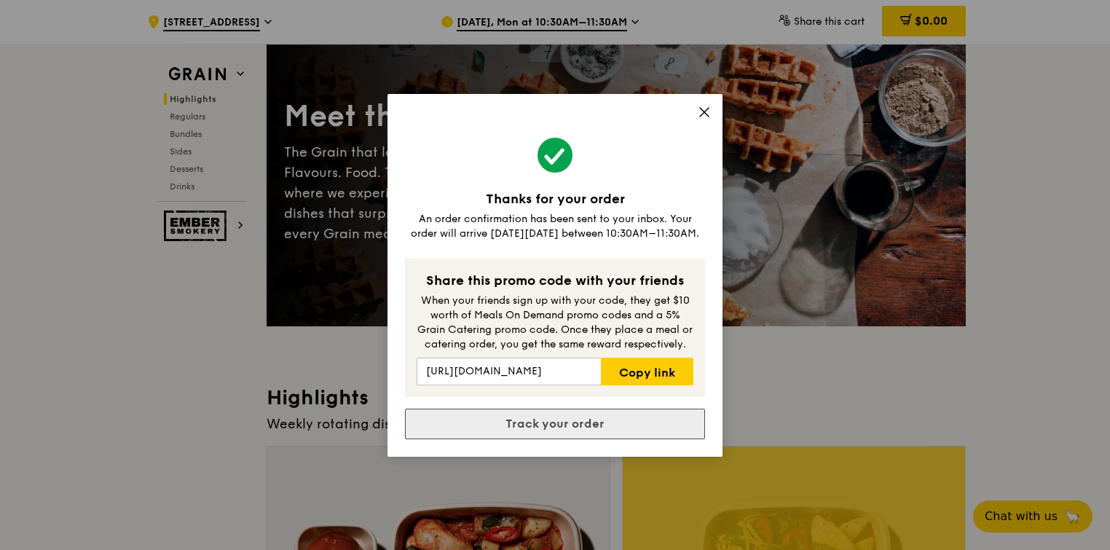
click at [580, 420] on link "Track your order" at bounding box center [555, 424] width 300 height 31
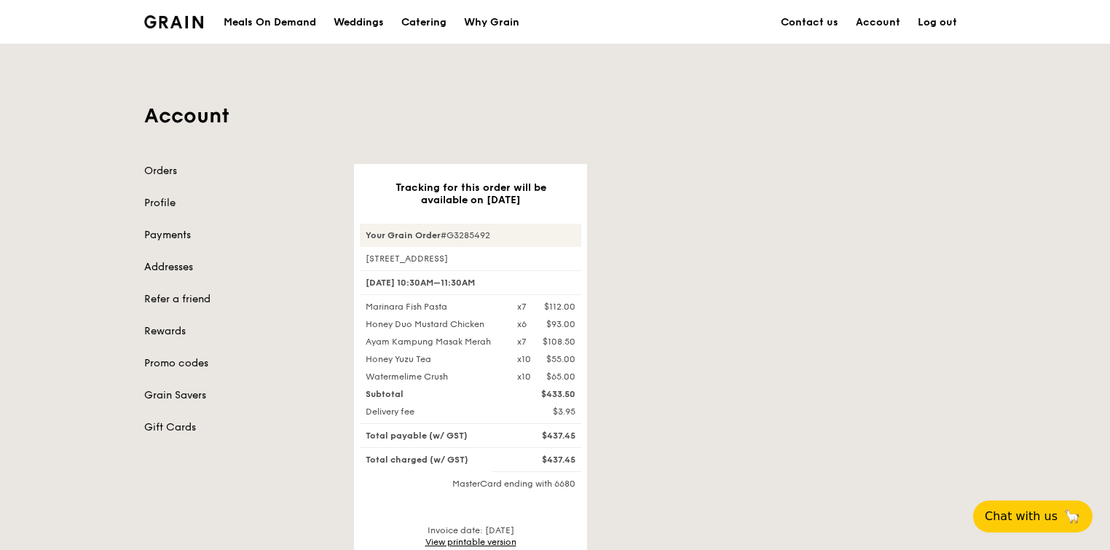
drag, startPoint x: 1107, startPoint y: 186, endPoint x: 1108, endPoint y: 234, distance: 48.1
click at [1108, 234] on div "Account Orders Profile Payments Addresses Refer a friend Rewards Promo codes Gr…" at bounding box center [555, 345] width 1110 height 603
drag, startPoint x: 1108, startPoint y: 234, endPoint x: 912, endPoint y: 222, distance: 195.5
click at [912, 222] on div "Tracking for this order will be available on Sep 15 Your Grain Order #G3285492 …" at bounding box center [659, 405] width 629 height 483
drag, startPoint x: 1109, startPoint y: 58, endPoint x: 1114, endPoint y: 227, distance: 169.8
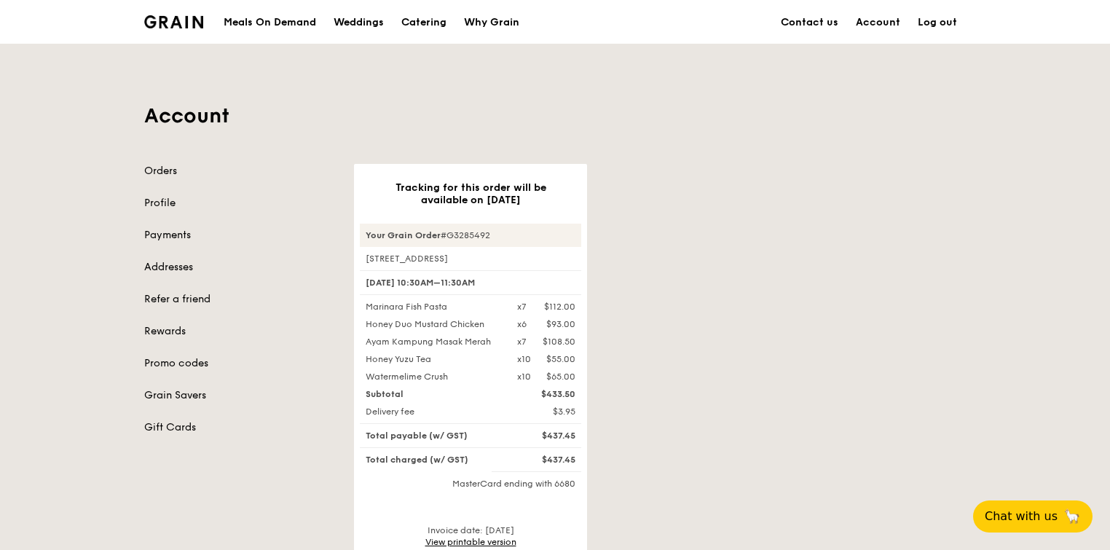
click at [753, 315] on div "Tracking for this order will be available on Sep 15 Your Grain Order #G3285492 …" at bounding box center [659, 405] width 629 height 483
